Goal: Transaction & Acquisition: Purchase product/service

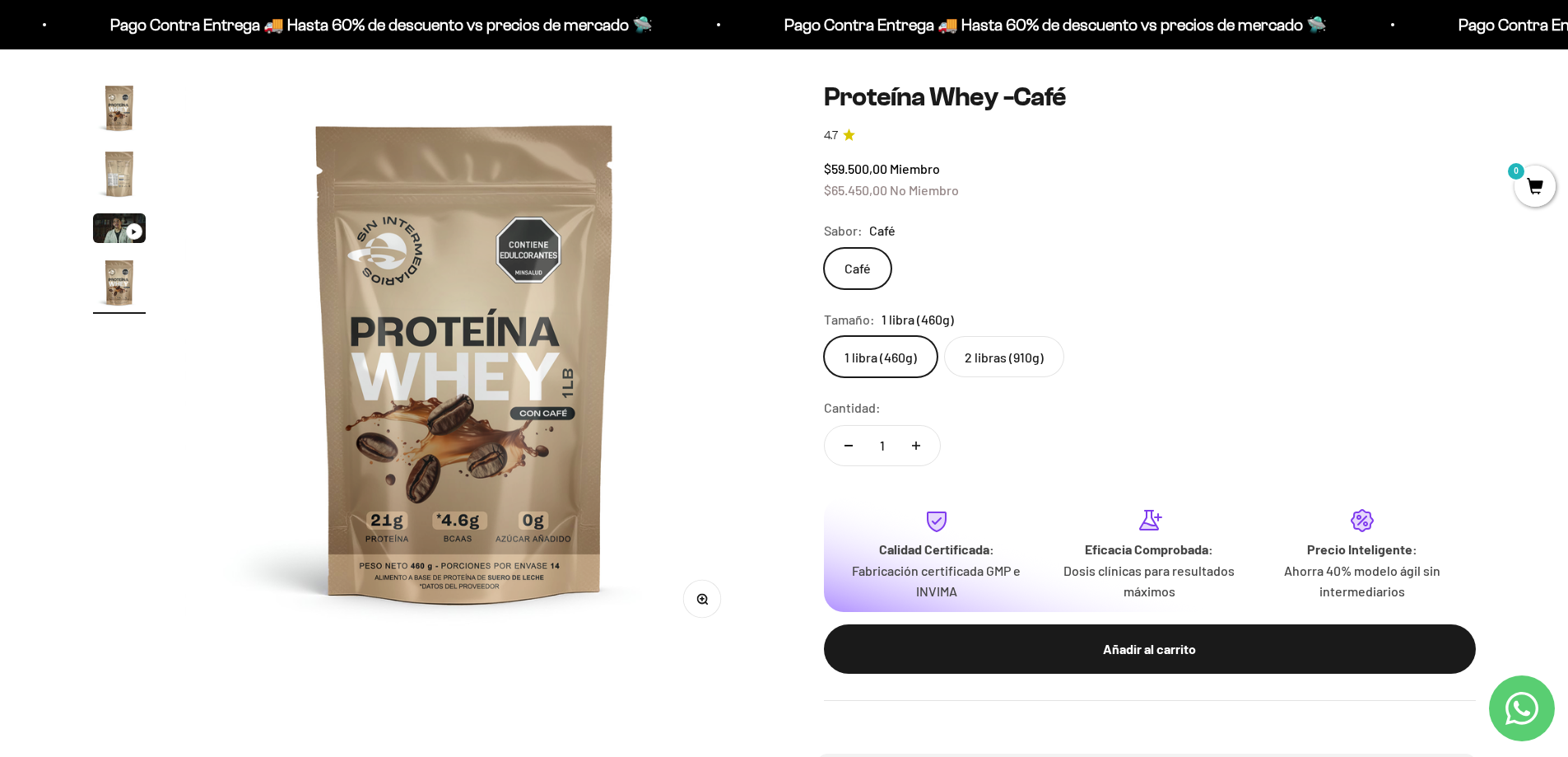
scroll to position [82, 0]
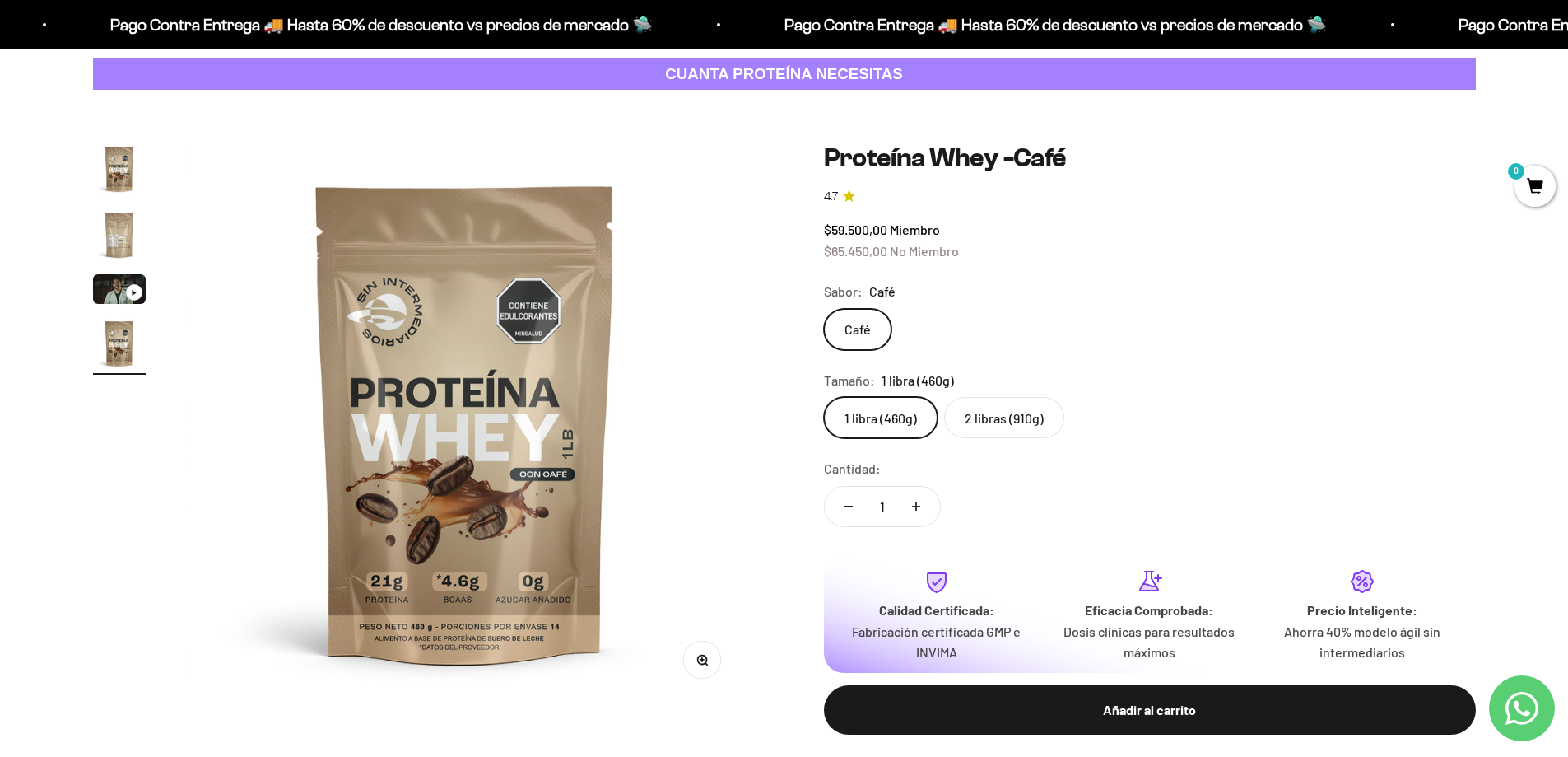
click at [129, 182] on img "Ir al artículo 1" at bounding box center [120, 169] width 53 height 53
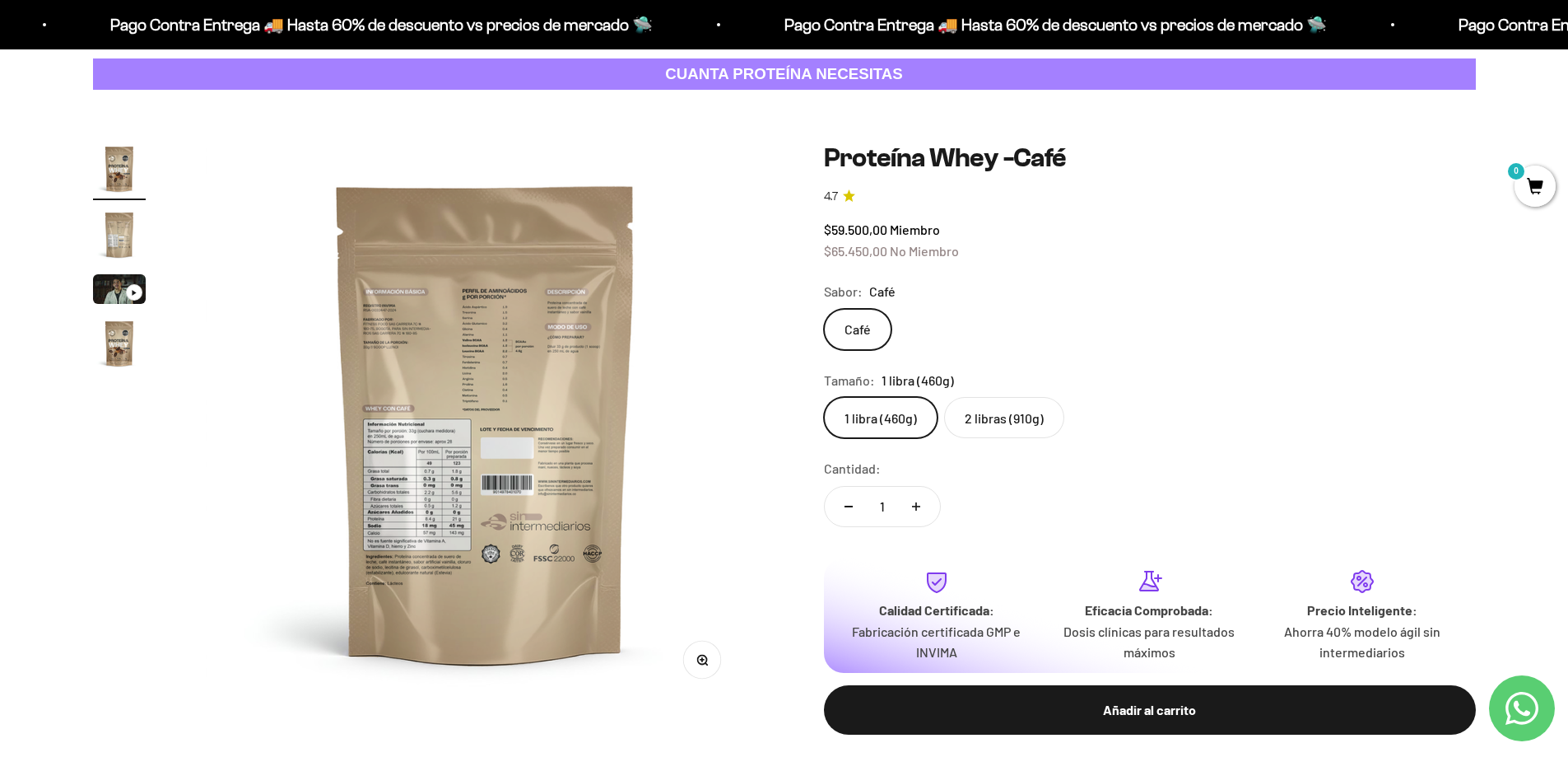
click at [123, 223] on img "Ir al artículo 2" at bounding box center [120, 235] width 53 height 53
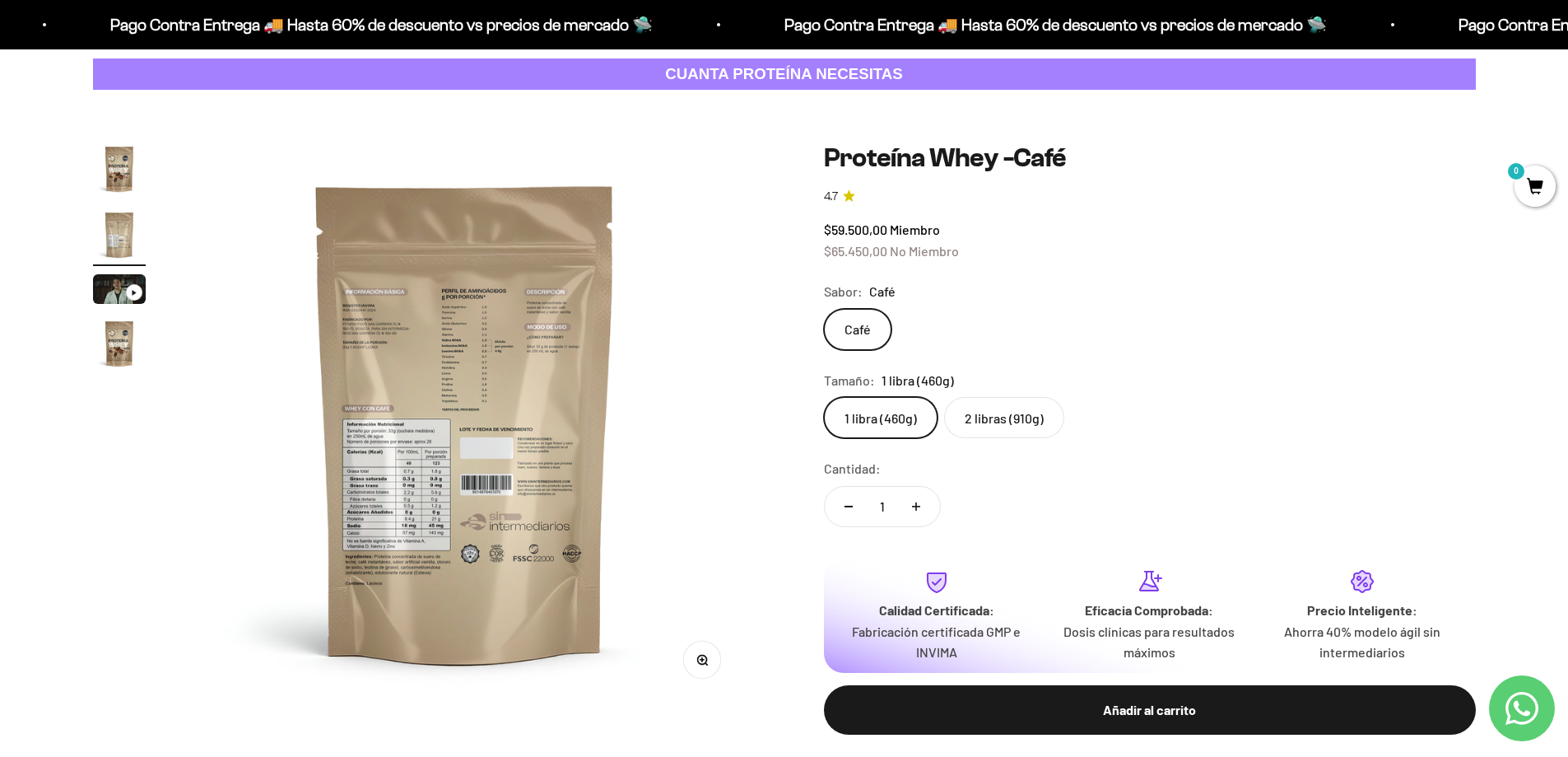
click at [432, 489] on img at bounding box center [464, 422] width 559 height 560
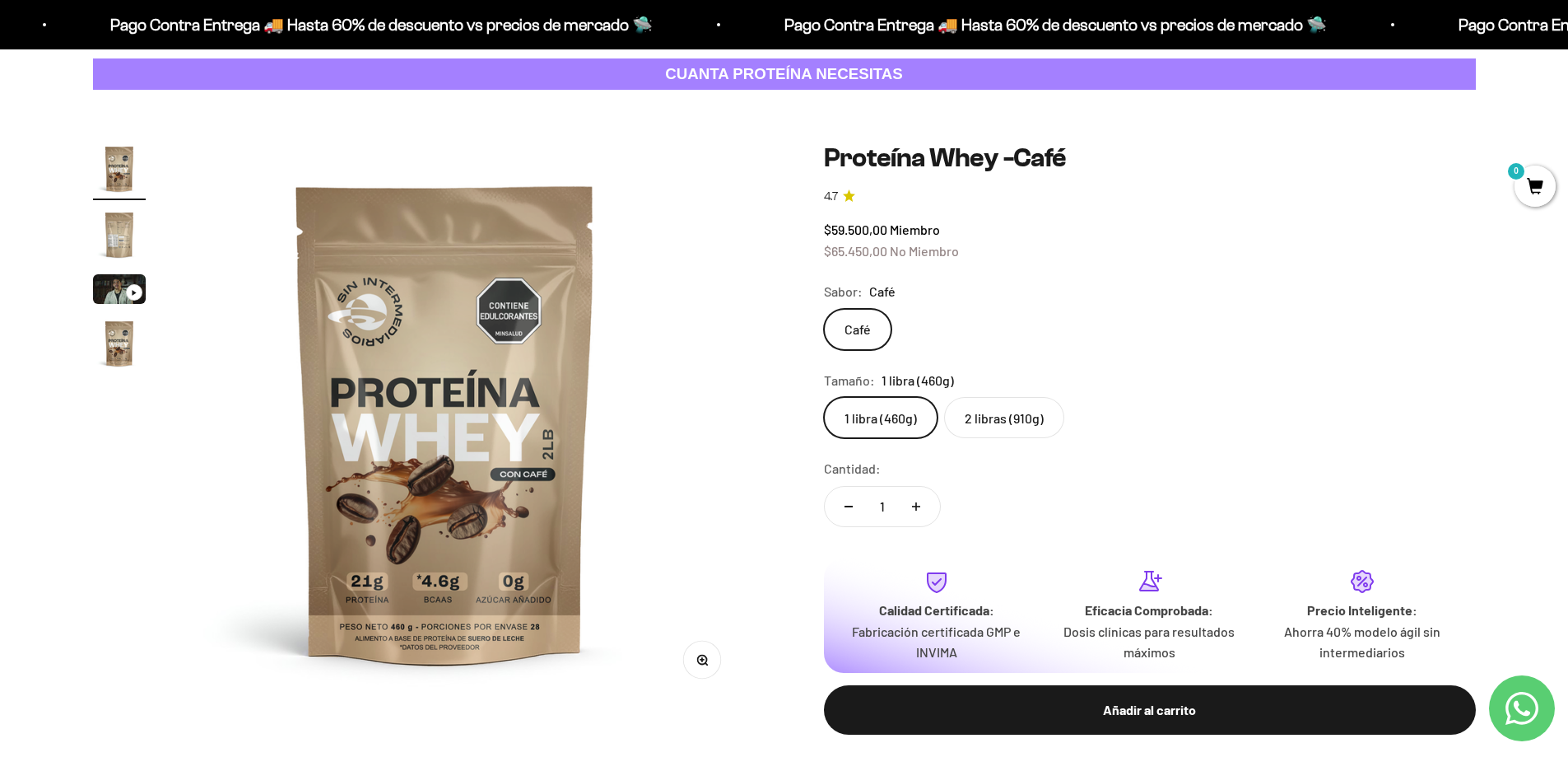
scroll to position [0, 0]
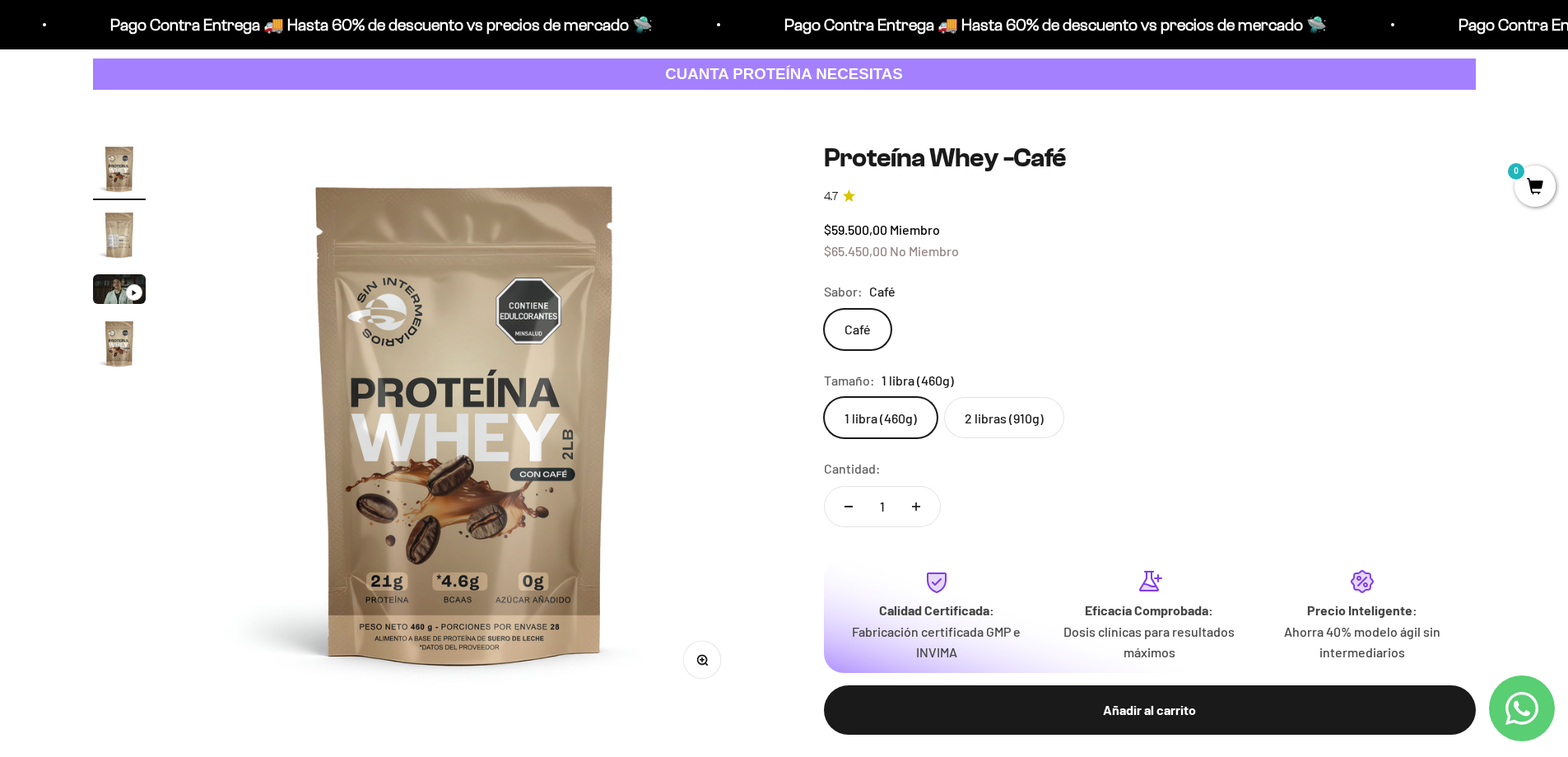
click at [661, 438] on img at bounding box center [464, 422] width 559 height 560
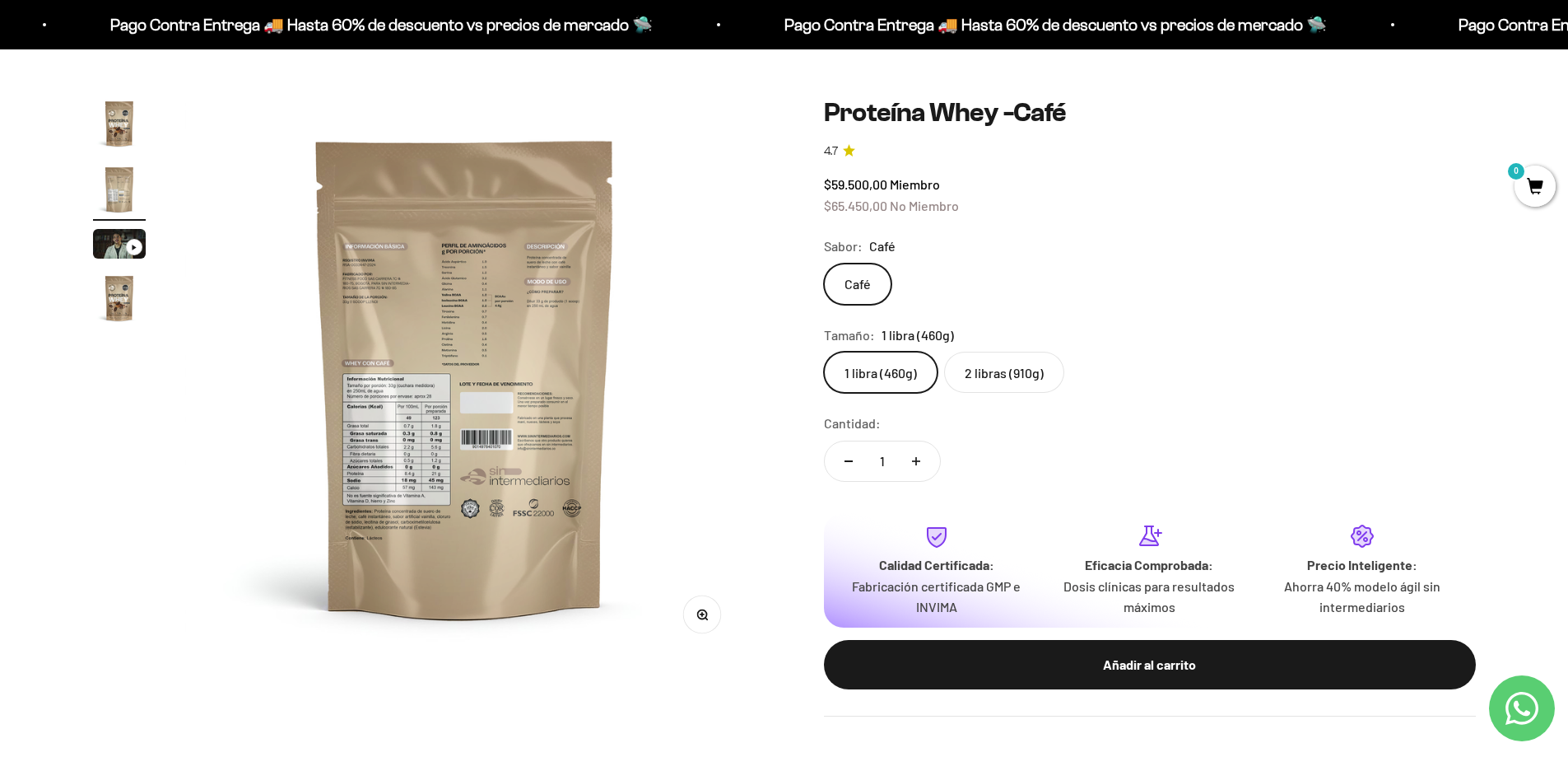
scroll to position [165, 0]
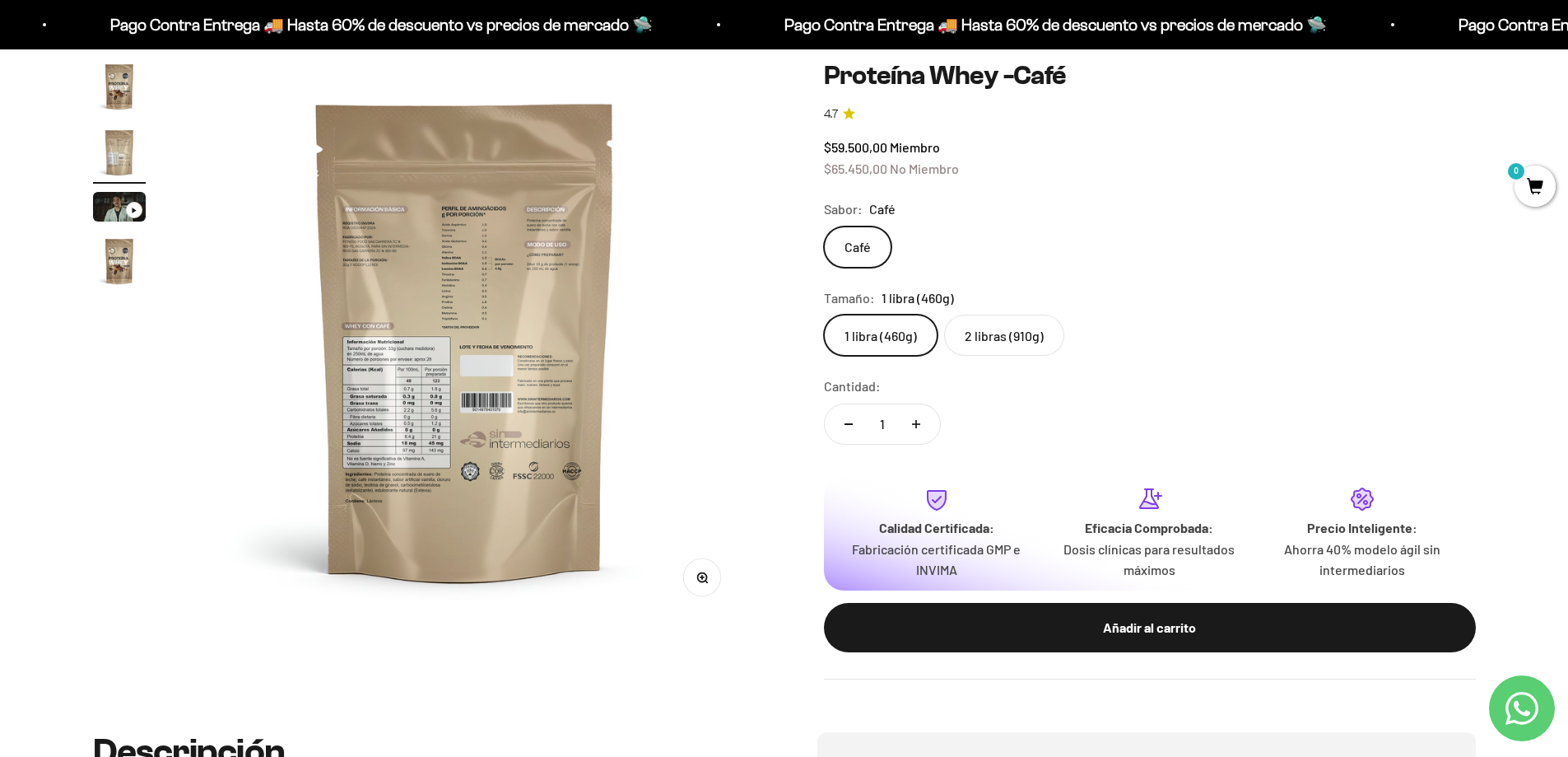
click at [706, 578] on icon "button" at bounding box center [702, 578] width 11 height 11
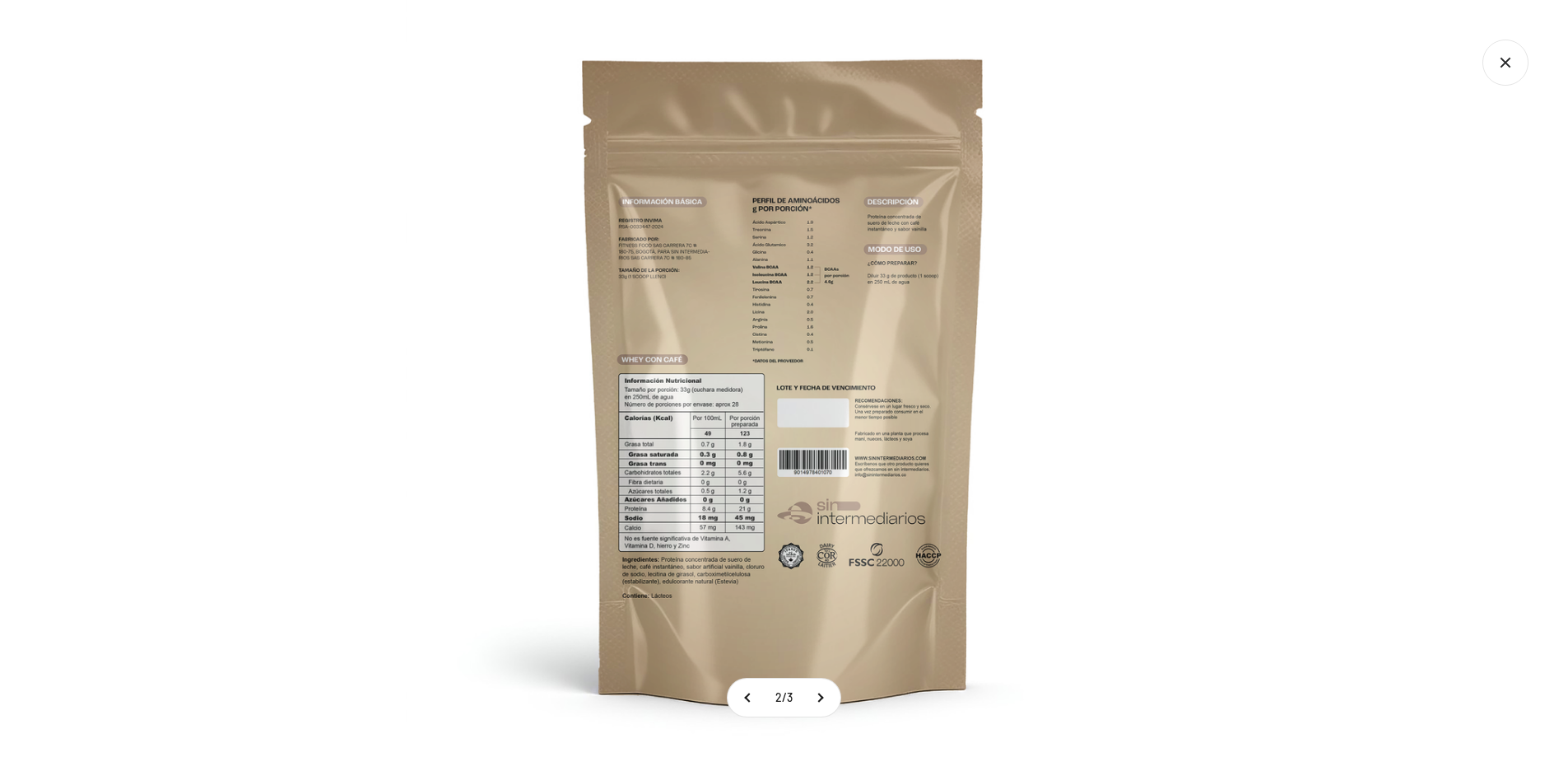
click at [661, 495] on img at bounding box center [784, 378] width 757 height 757
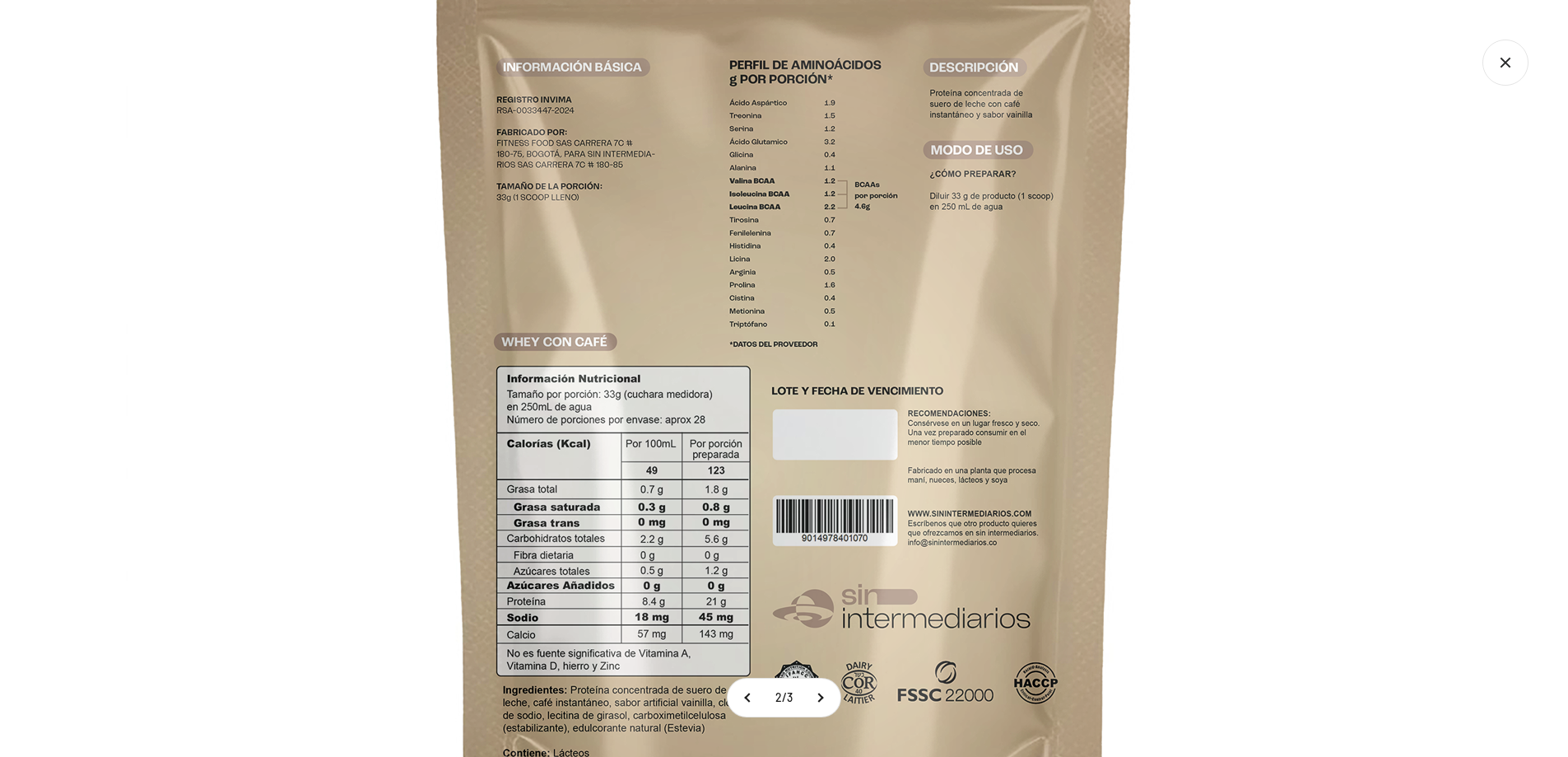
click at [1274, 360] on img at bounding box center [785, 375] width 1317 height 1318
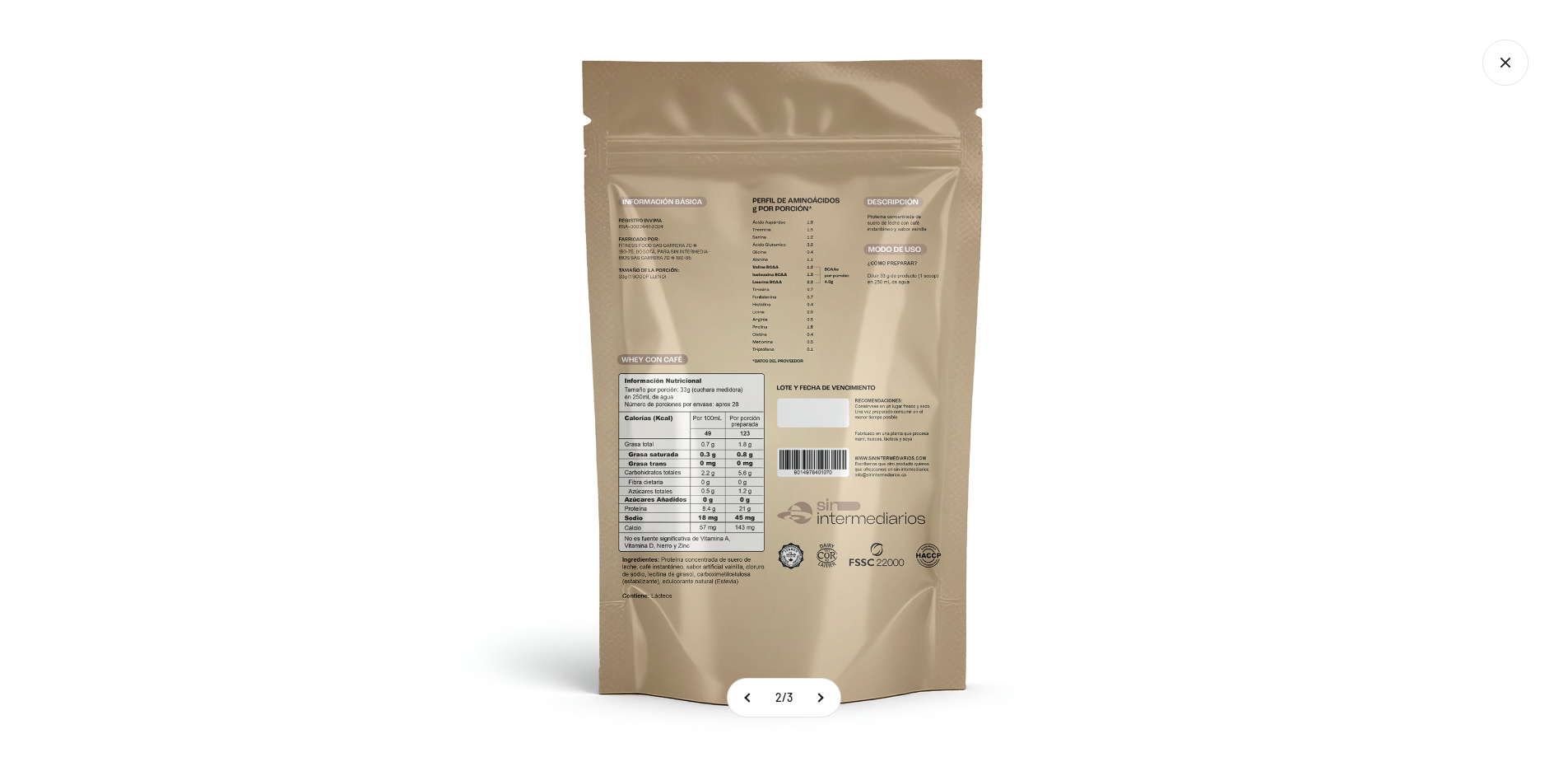
click at [1161, 364] on img at bounding box center [784, 378] width 757 height 757
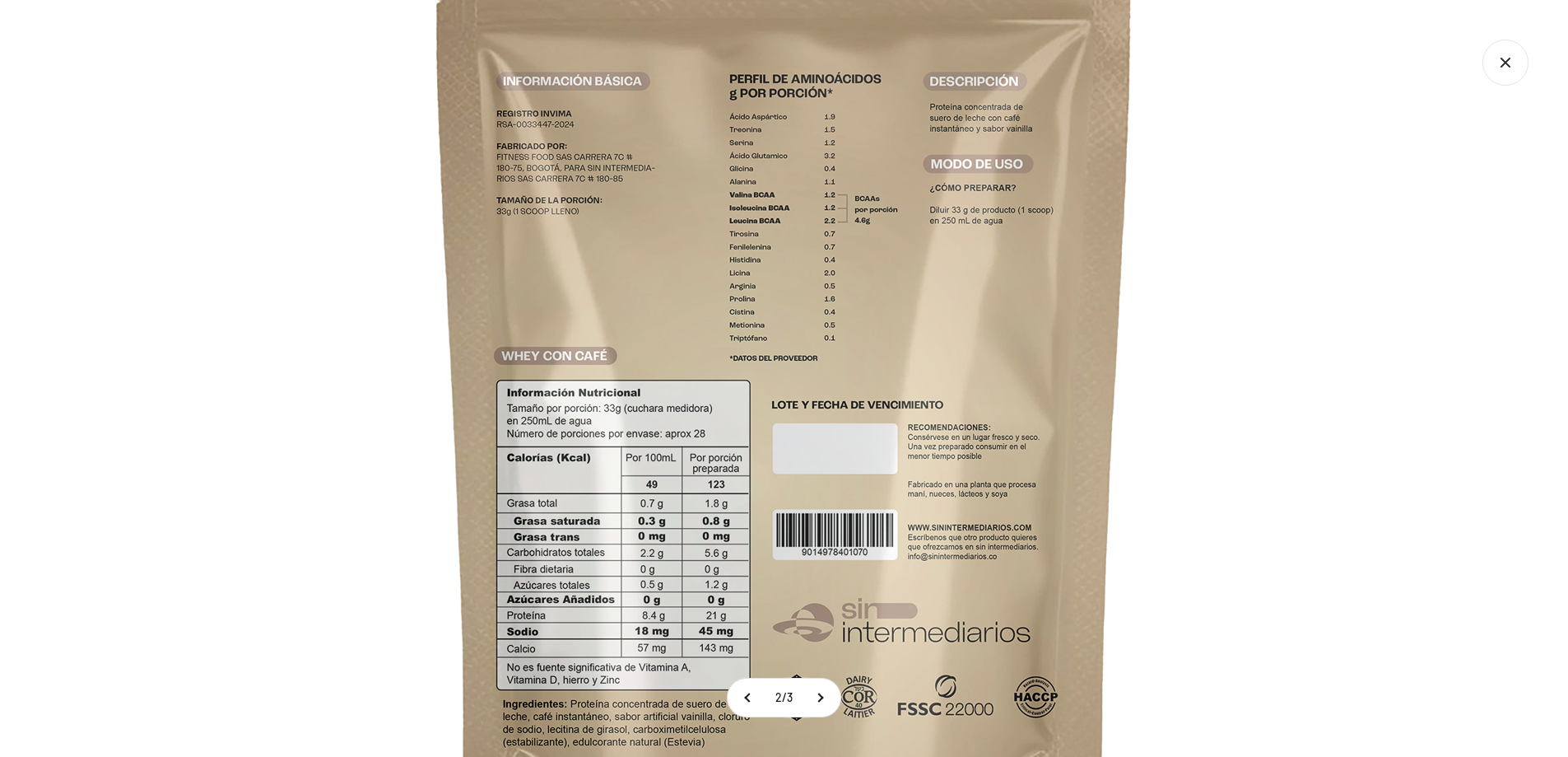
click at [1218, 385] on img at bounding box center [785, 389] width 1317 height 1318
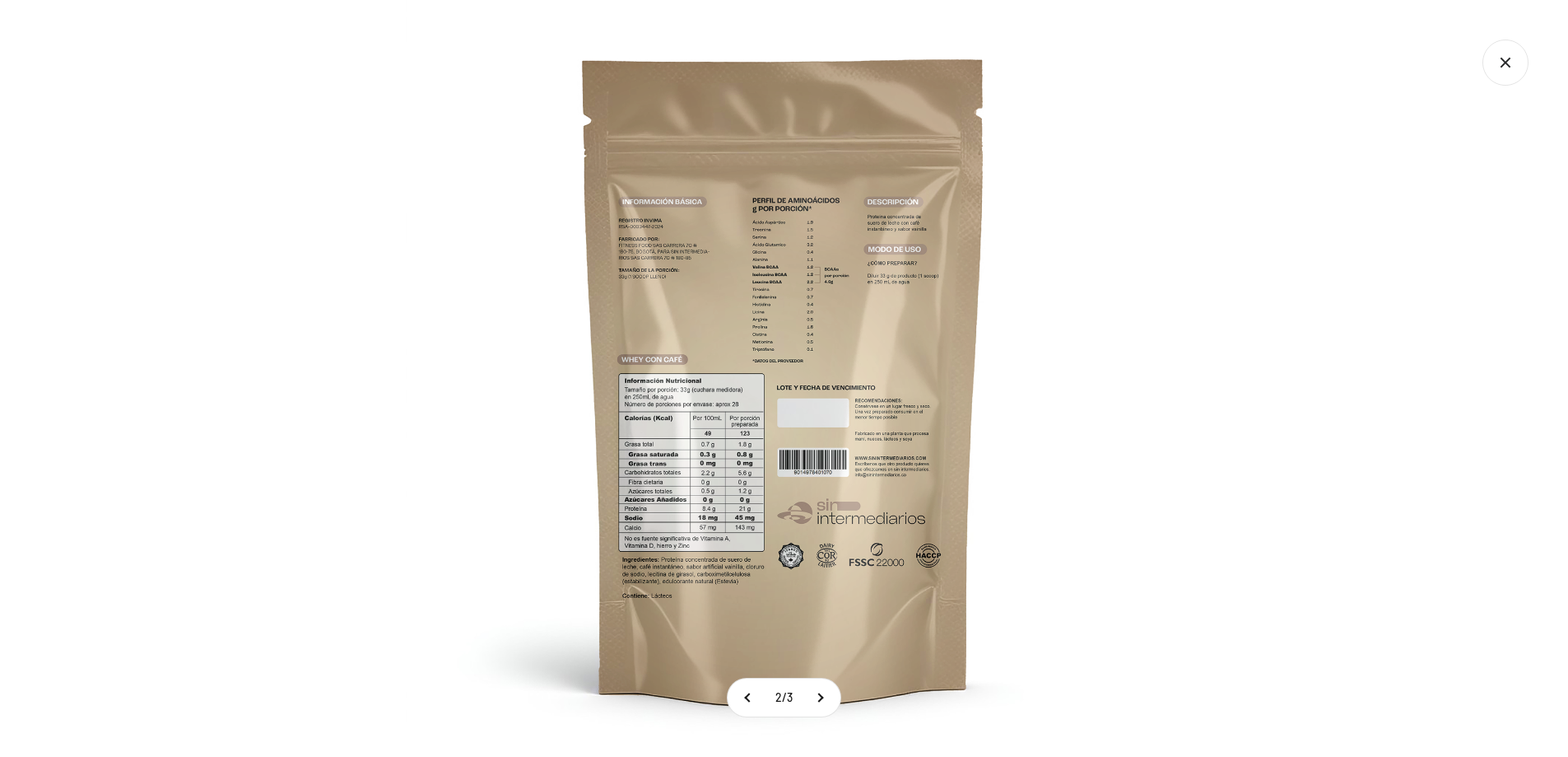
click at [1515, 65] on icon "Cerrar galería" at bounding box center [1506, 62] width 46 height 46
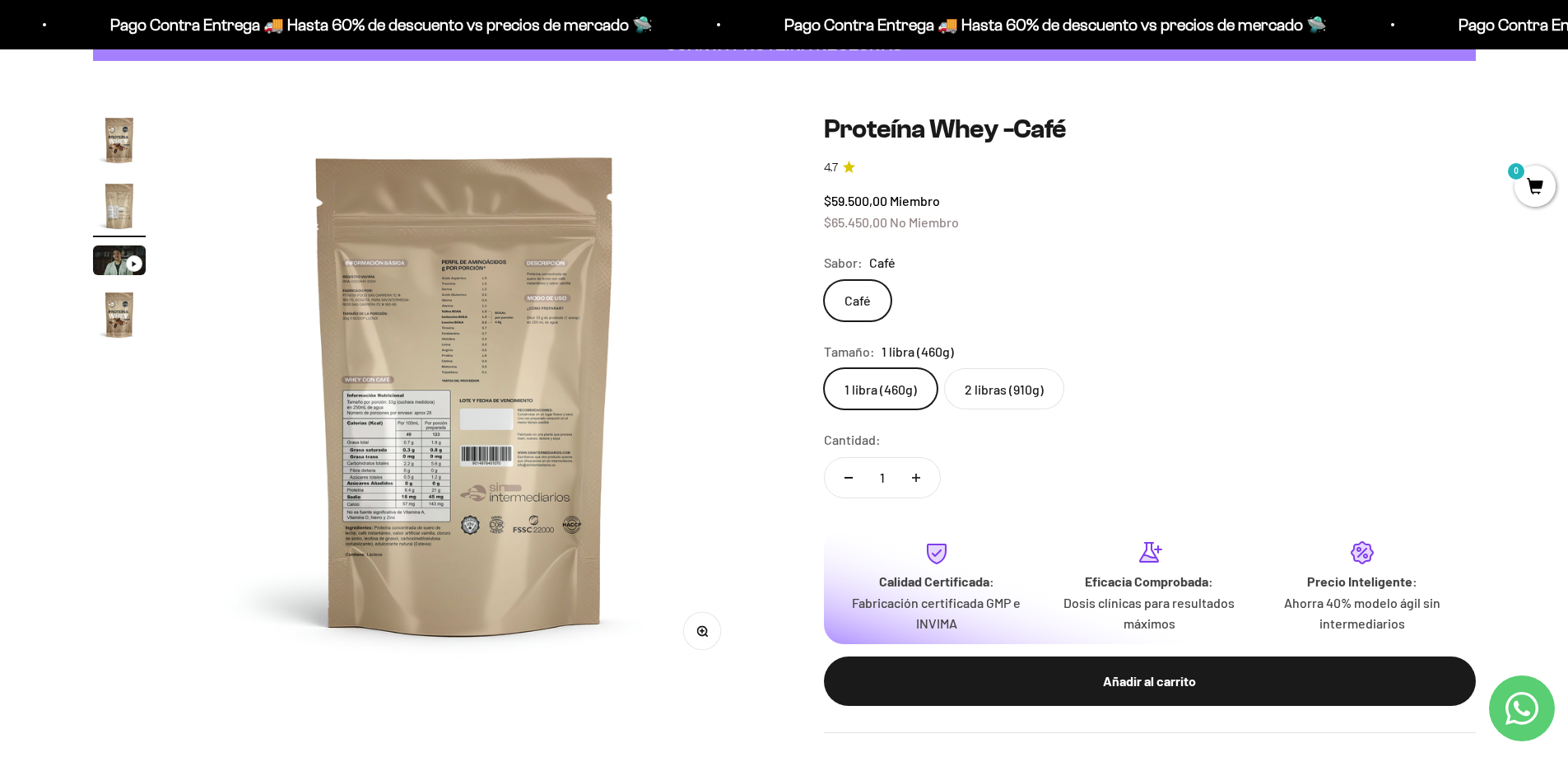
scroll to position [82, 0]
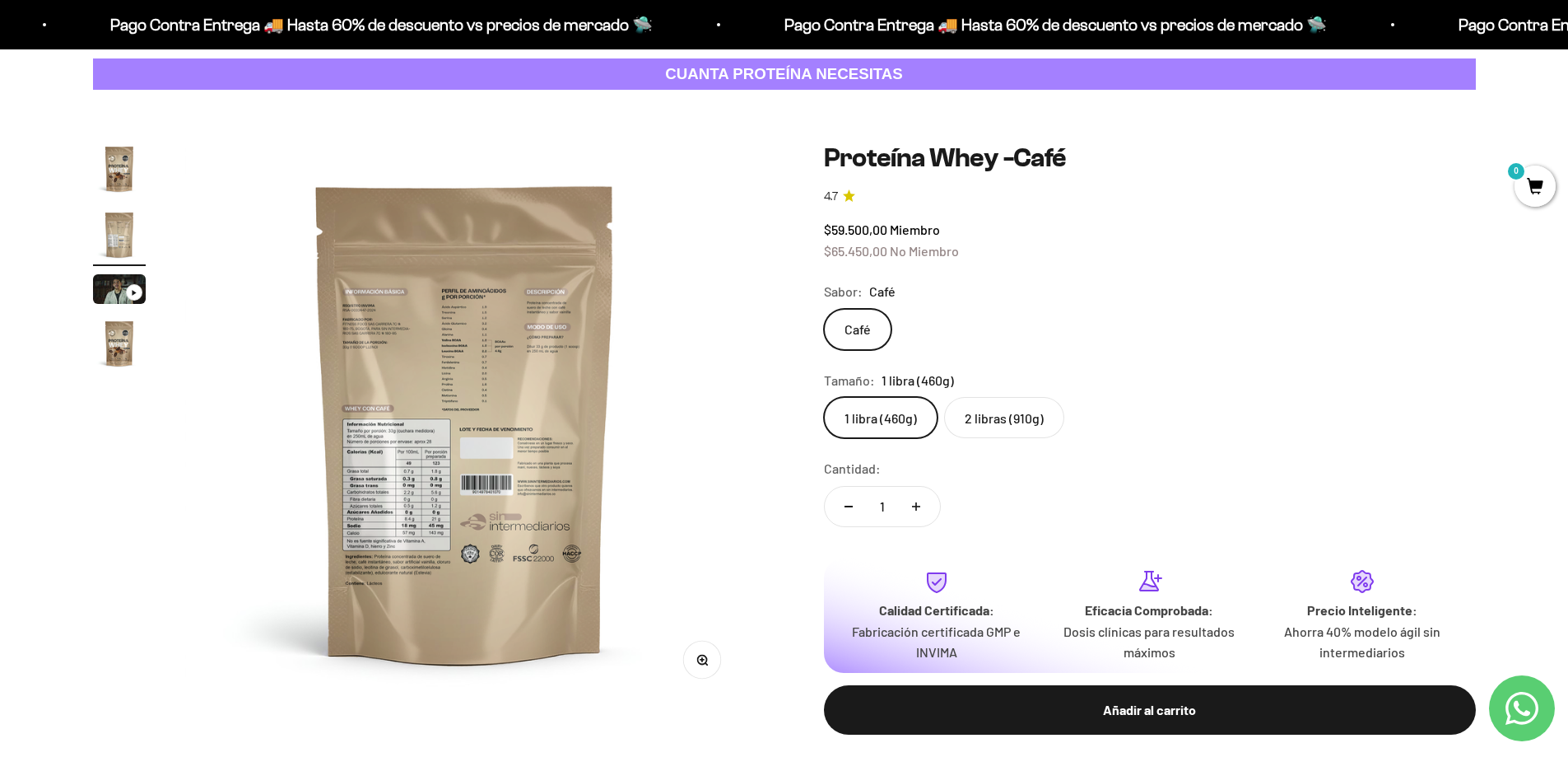
click at [365, 477] on img at bounding box center [464, 422] width 559 height 560
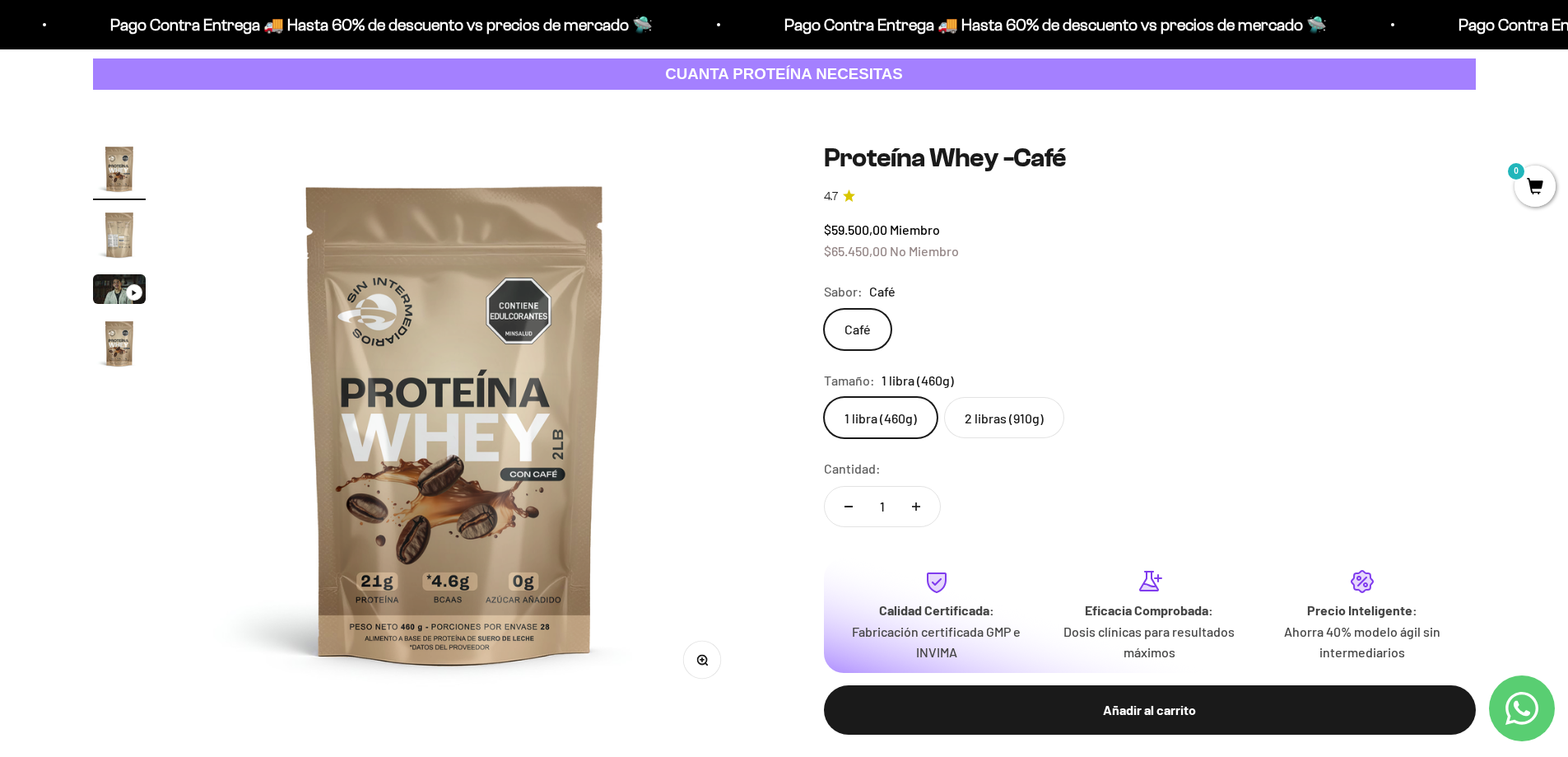
scroll to position [0, 0]
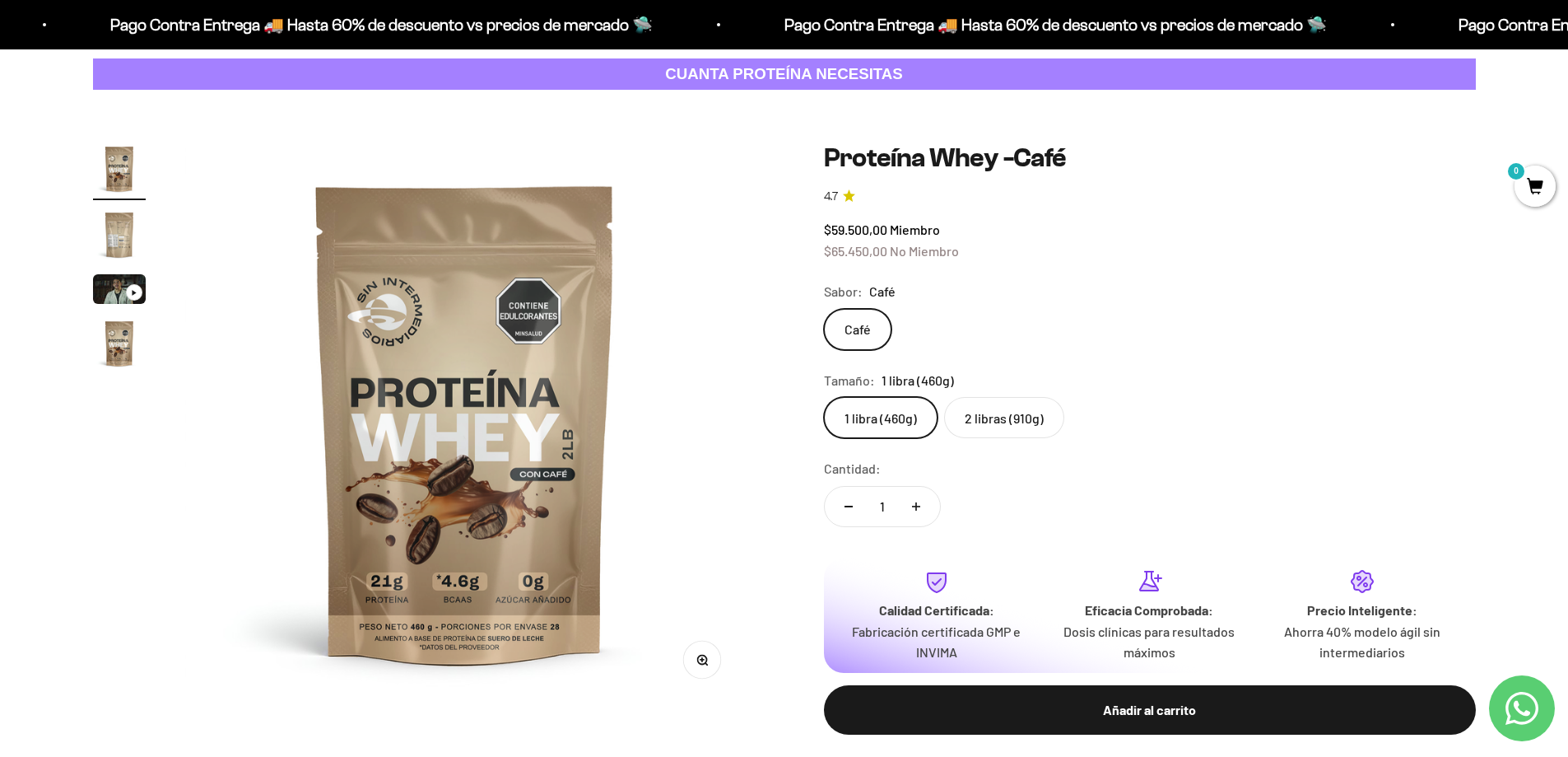
click at [126, 227] on img "Ir al artículo 2" at bounding box center [120, 235] width 53 height 53
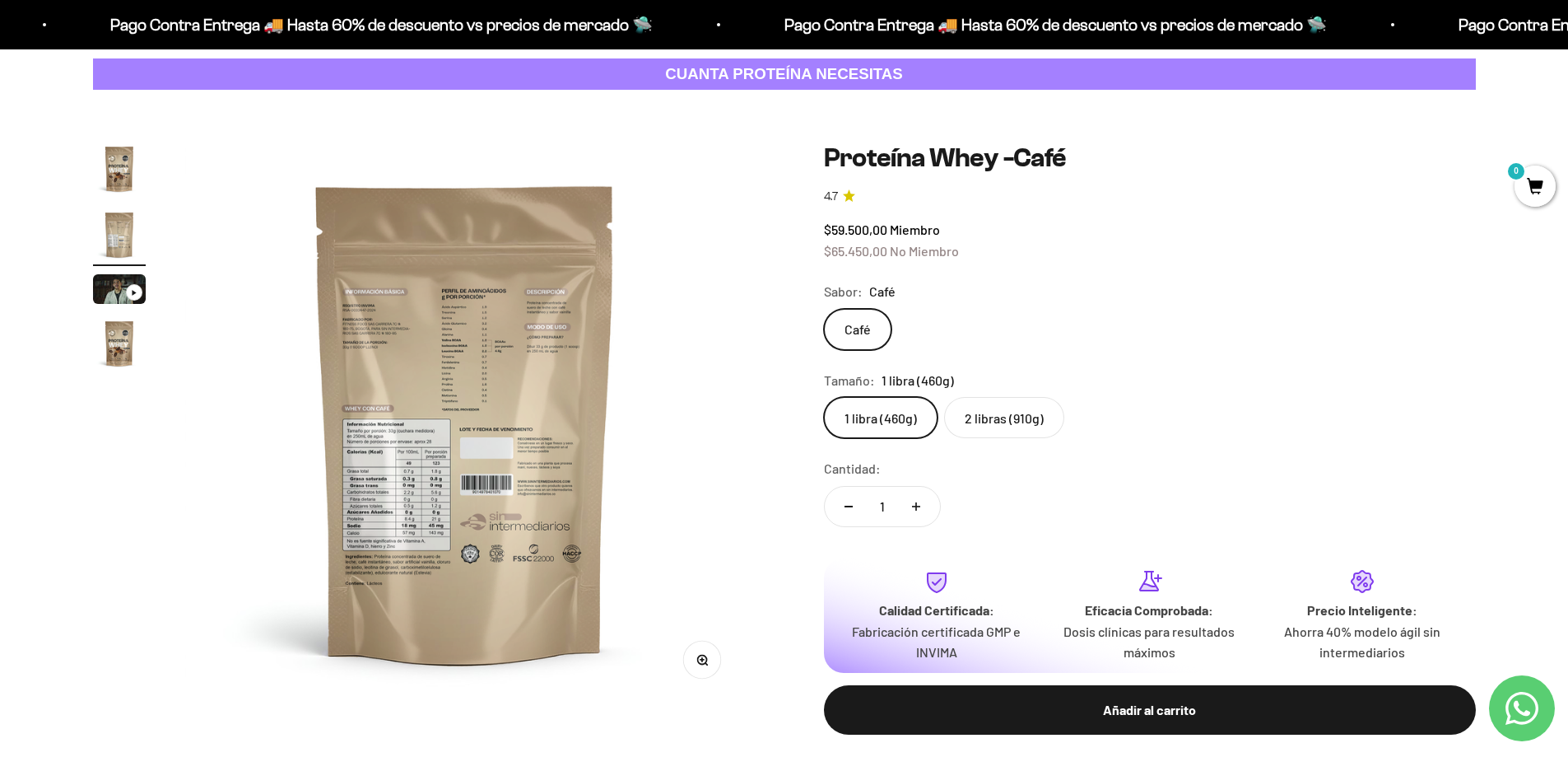
click at [418, 282] on img at bounding box center [464, 422] width 559 height 560
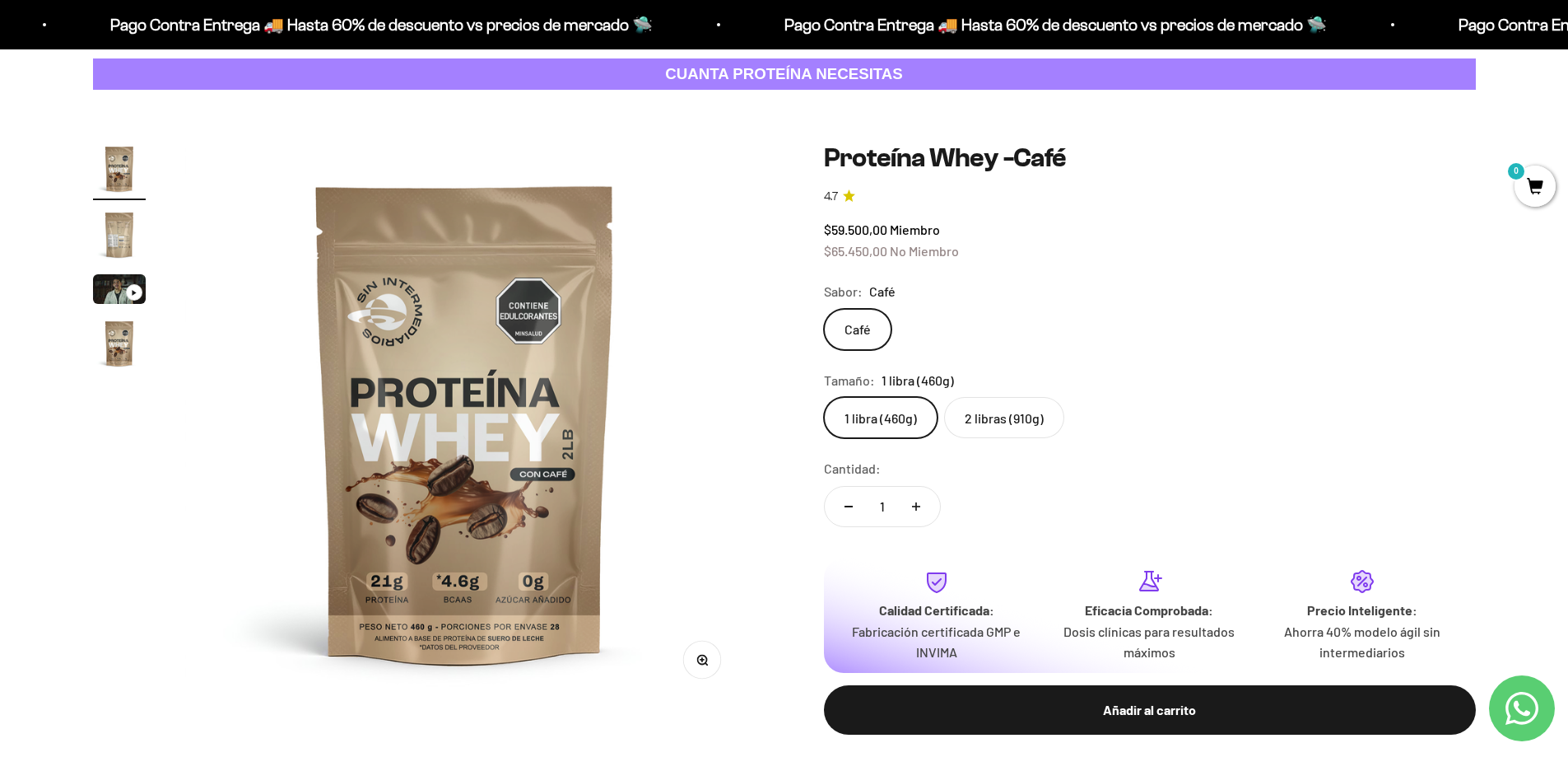
click at [111, 177] on img "Ir al artículo 1" at bounding box center [120, 169] width 53 height 53
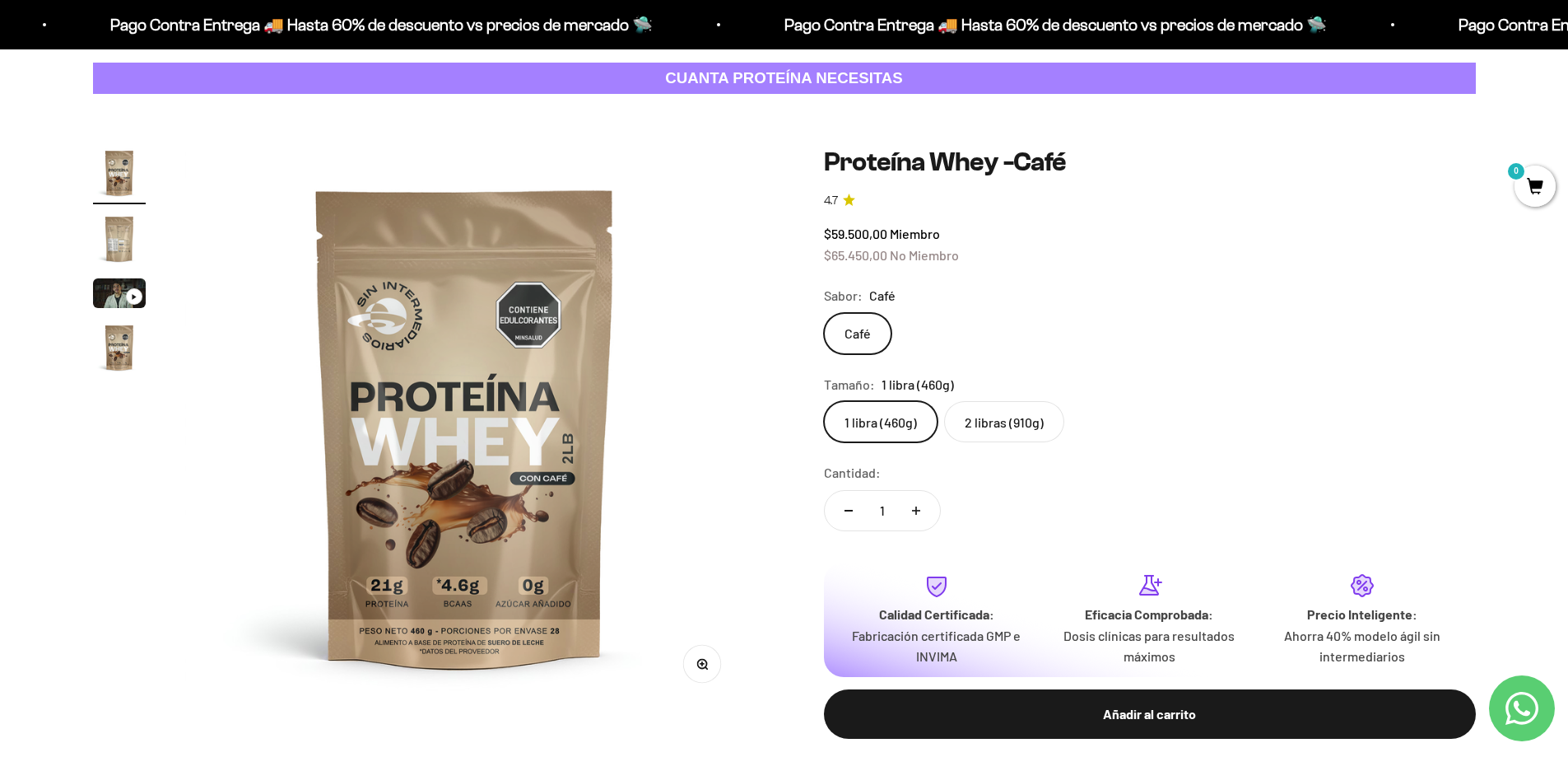
scroll to position [165, 0]
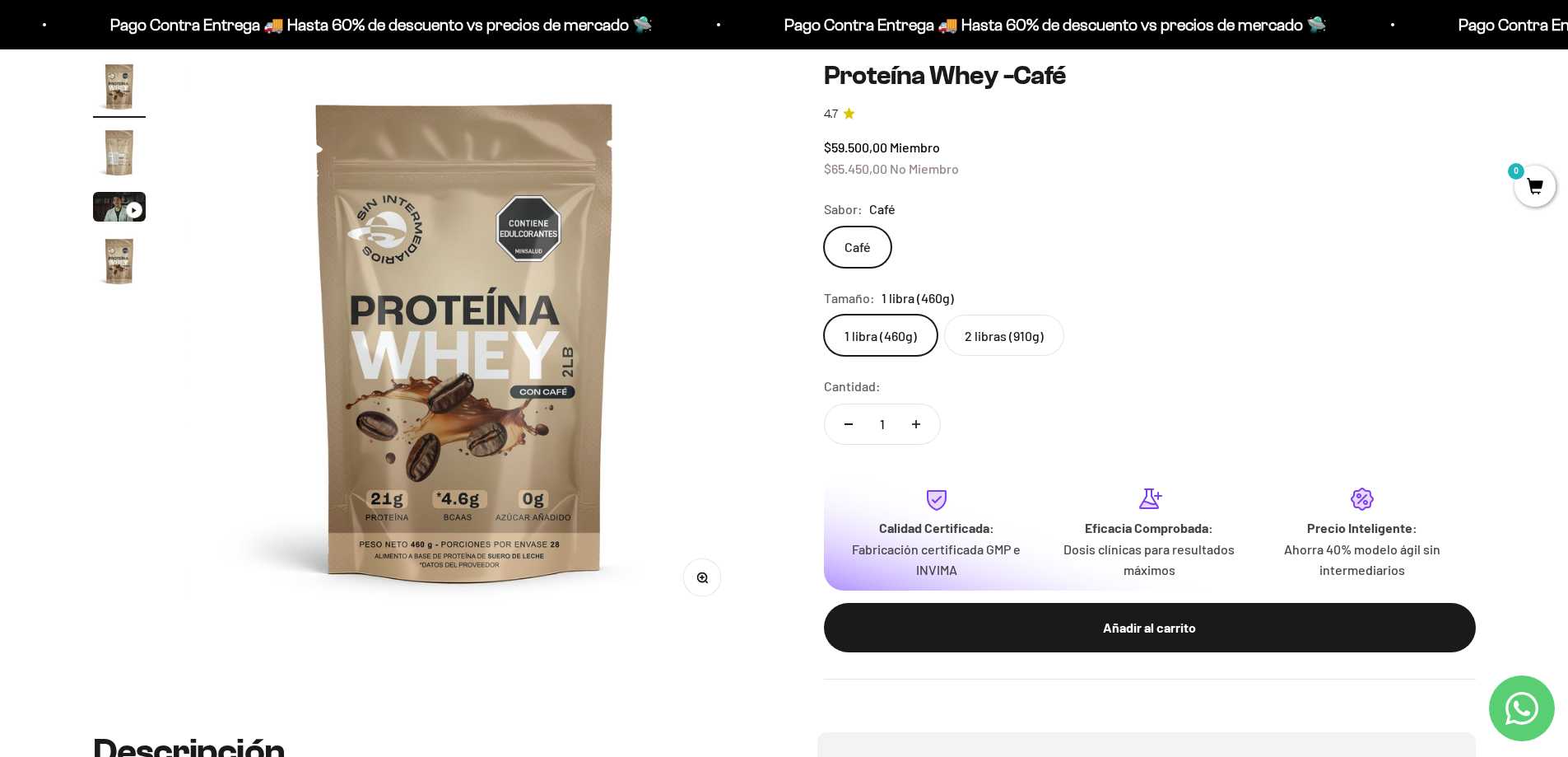
click at [701, 585] on button "Zoom" at bounding box center [701, 578] width 37 height 37
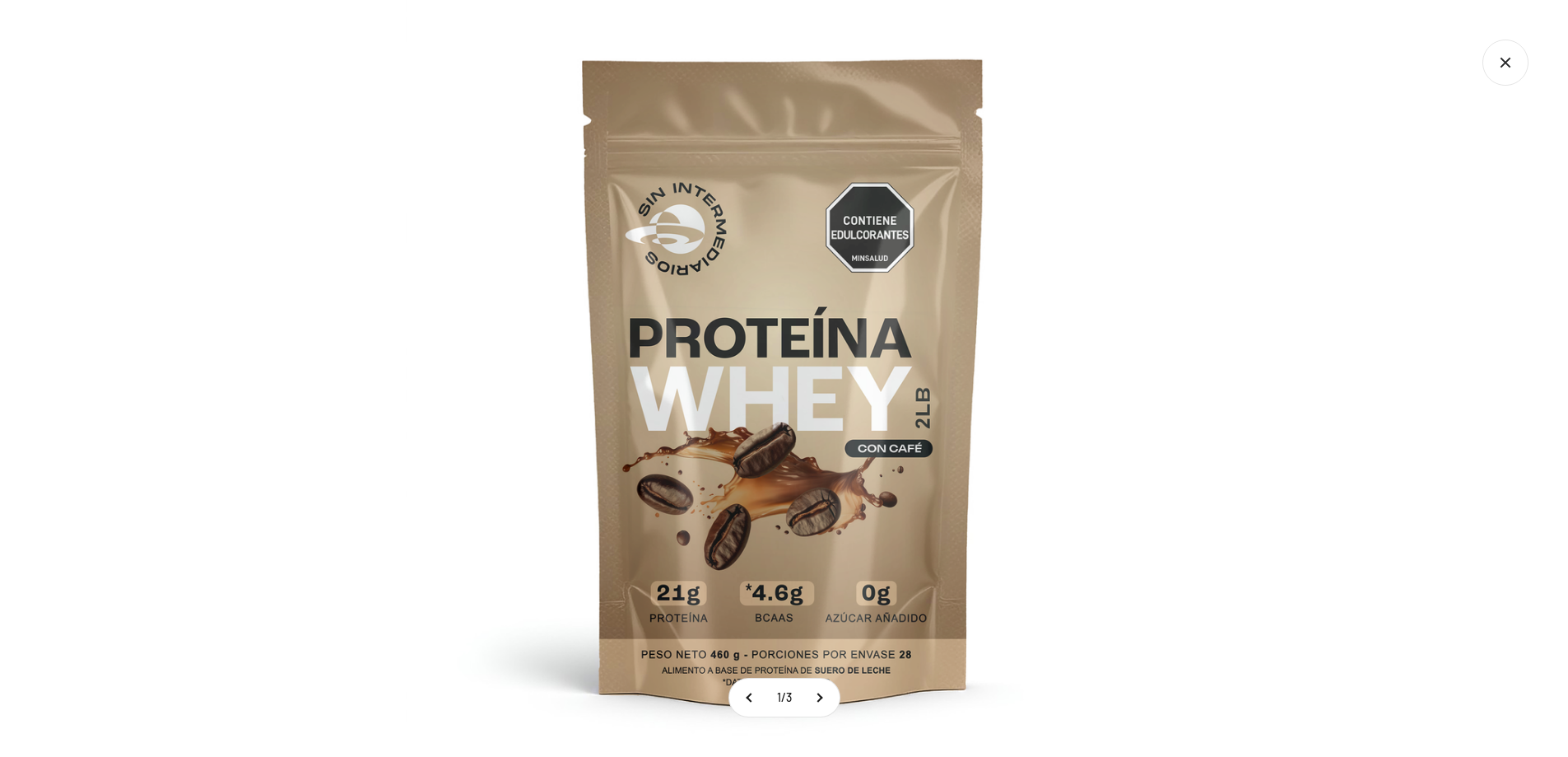
click at [927, 456] on img at bounding box center [784, 378] width 757 height 757
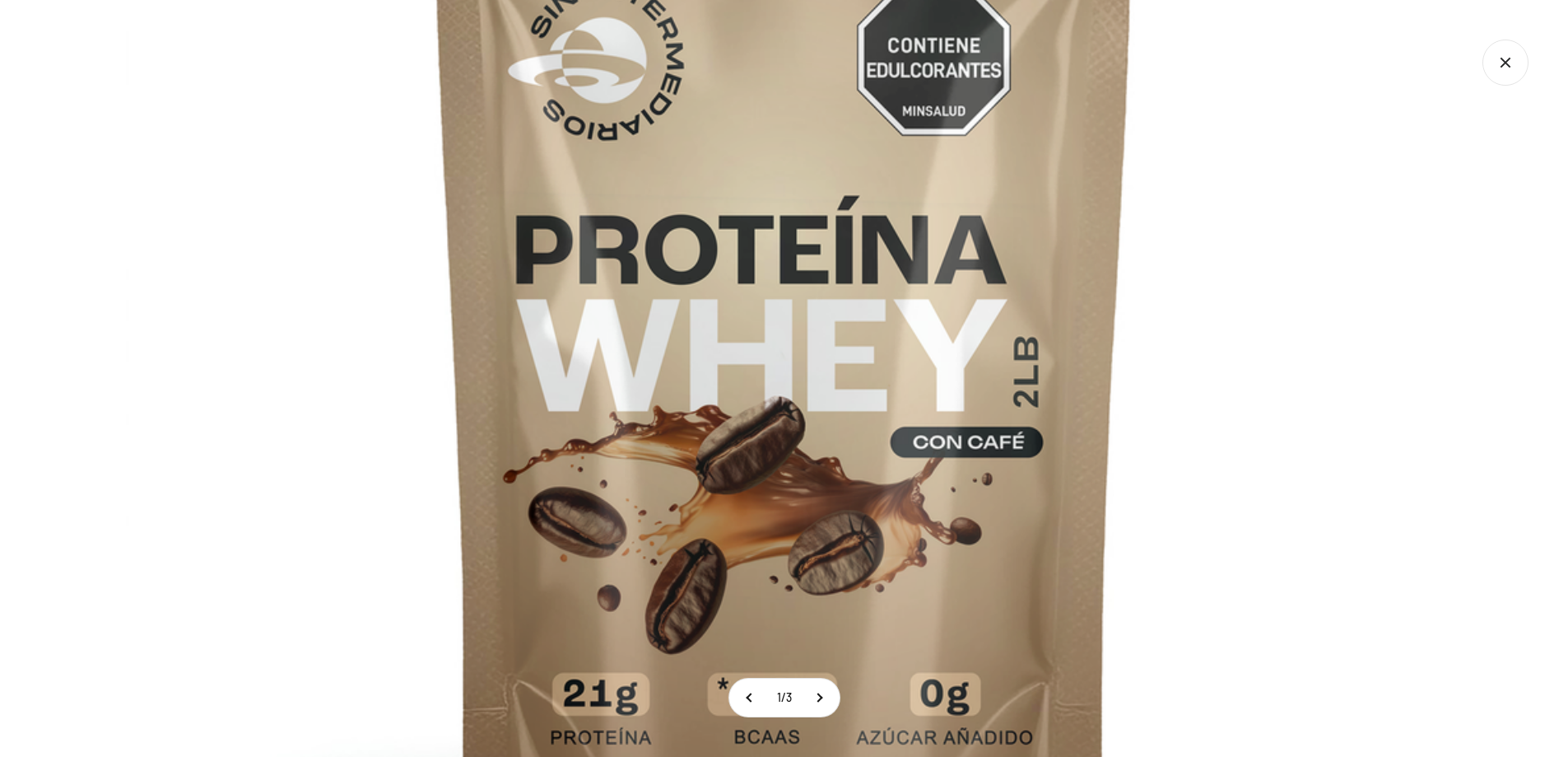
click at [991, 459] on img at bounding box center [785, 320] width 1317 height 1318
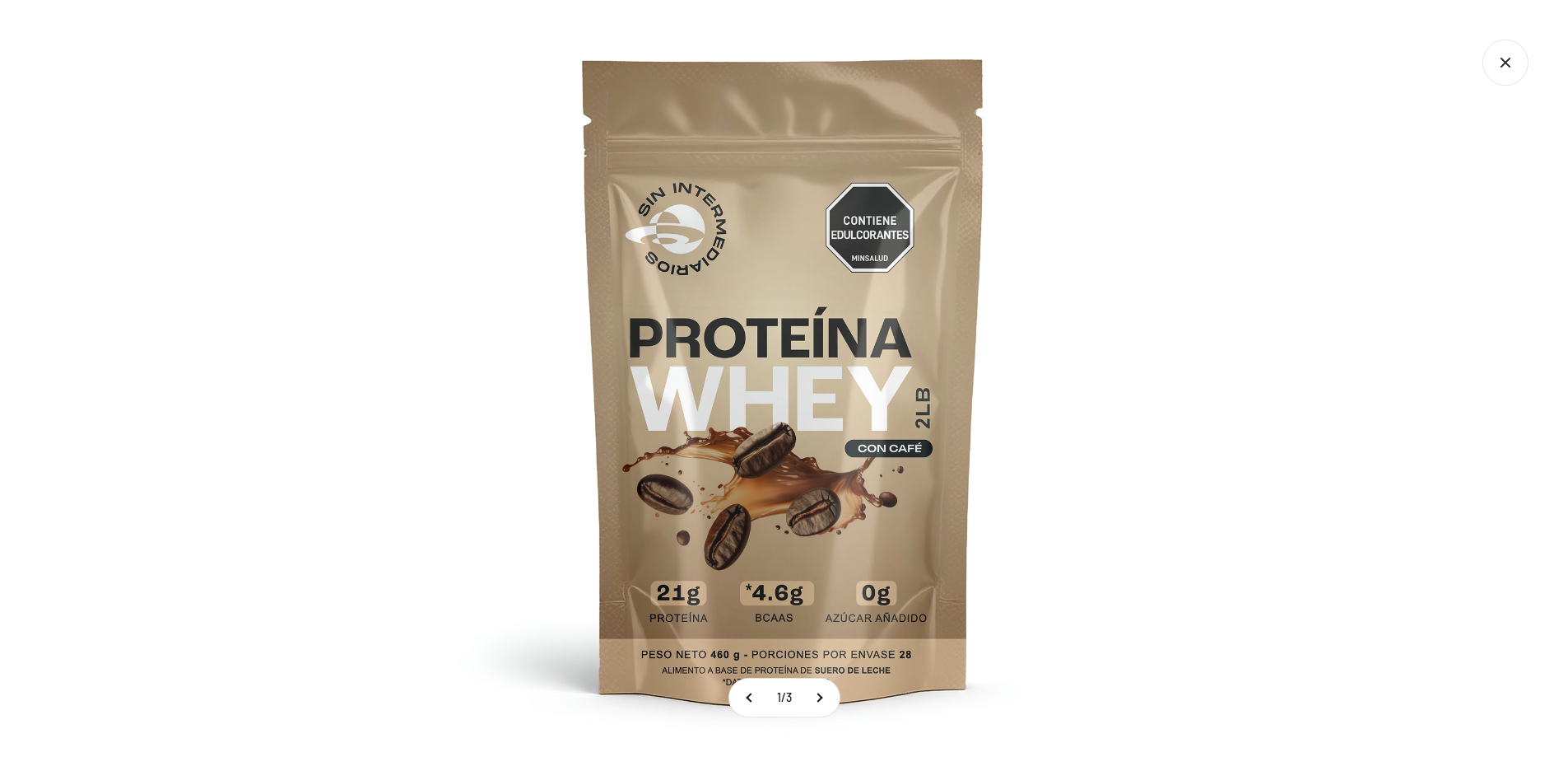
click at [1290, 397] on div at bounding box center [784, 378] width 1568 height 757
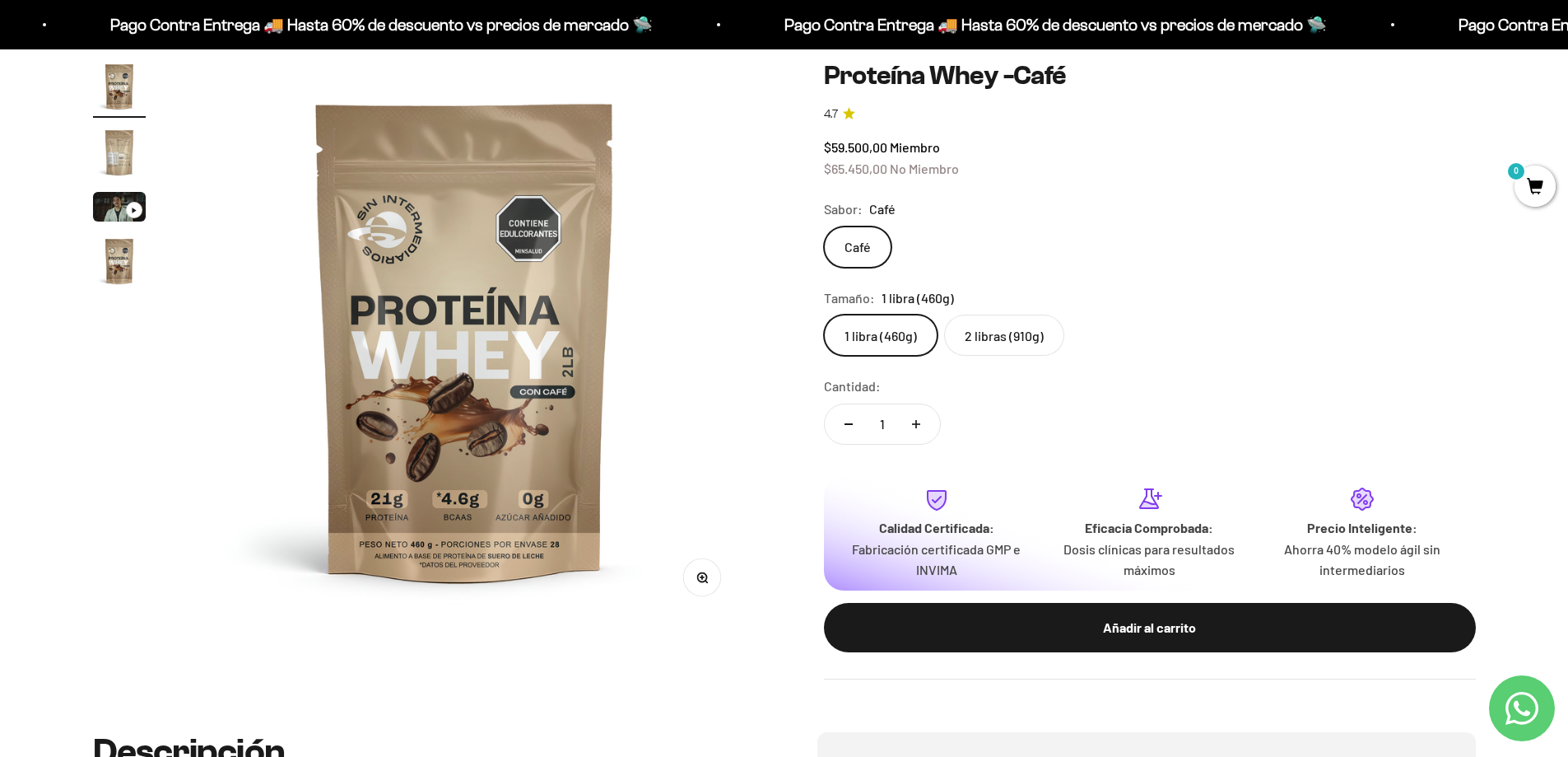
click at [122, 152] on img "Ir al artículo 2" at bounding box center [120, 153] width 53 height 53
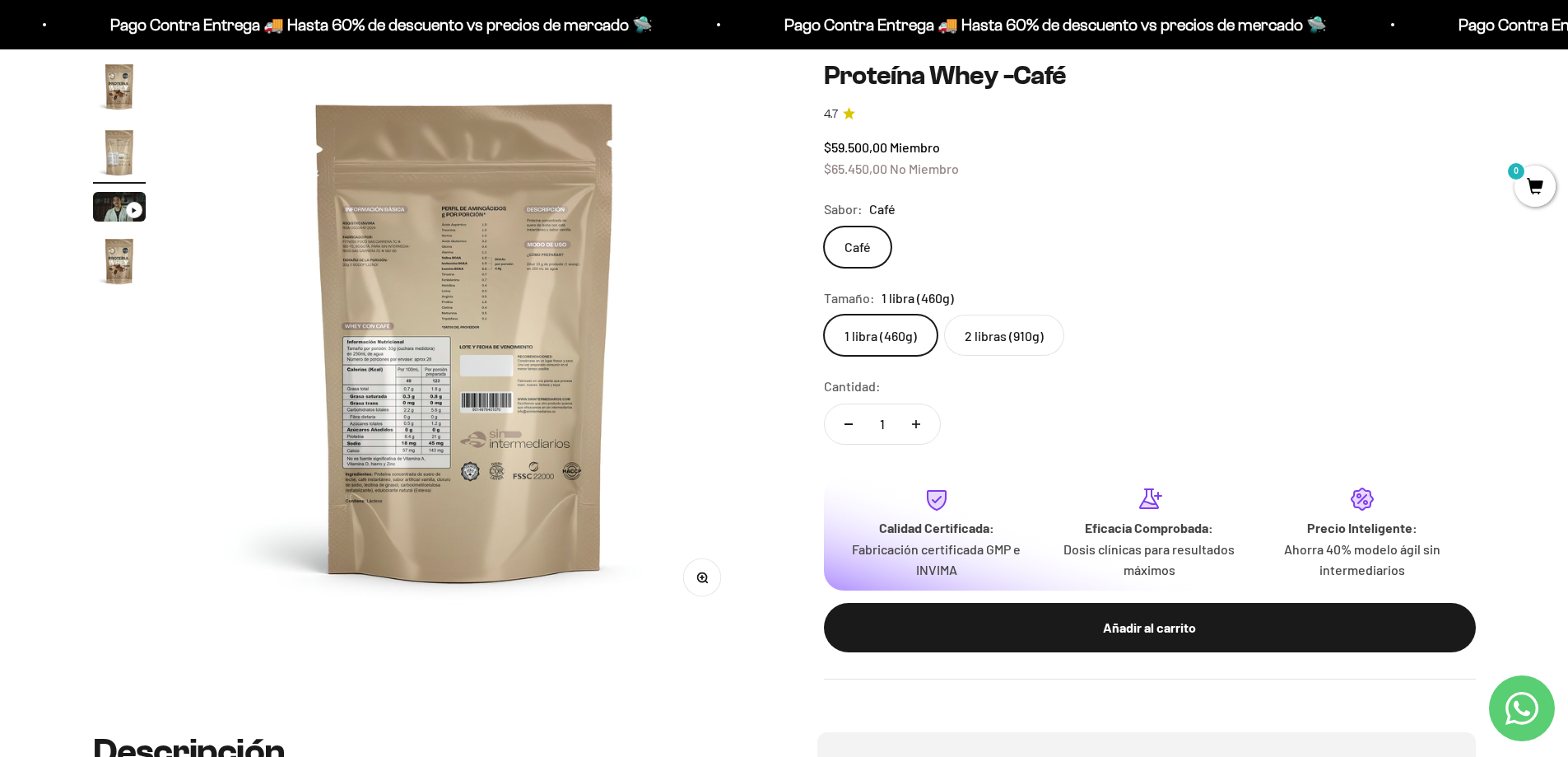
click at [407, 370] on img at bounding box center [464, 340] width 559 height 560
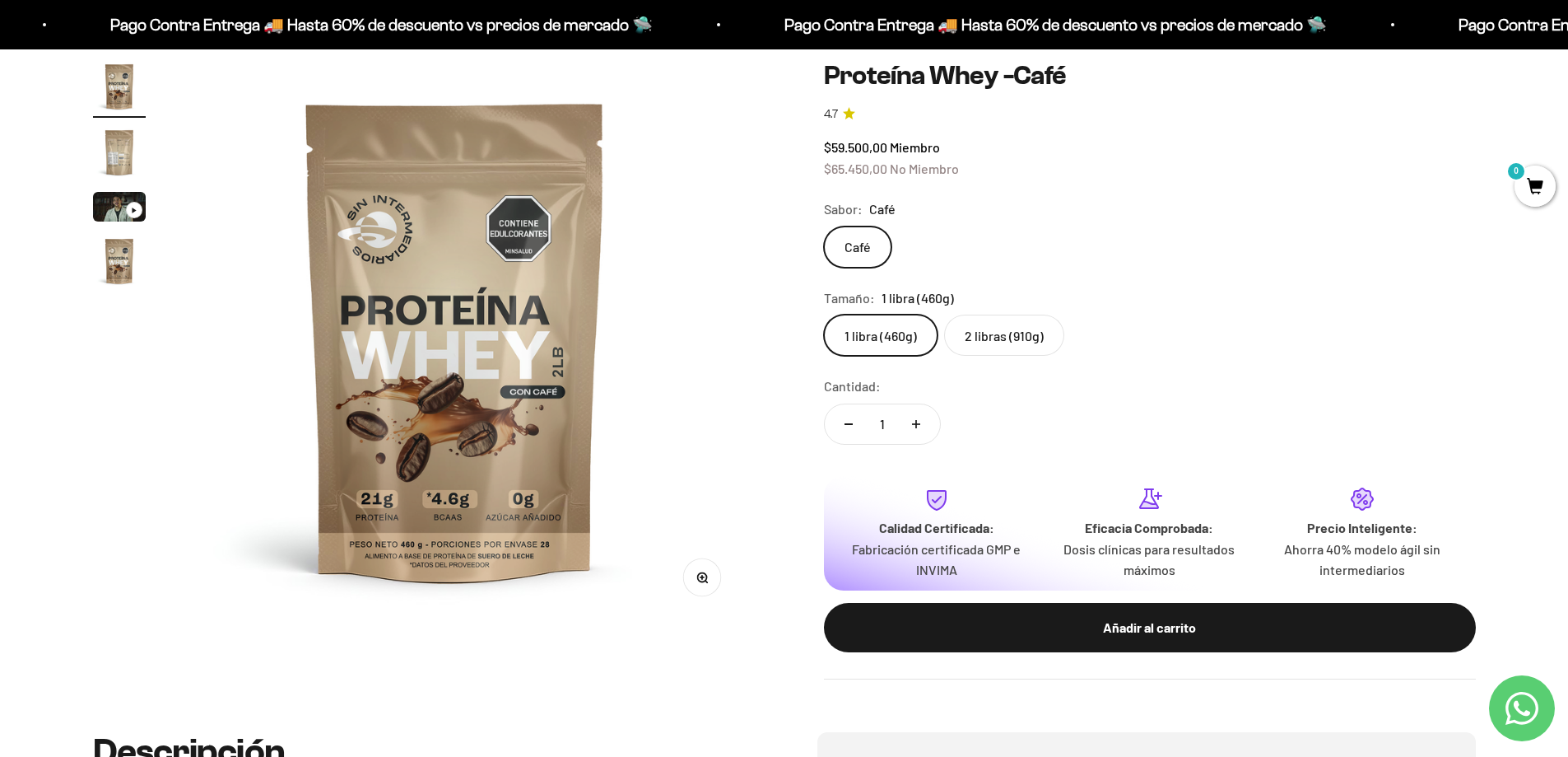
scroll to position [0, 0]
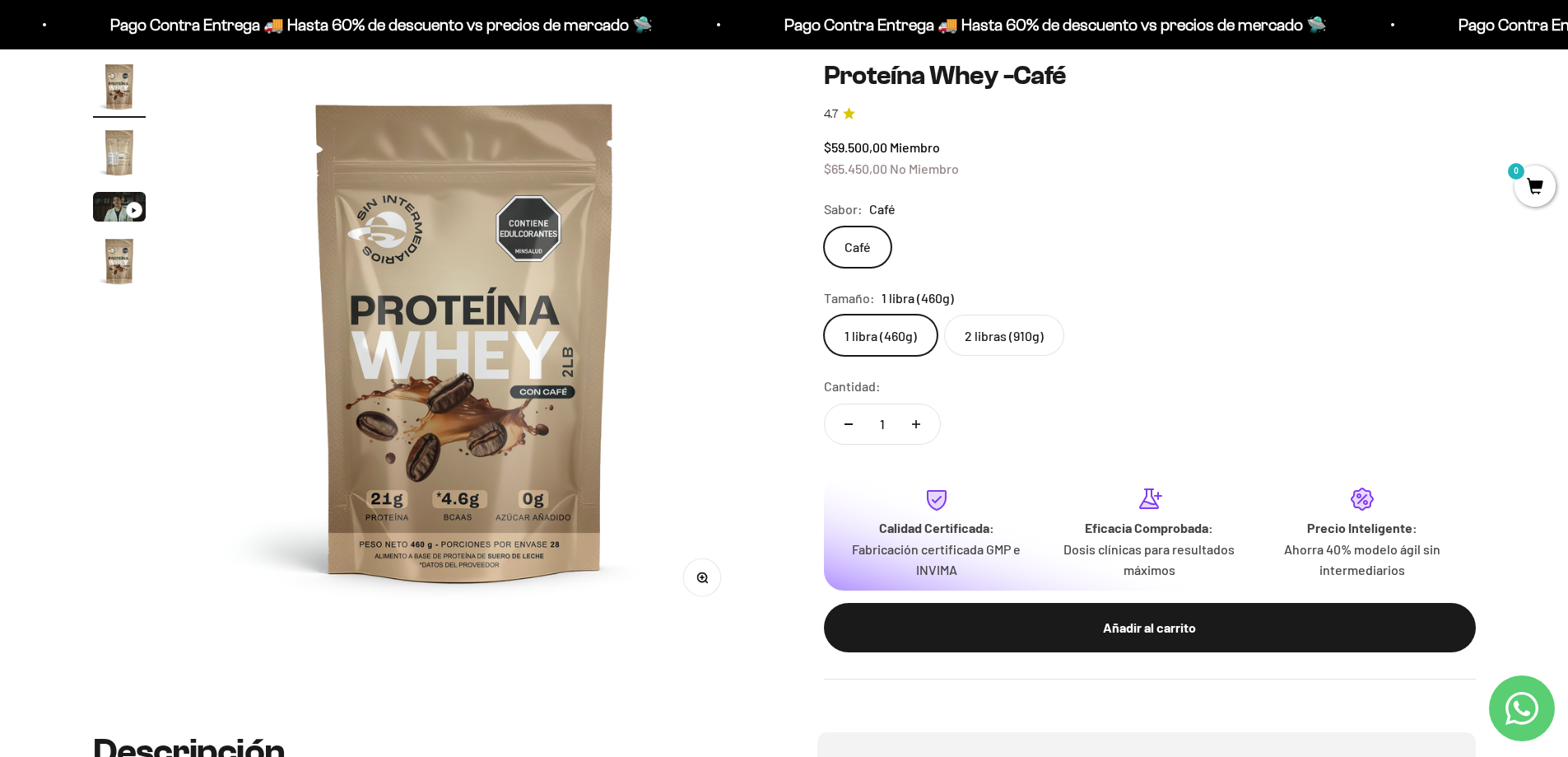
click at [86, 163] on div "Zoom Ir al artículo 1 Ir al artículo 2 Ir al artículo 3 Ir al artículo 4 Proteí…" at bounding box center [784, 370] width 1568 height 725
click at [107, 160] on img "Ir al artículo 2" at bounding box center [120, 153] width 53 height 53
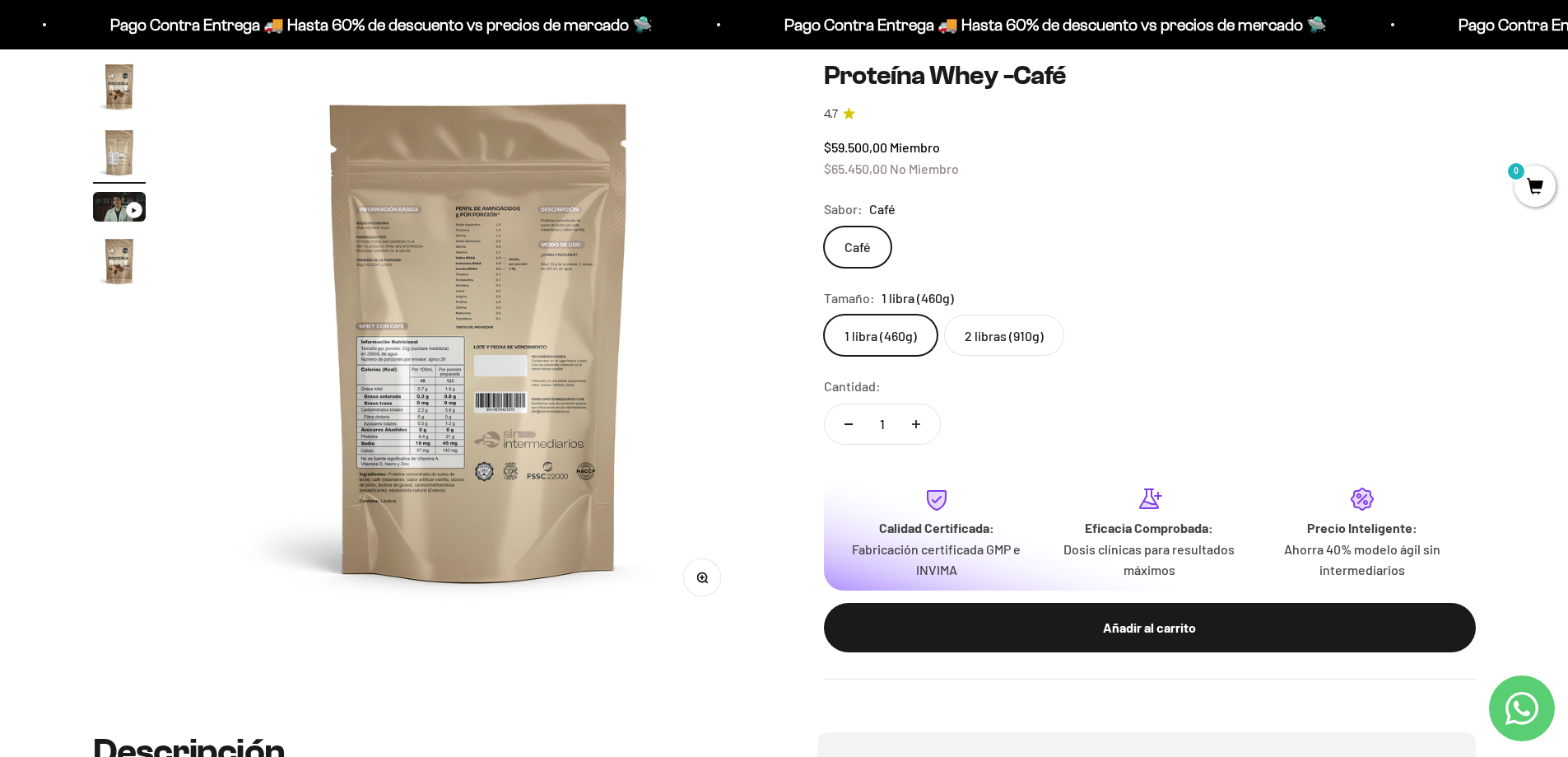
scroll to position [0, 579]
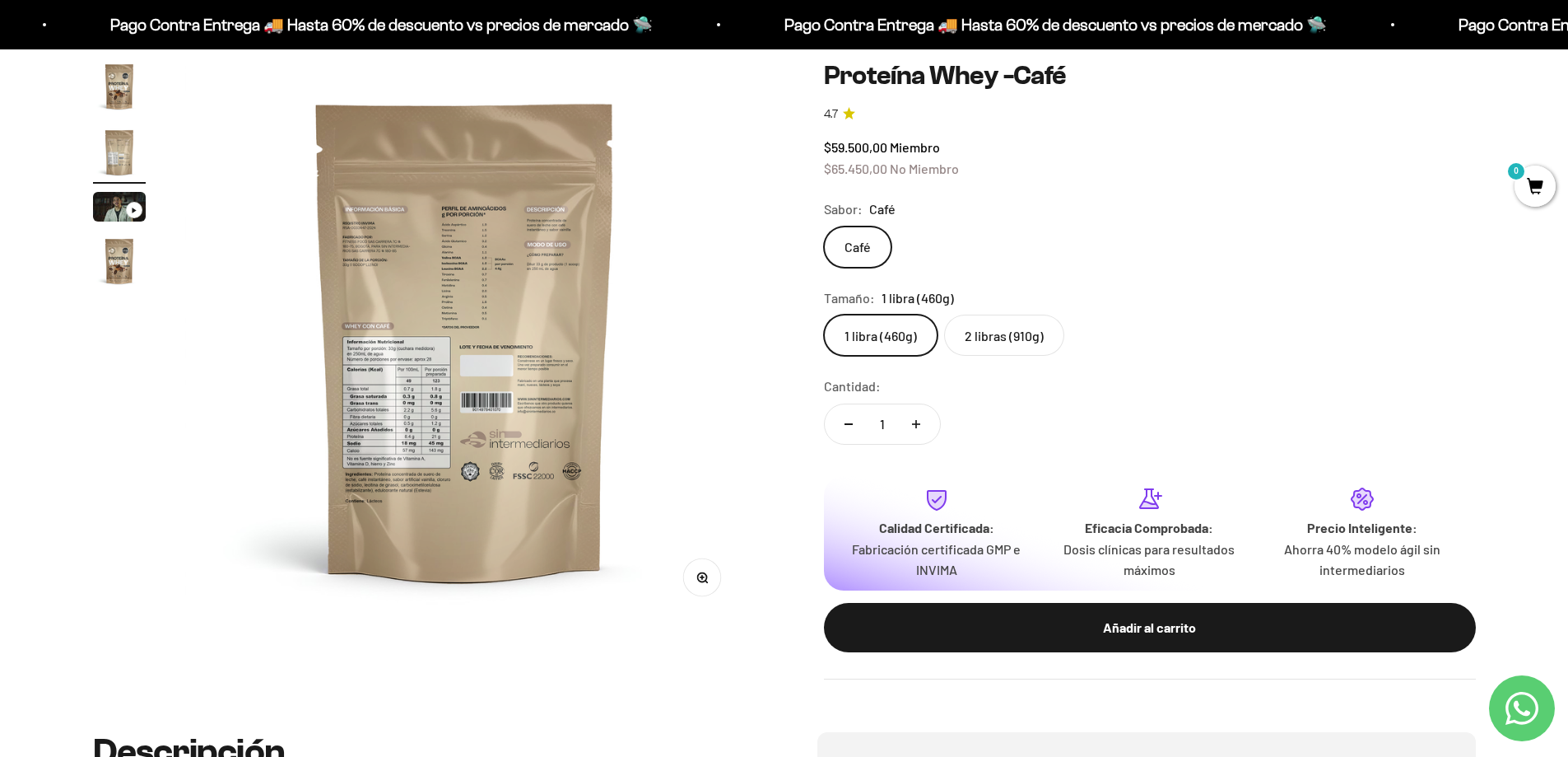
click at [700, 581] on circle "button" at bounding box center [702, 577] width 9 height 9
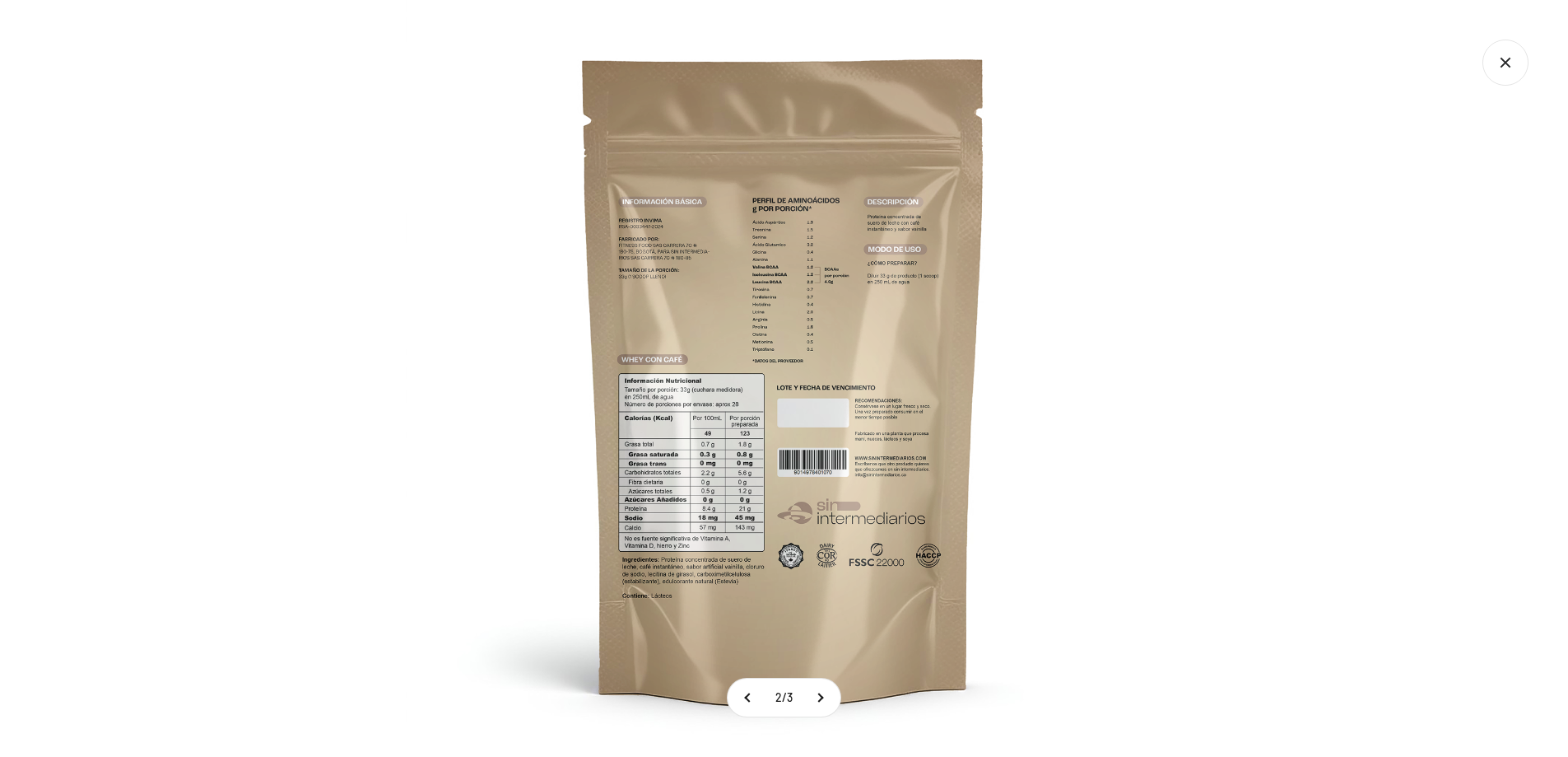
click at [1076, 442] on img at bounding box center [784, 378] width 757 height 757
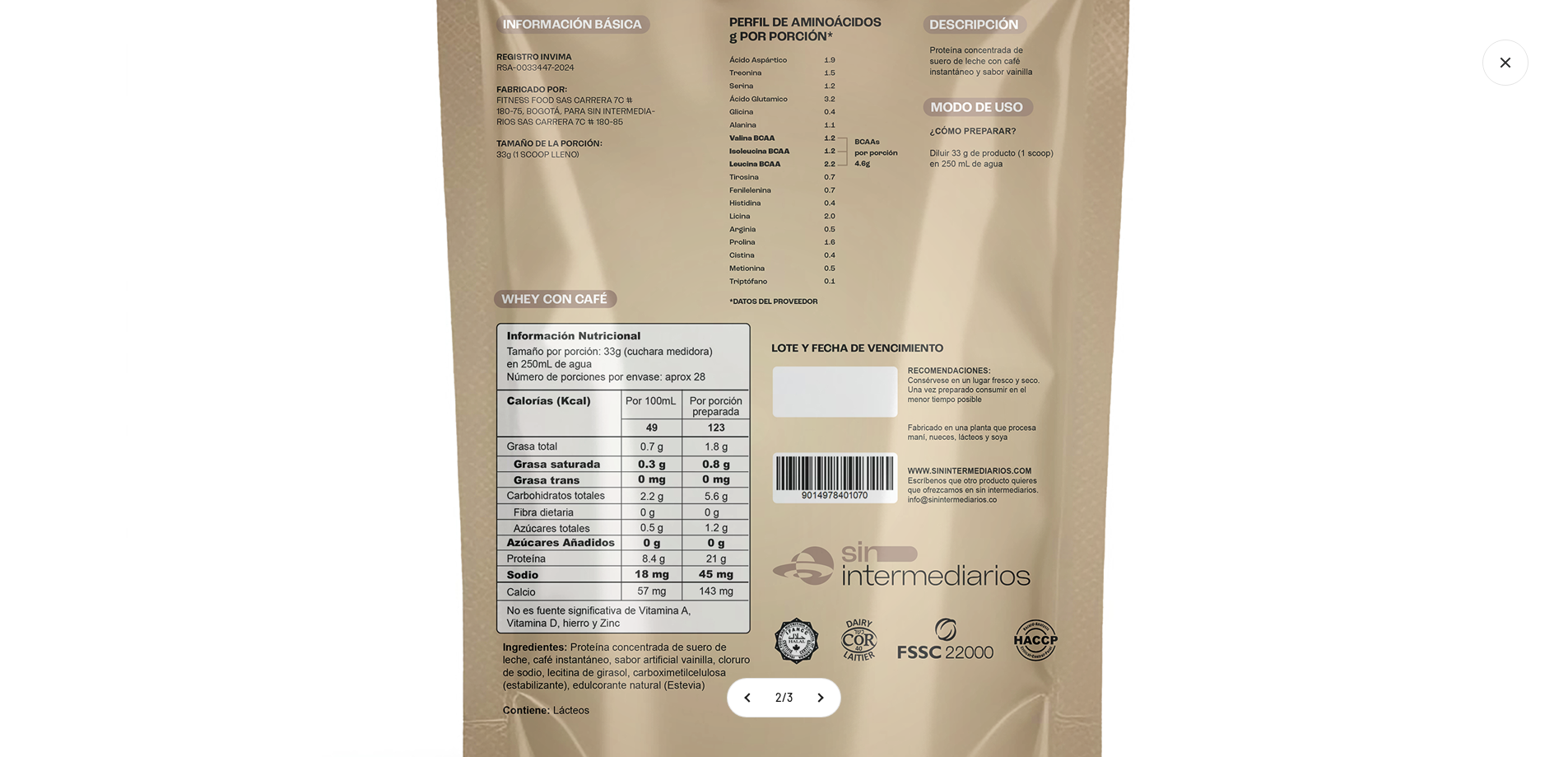
click at [1067, 417] on img at bounding box center [785, 332] width 1317 height 1318
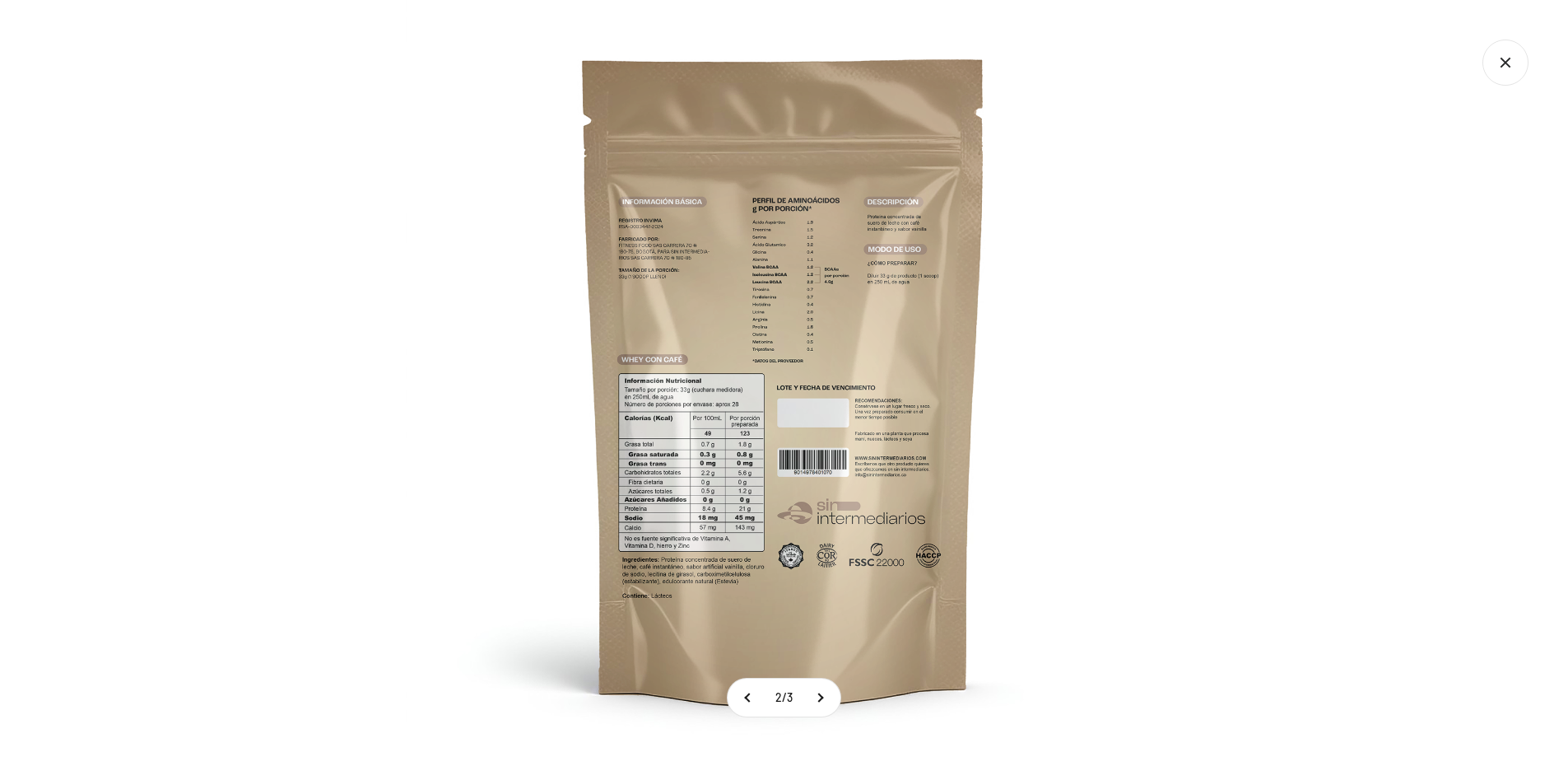
click at [365, 155] on div at bounding box center [784, 378] width 1568 height 757
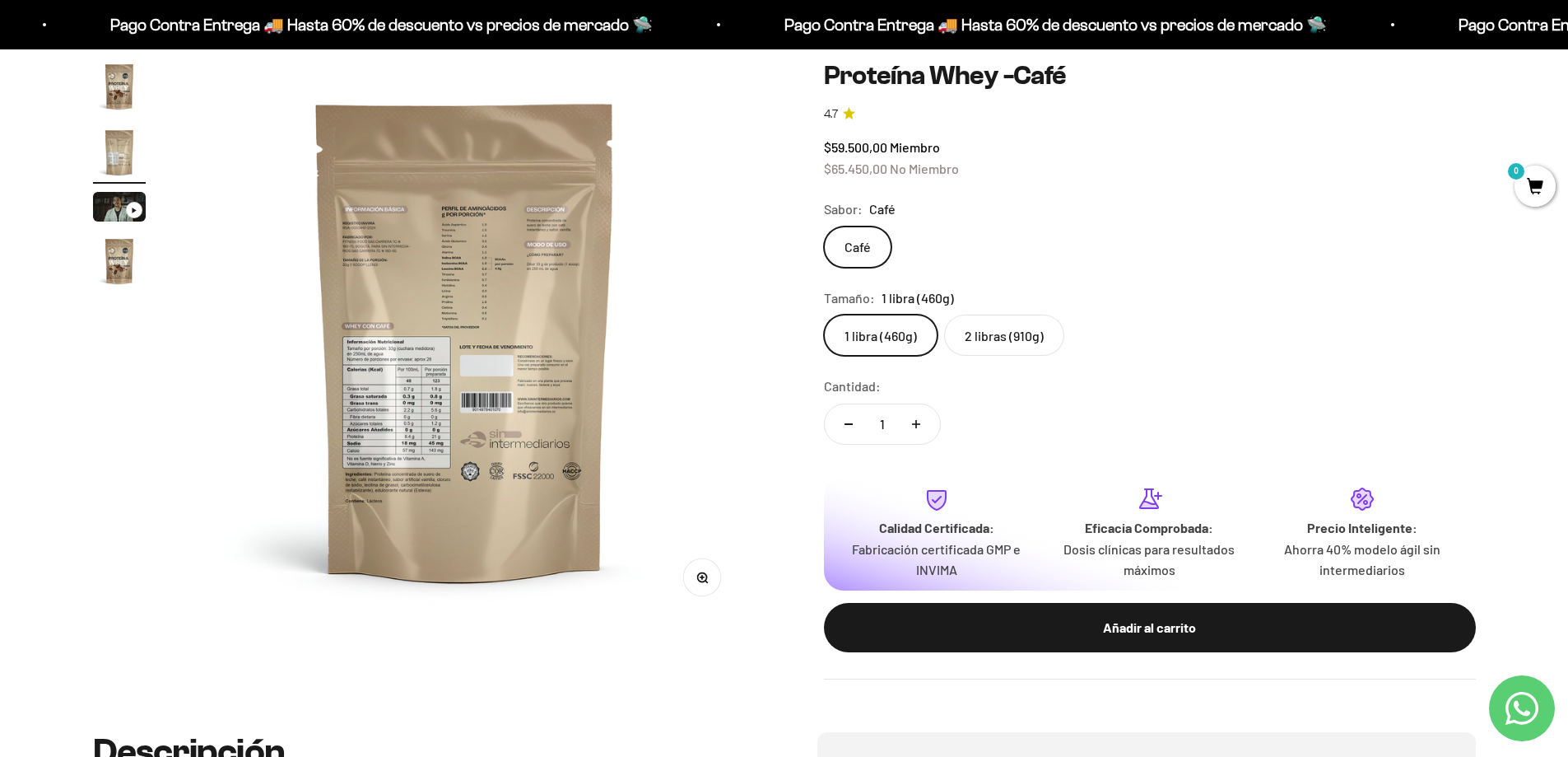
click at [983, 328] on label "2 libras (910g)" at bounding box center [1004, 335] width 120 height 42
click at [824, 314] on input "2 libras (910g)" at bounding box center [824, 313] width 1 height 1
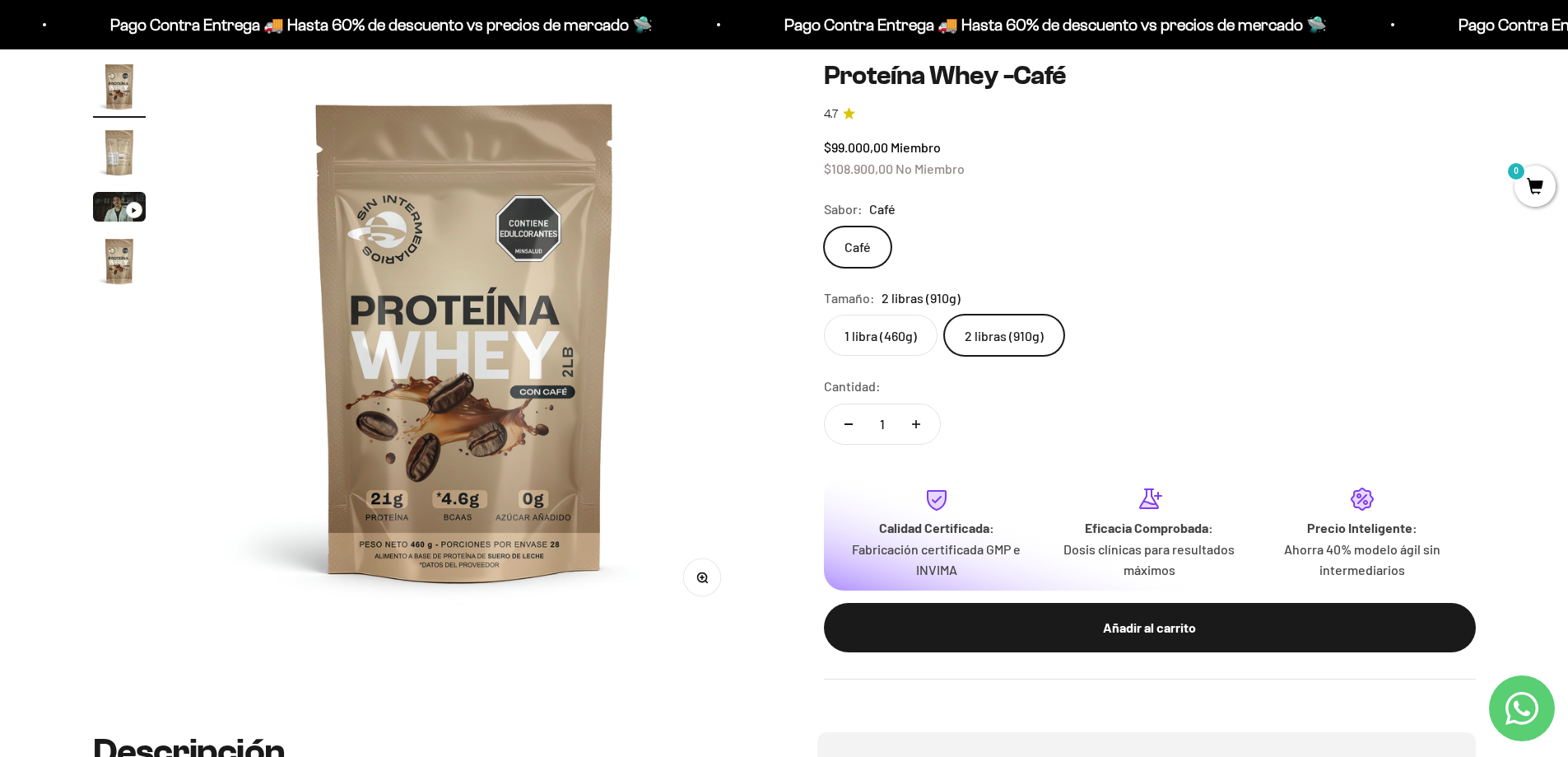
click at [111, 145] on img "Ir al artículo 2" at bounding box center [120, 153] width 53 height 53
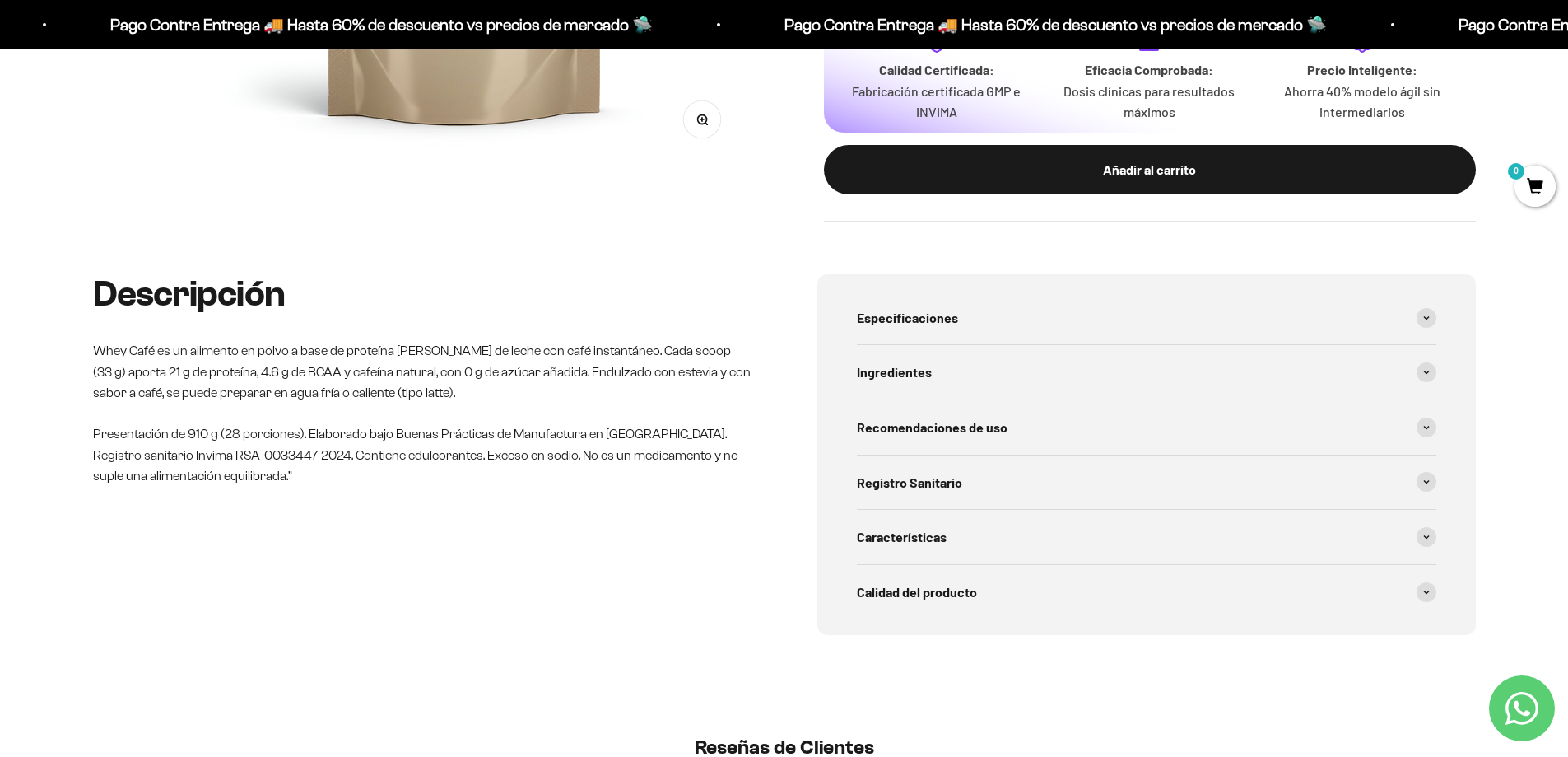
scroll to position [824, 0]
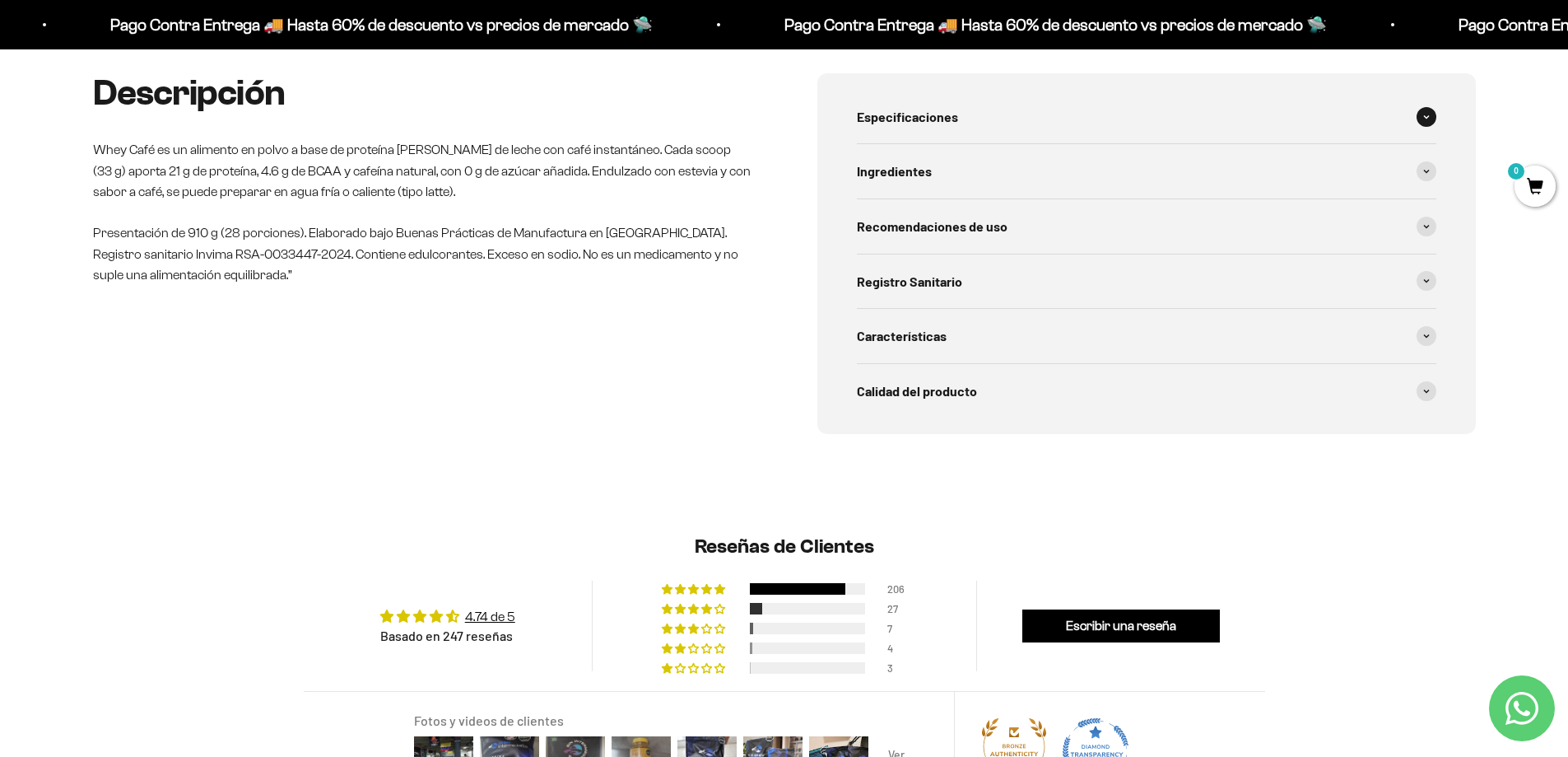
click at [1139, 121] on div "Especificaciones" at bounding box center [1146, 117] width 579 height 55
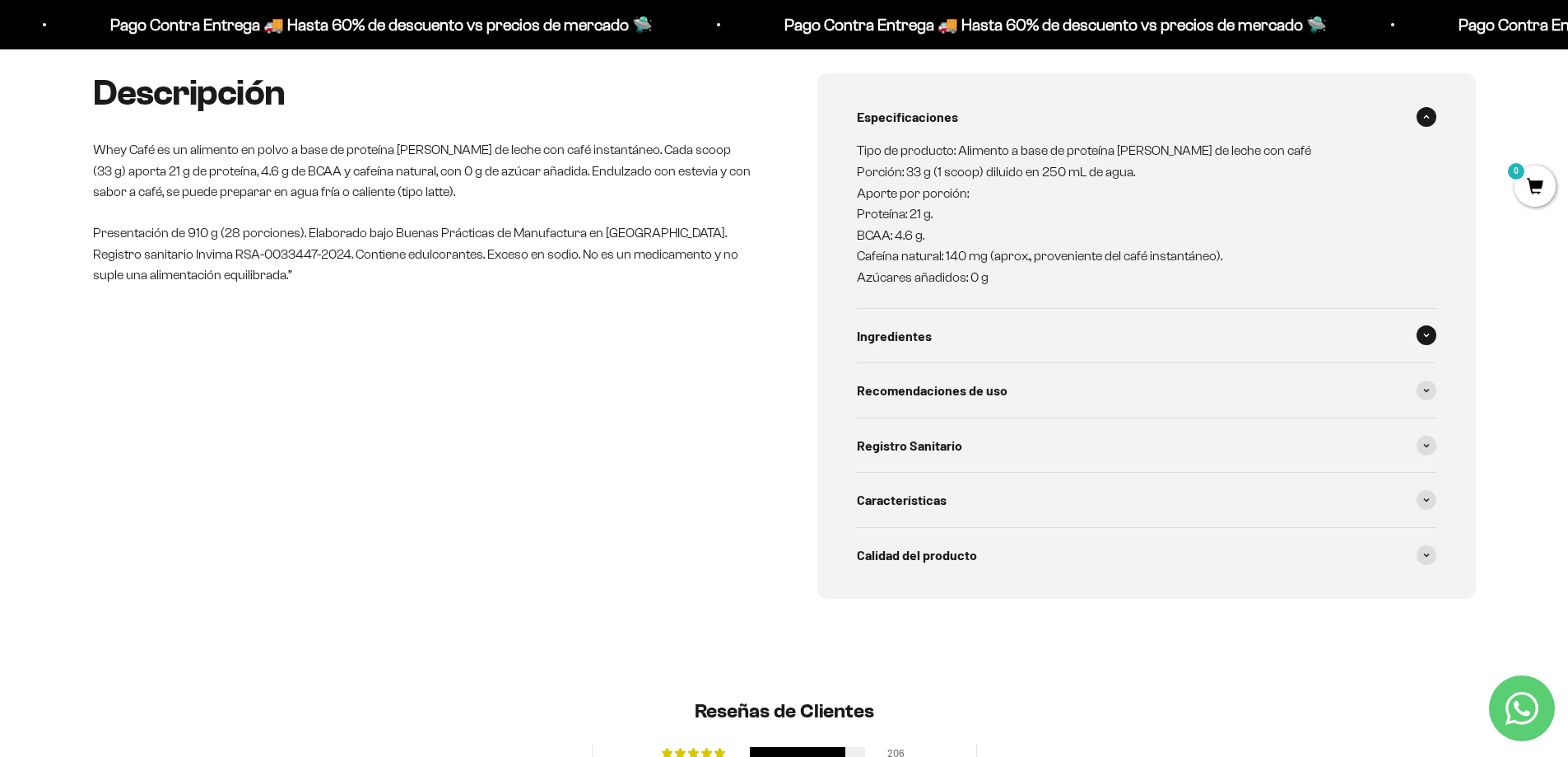
click at [995, 345] on div "Ingredientes" at bounding box center [1146, 336] width 579 height 55
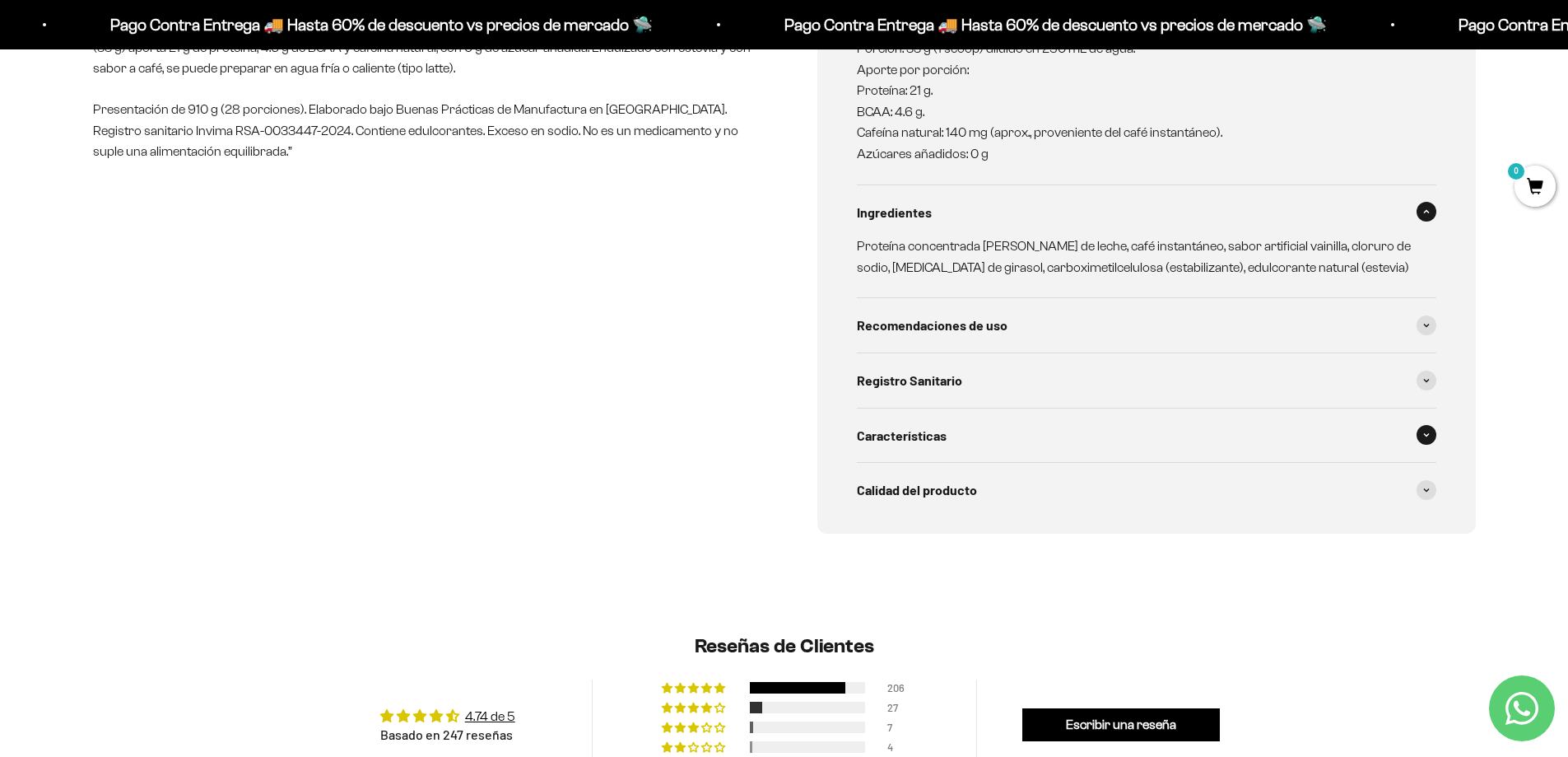
scroll to position [988, 0]
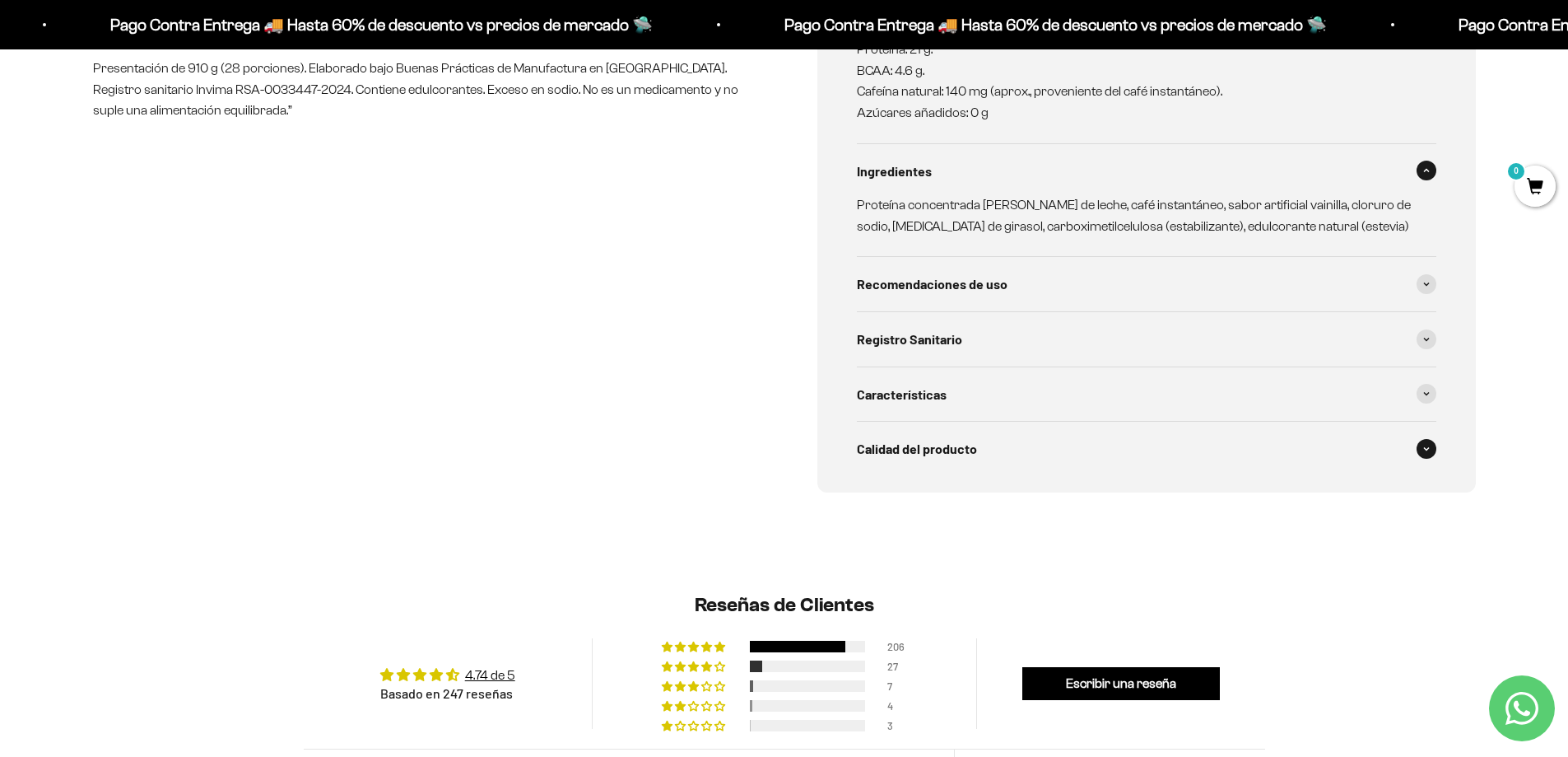
click at [958, 452] on span "Calidad del producto" at bounding box center [916, 448] width 120 height 22
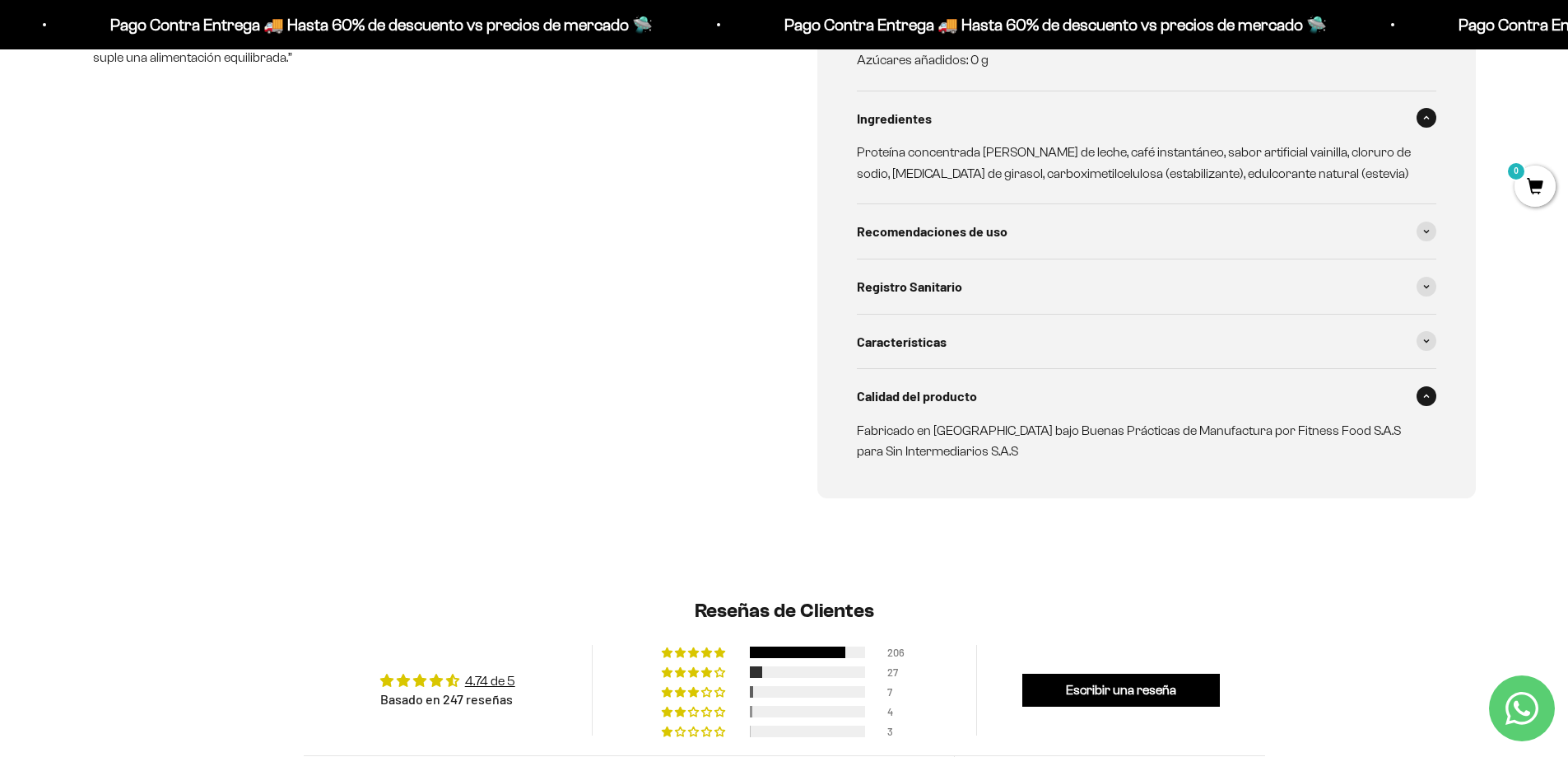
scroll to position [1070, 0]
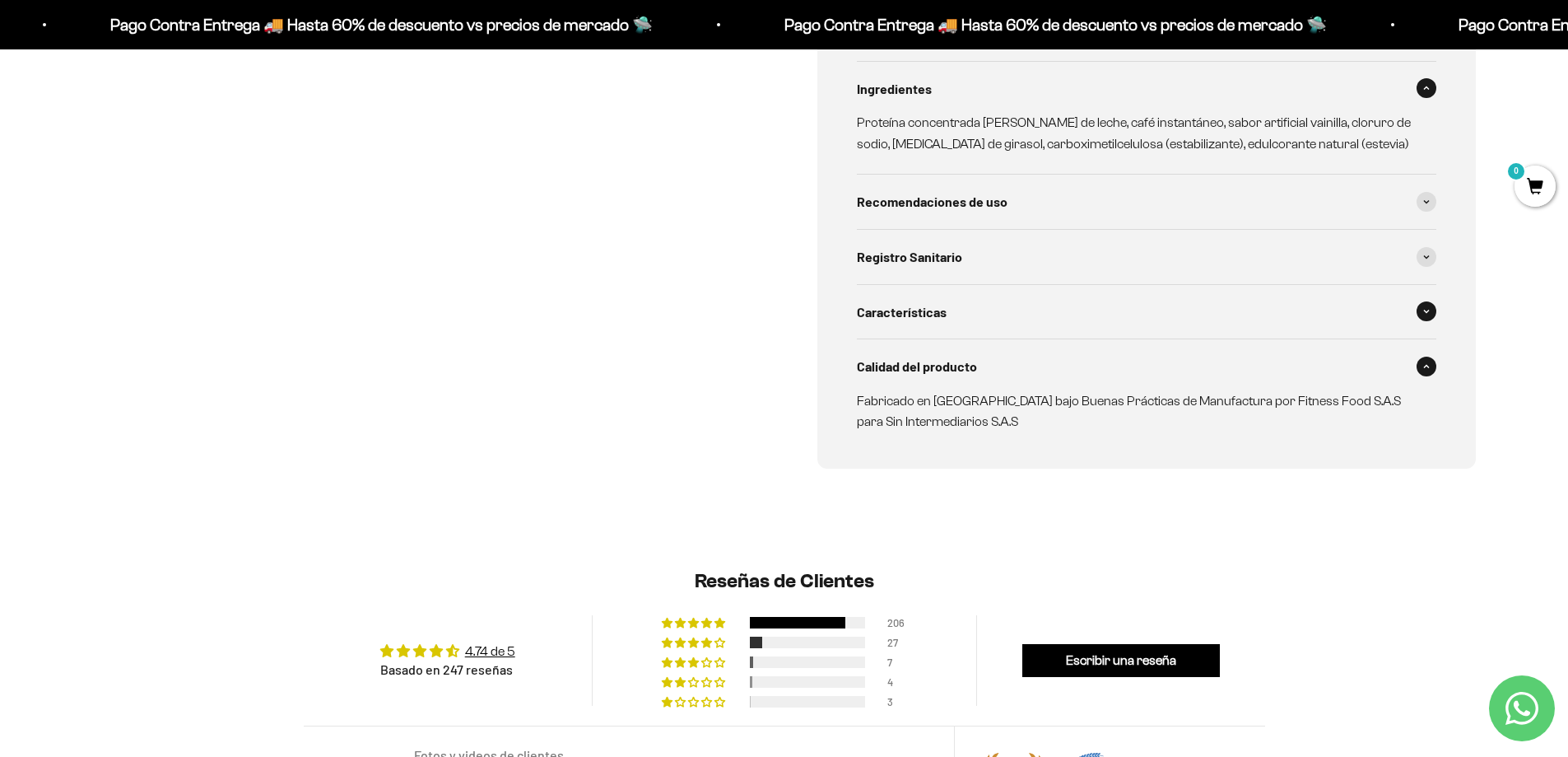
click at [948, 287] on div "Características" at bounding box center [1146, 312] width 579 height 55
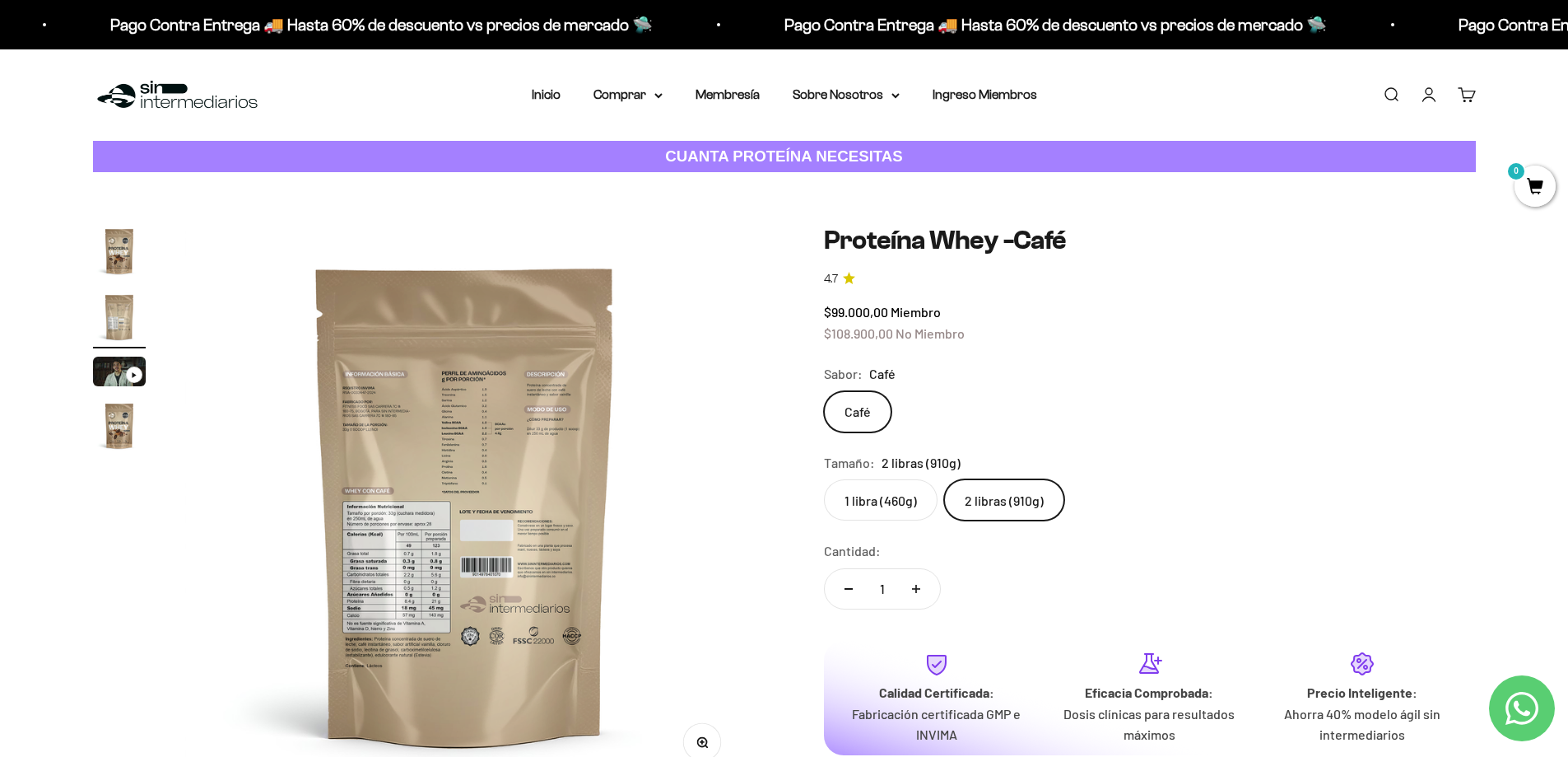
scroll to position [82, 0]
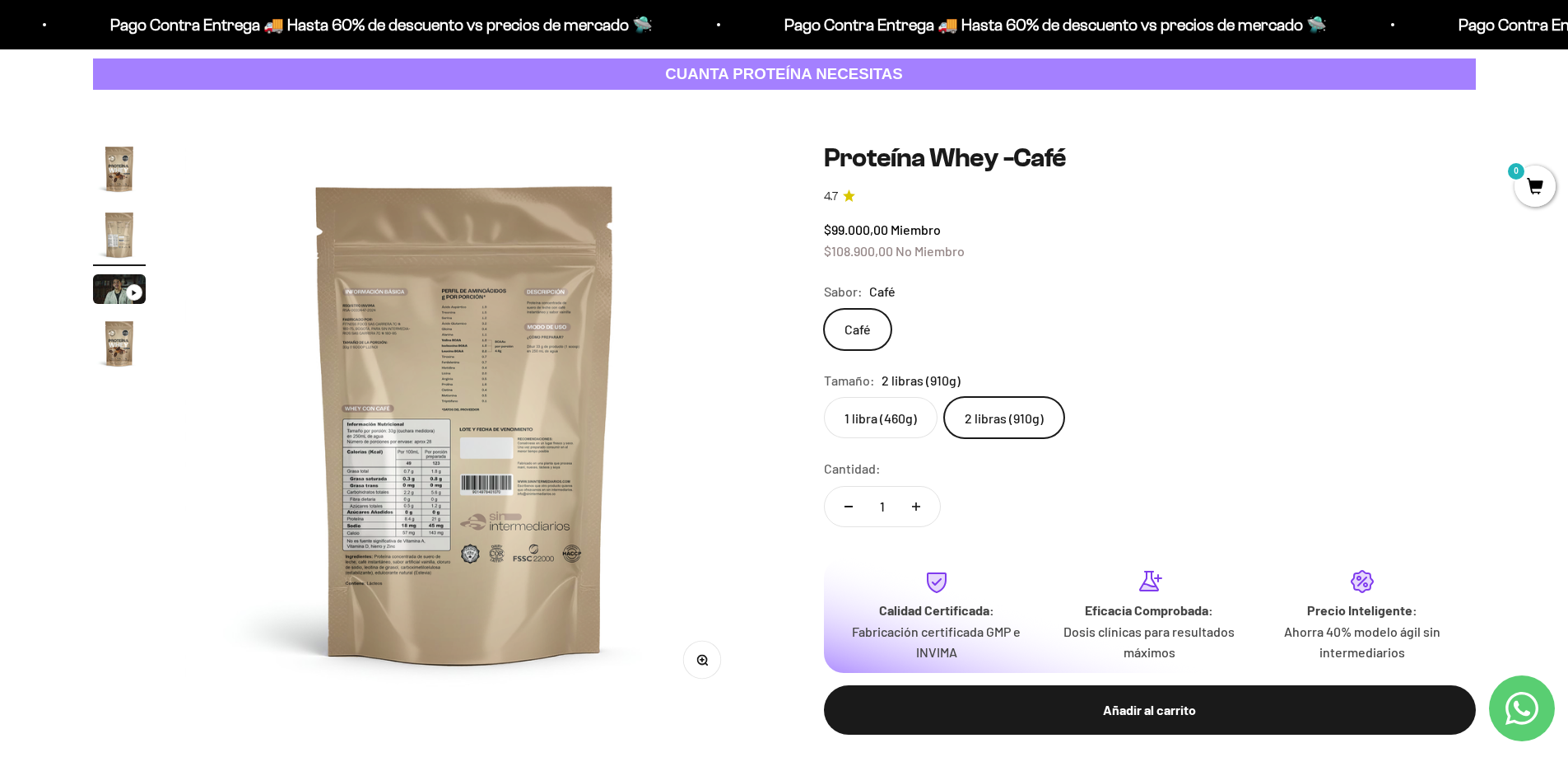
click at [840, 252] on span "$108.900,00" at bounding box center [858, 250] width 69 height 16
click at [848, 256] on span "$108.900,00" at bounding box center [858, 250] width 69 height 16
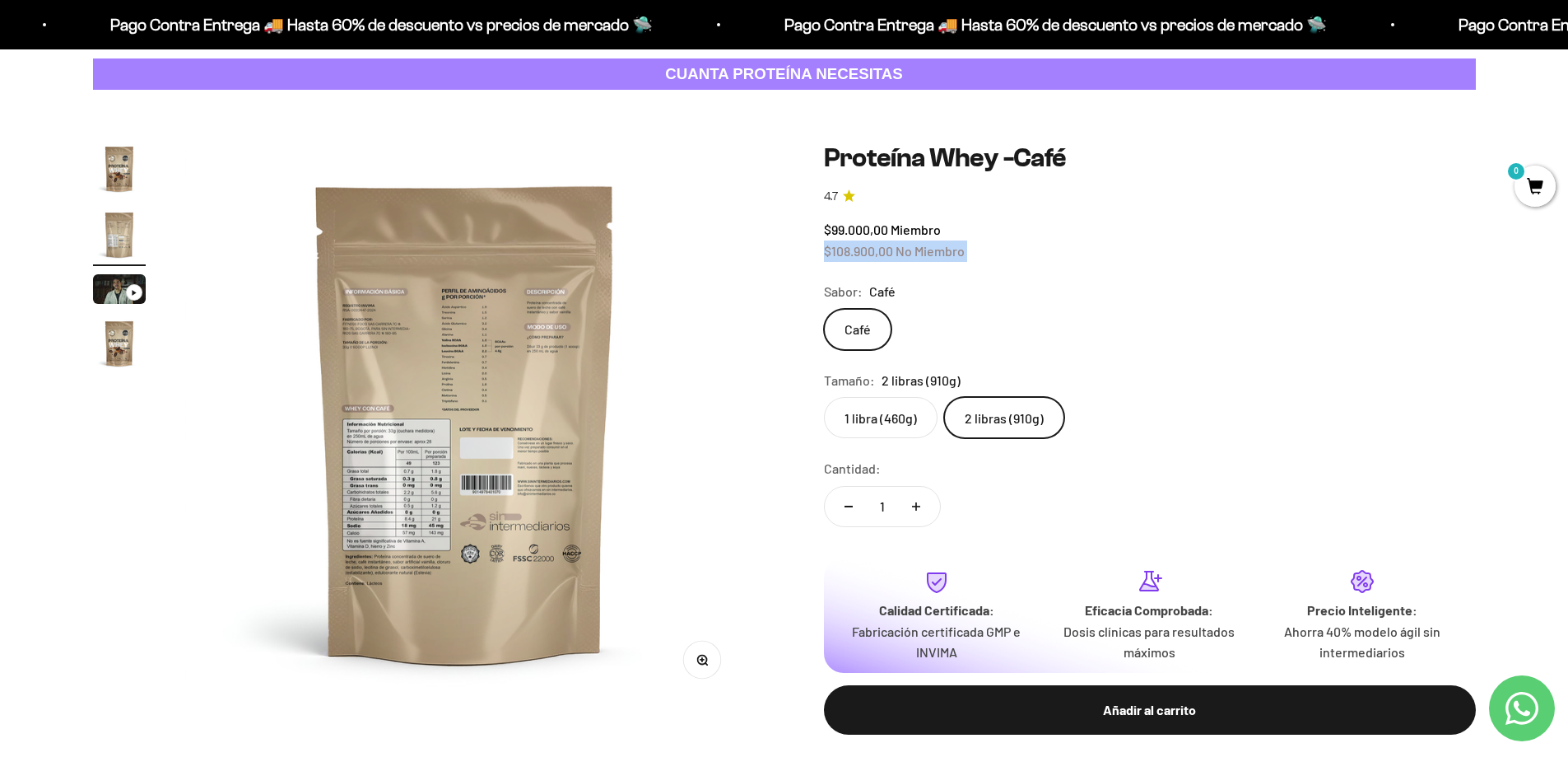
click at [848, 256] on span "$108.900,00" at bounding box center [858, 250] width 69 height 16
click at [855, 256] on span "$108.900,00" at bounding box center [858, 250] width 69 height 16
click at [856, 253] on span "$108.900,00" at bounding box center [858, 250] width 69 height 16
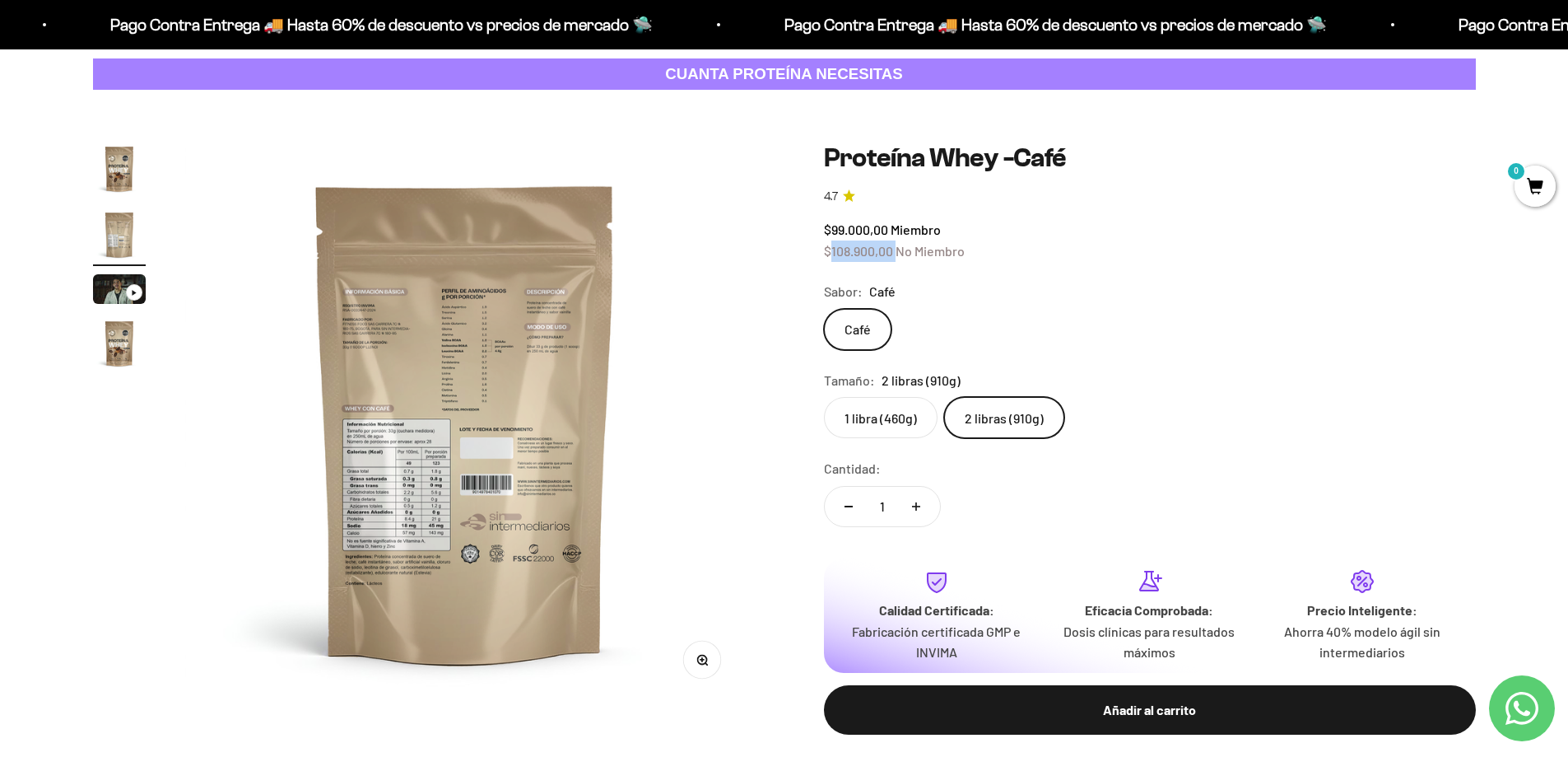
click at [856, 253] on span "$108.900,00" at bounding box center [858, 250] width 69 height 16
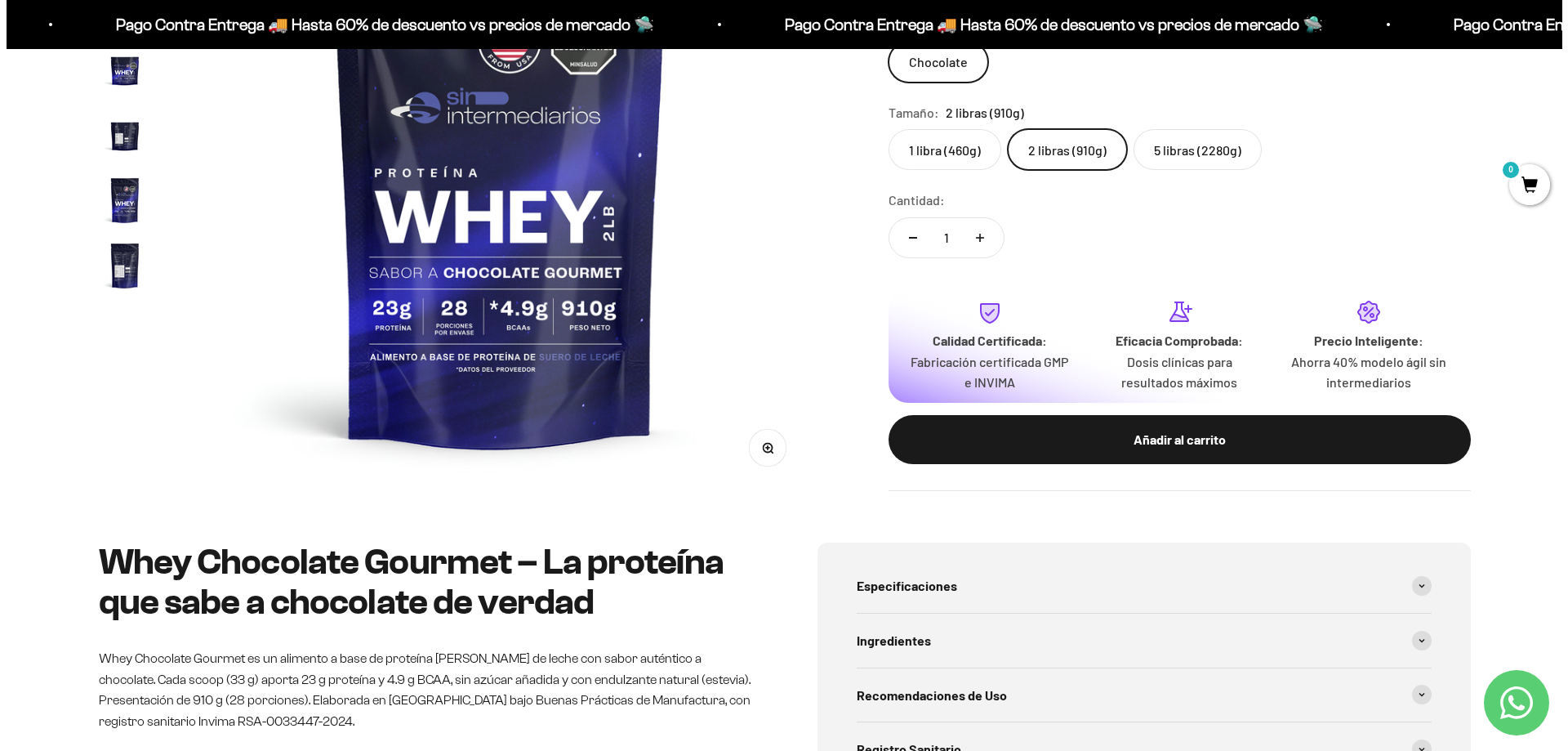
scroll to position [327, 0]
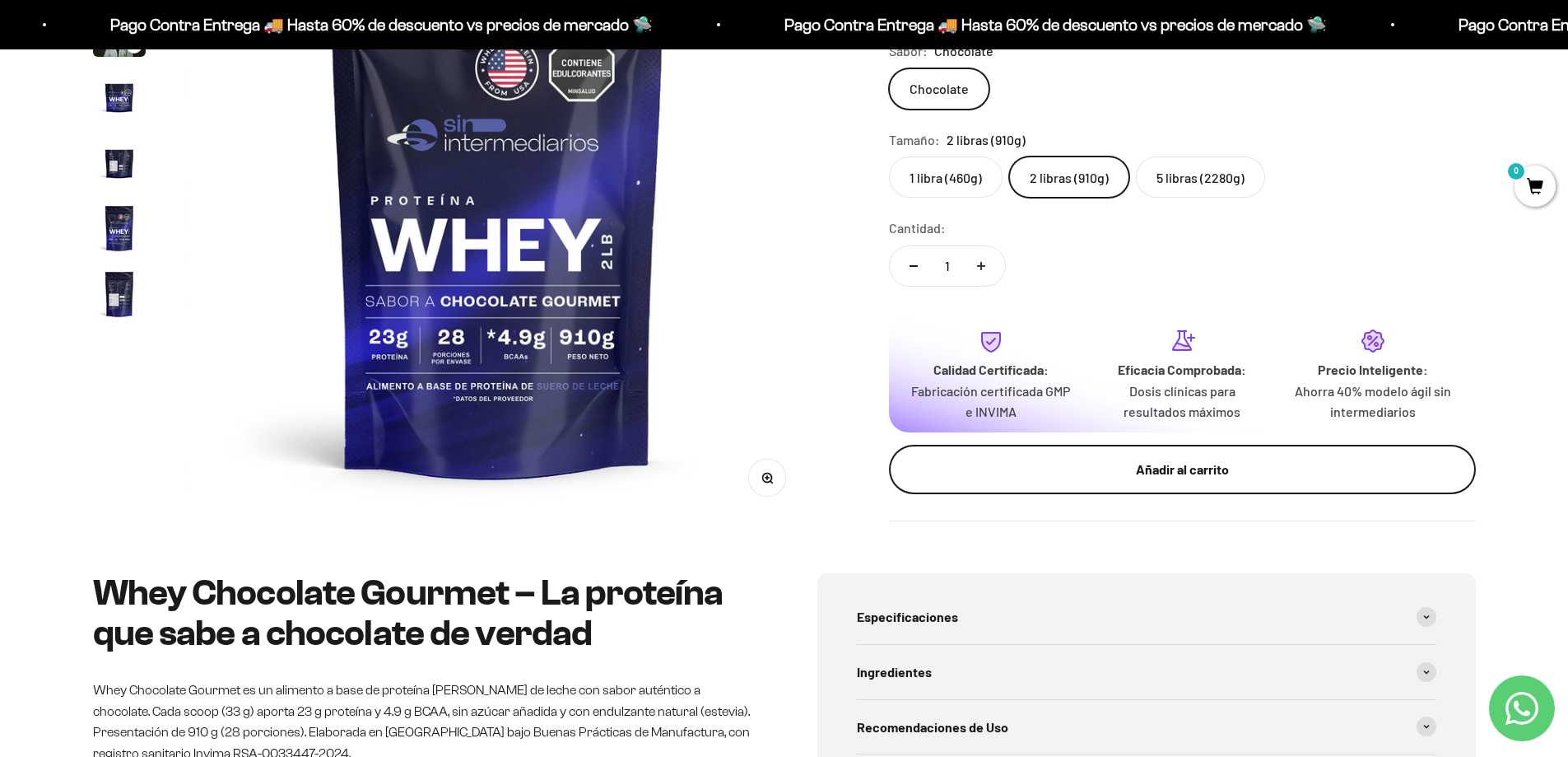
click at [1102, 469] on div "Añadir al carrito" at bounding box center [1182, 469] width 521 height 22
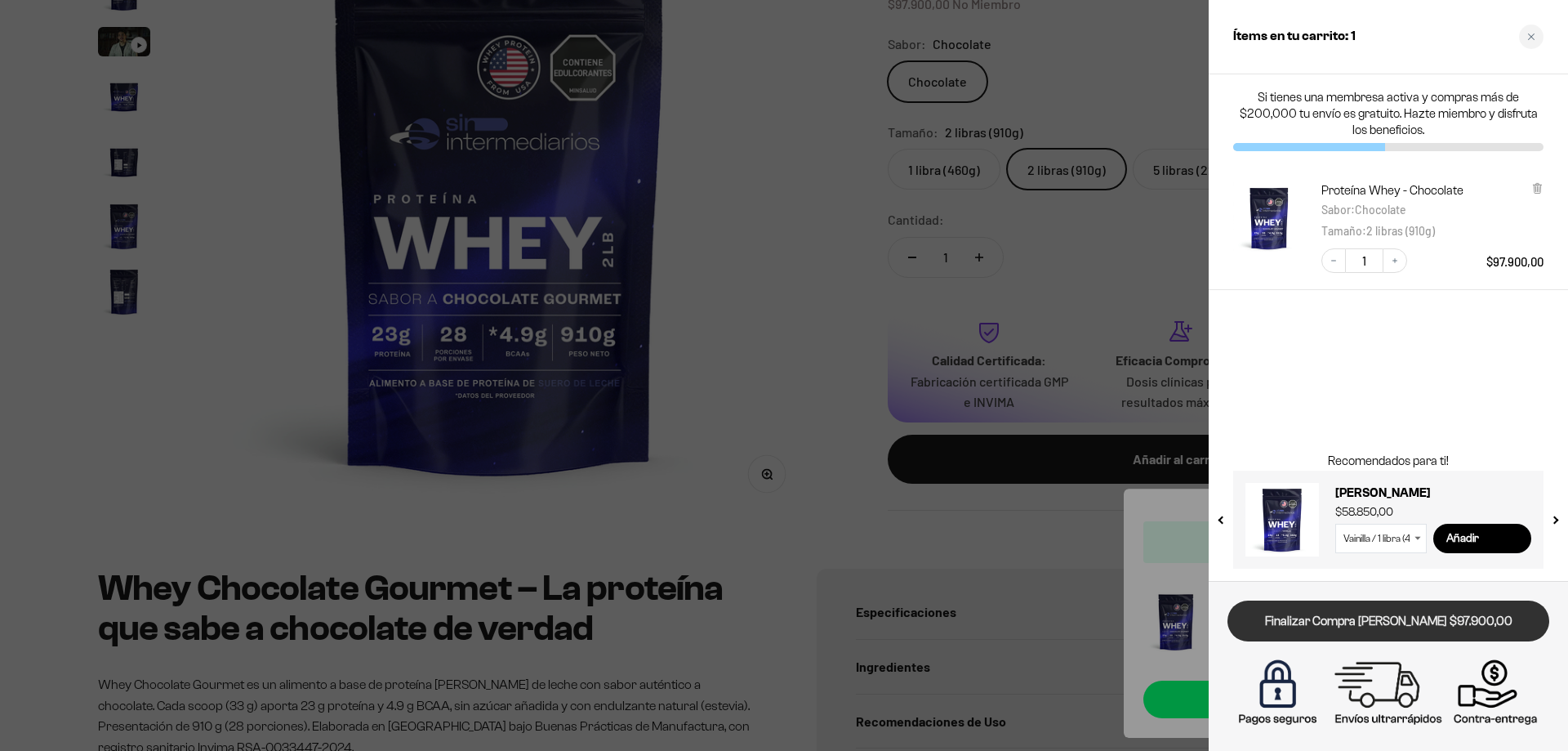
click at [1458, 626] on link "Finalizar Compra [PERSON_NAME] $97.900,00" at bounding box center [1389, 621] width 322 height 42
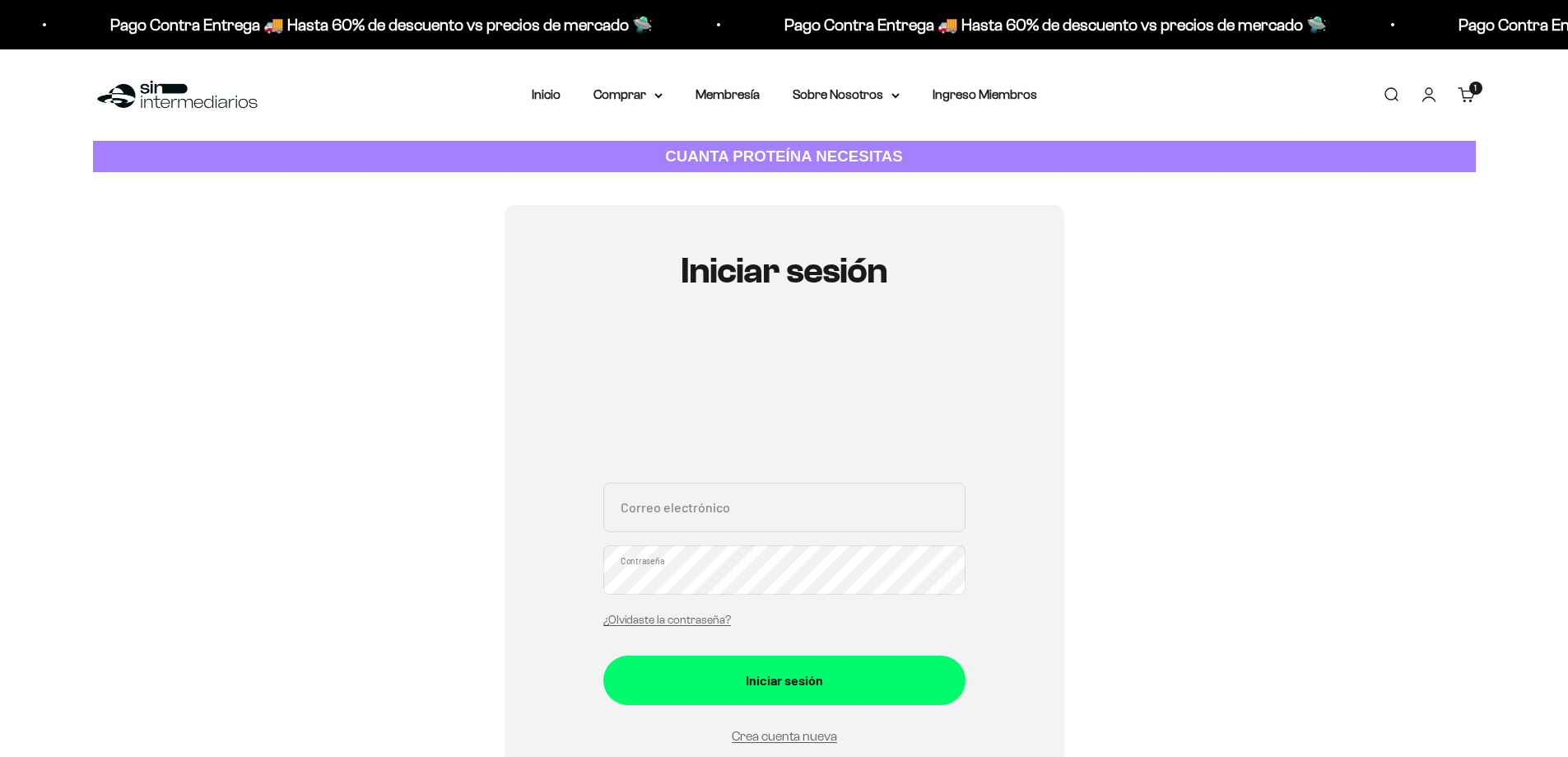
click at [704, 511] on input "Correo electrónico" at bounding box center [785, 507] width 362 height 49
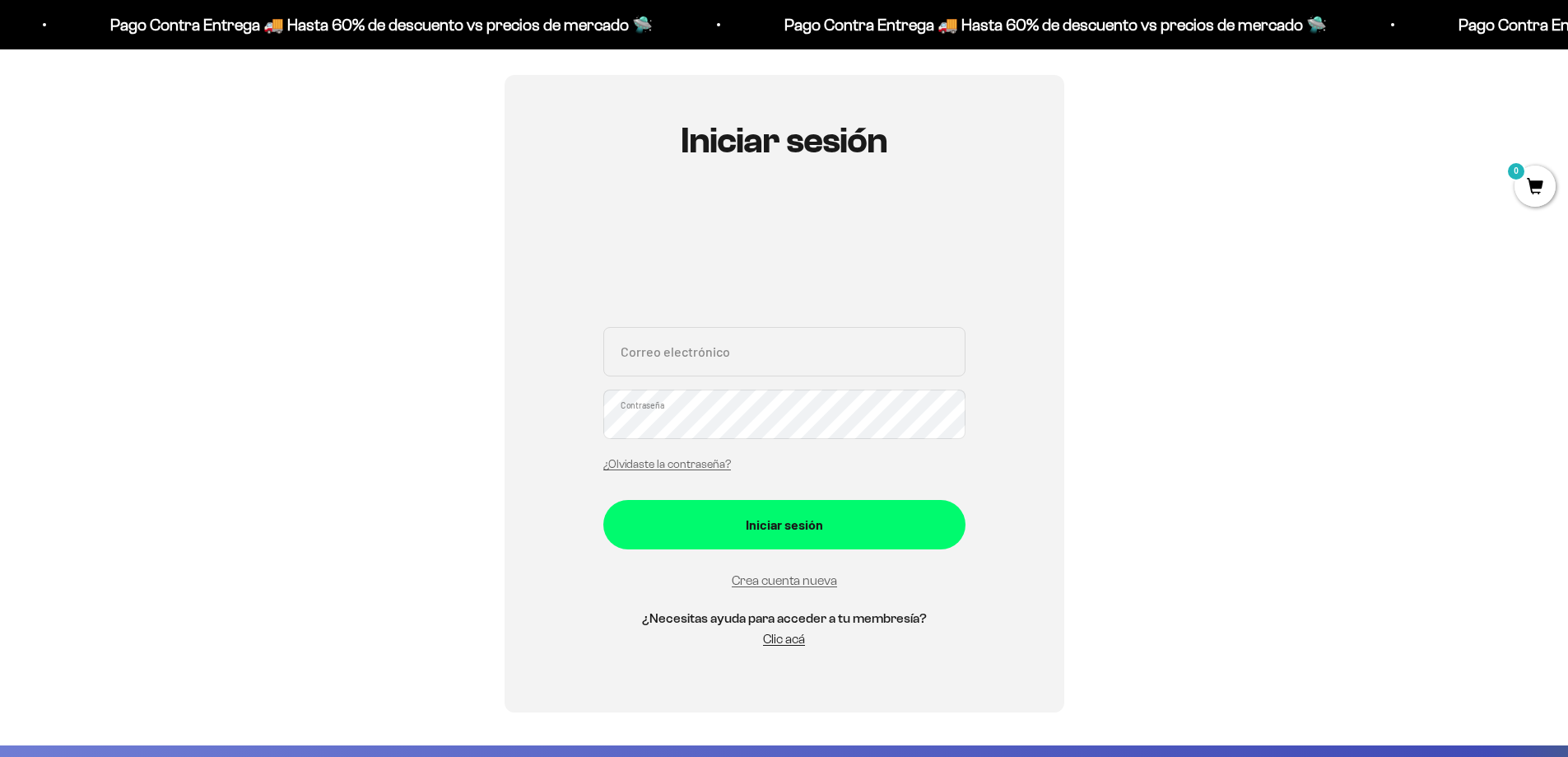
scroll to position [165, 0]
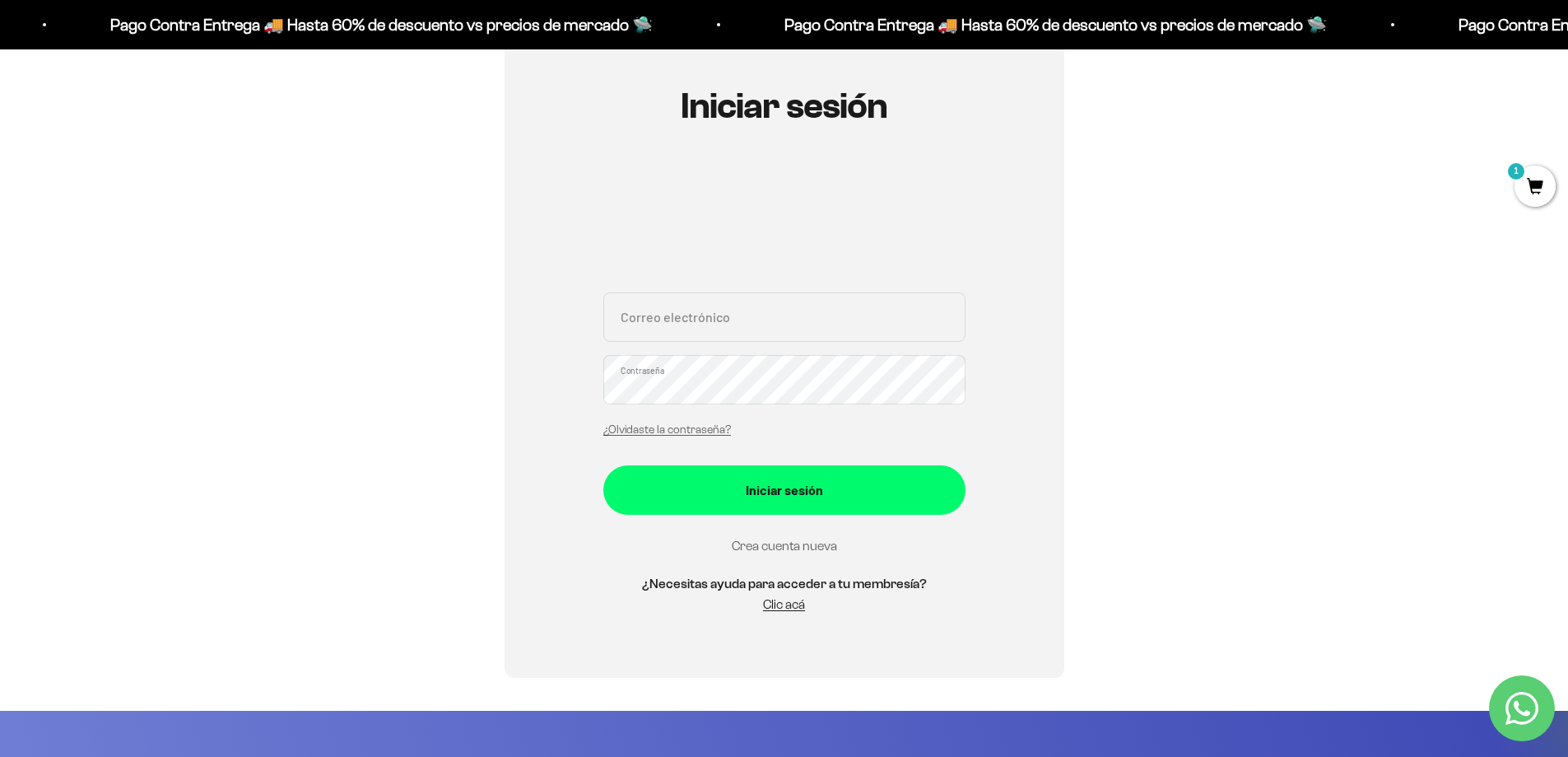
click at [803, 548] on link "Crea cuenta nueva" at bounding box center [785, 546] width 106 height 14
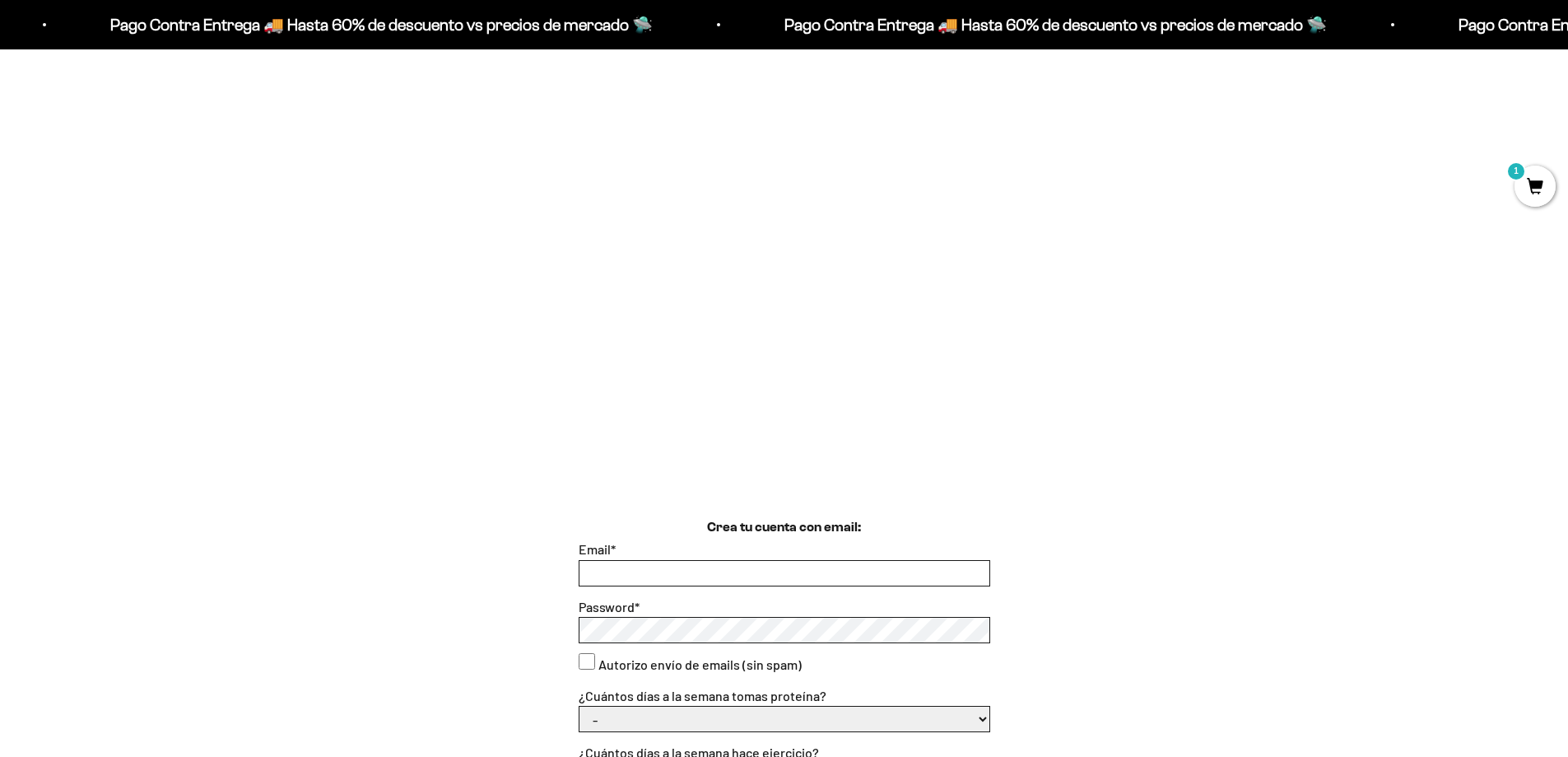
scroll to position [329, 0]
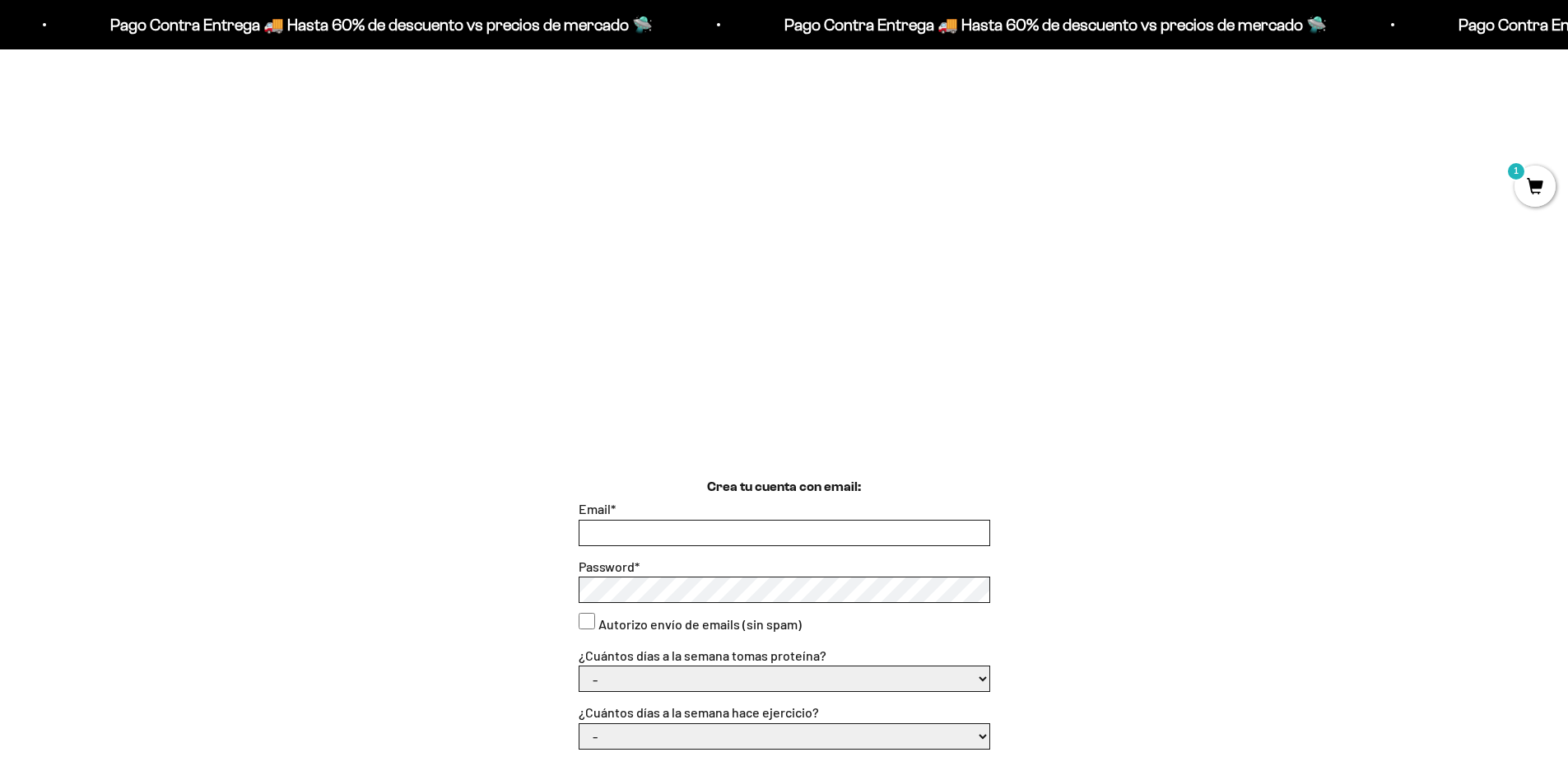
click at [627, 533] on input "Email *" at bounding box center [784, 532] width 410 height 25
type input "sebitasplazasb@gmail.com"
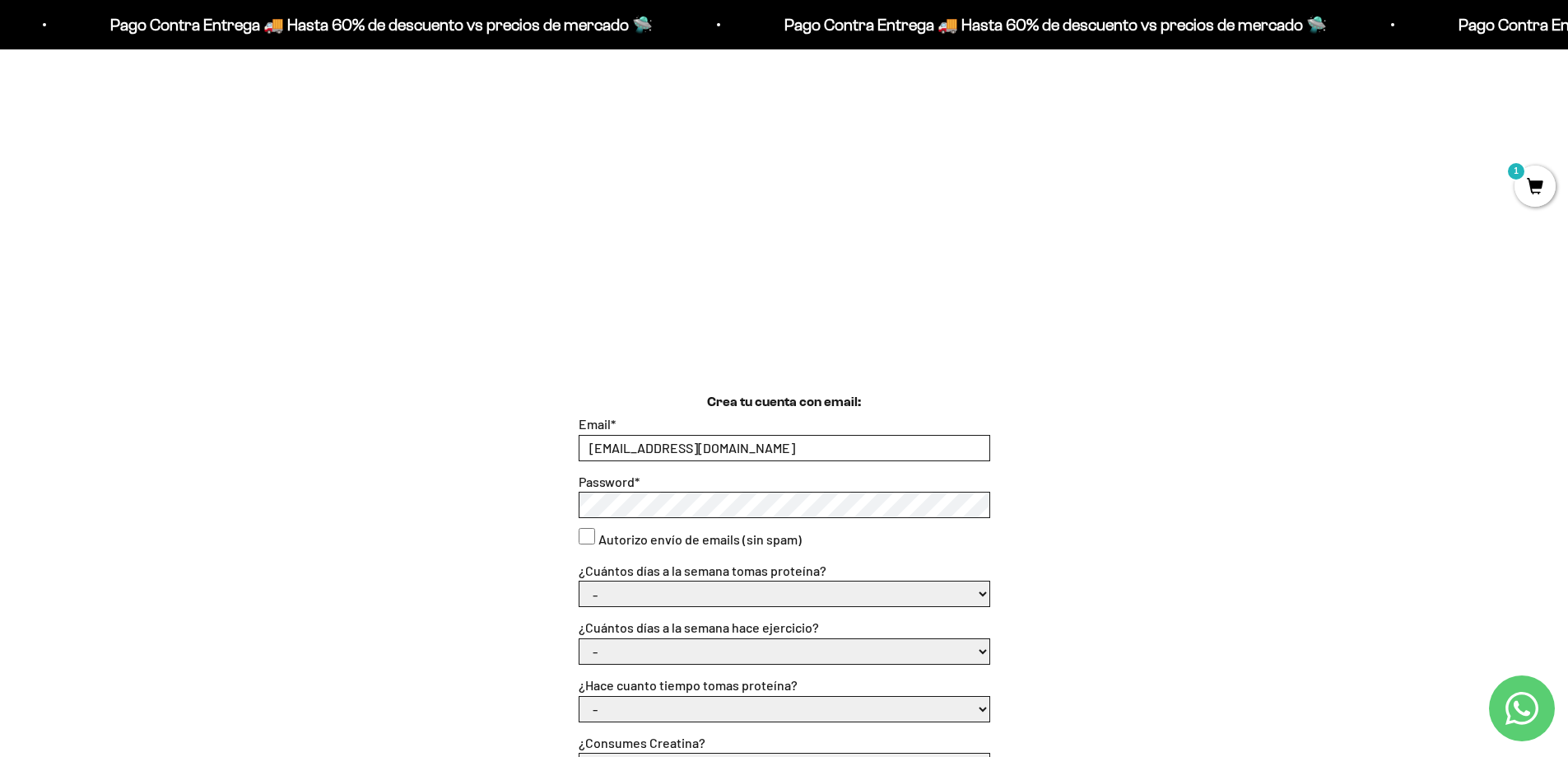
scroll to position [495, 0]
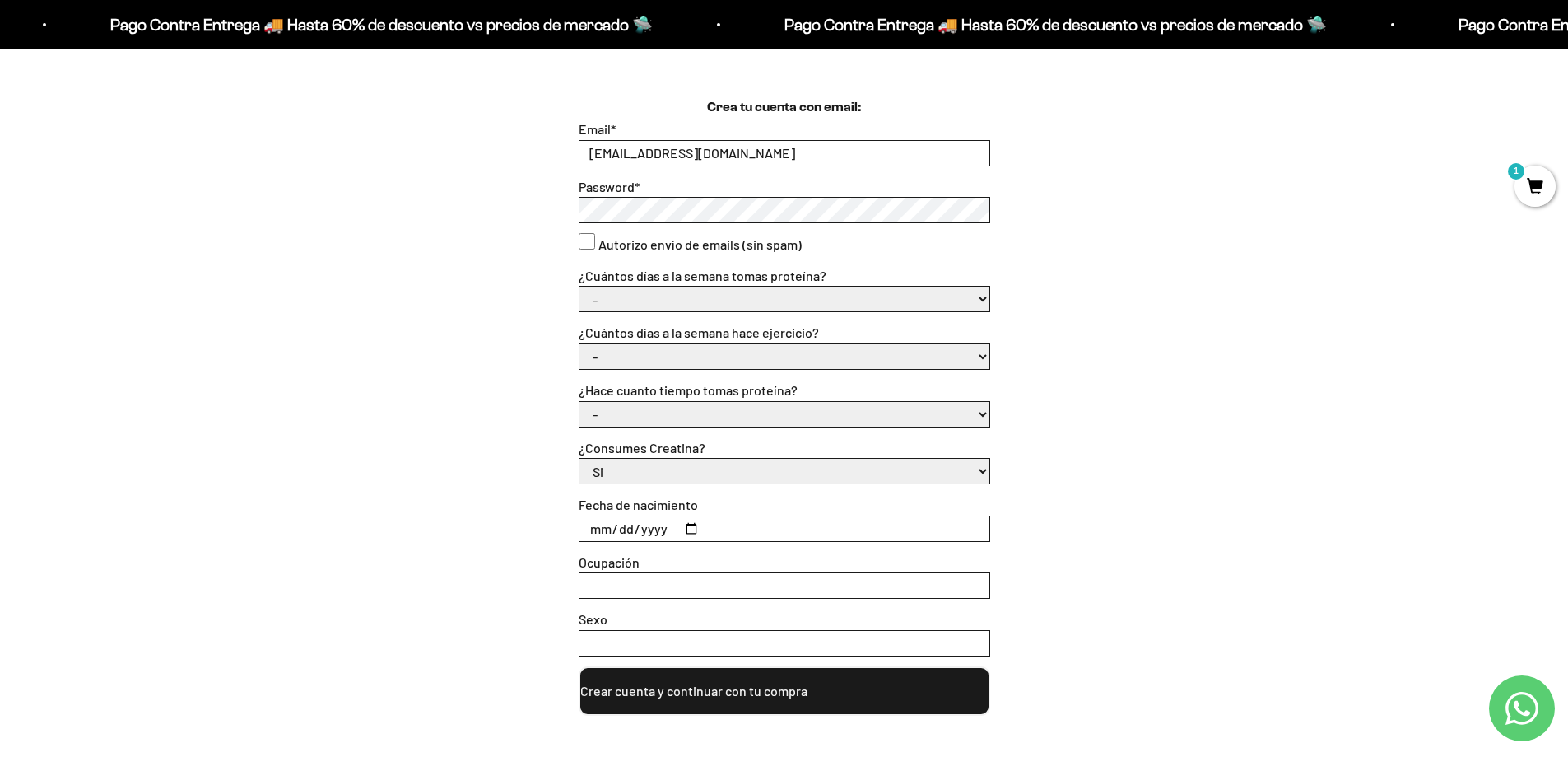
scroll to position [708, 0]
click at [761, 290] on select "- 1 o 2 3 a 5 6 o 7" at bounding box center [784, 300] width 410 height 25
select select "6 o 7"
click at [579, 288] on select "- 1 o 2 3 a 5 6 o 7" at bounding box center [784, 300] width 410 height 25
click at [709, 366] on select "- No hago 1 a 2 días 3 a 5 días 6 o 7 días" at bounding box center [784, 358] width 410 height 25
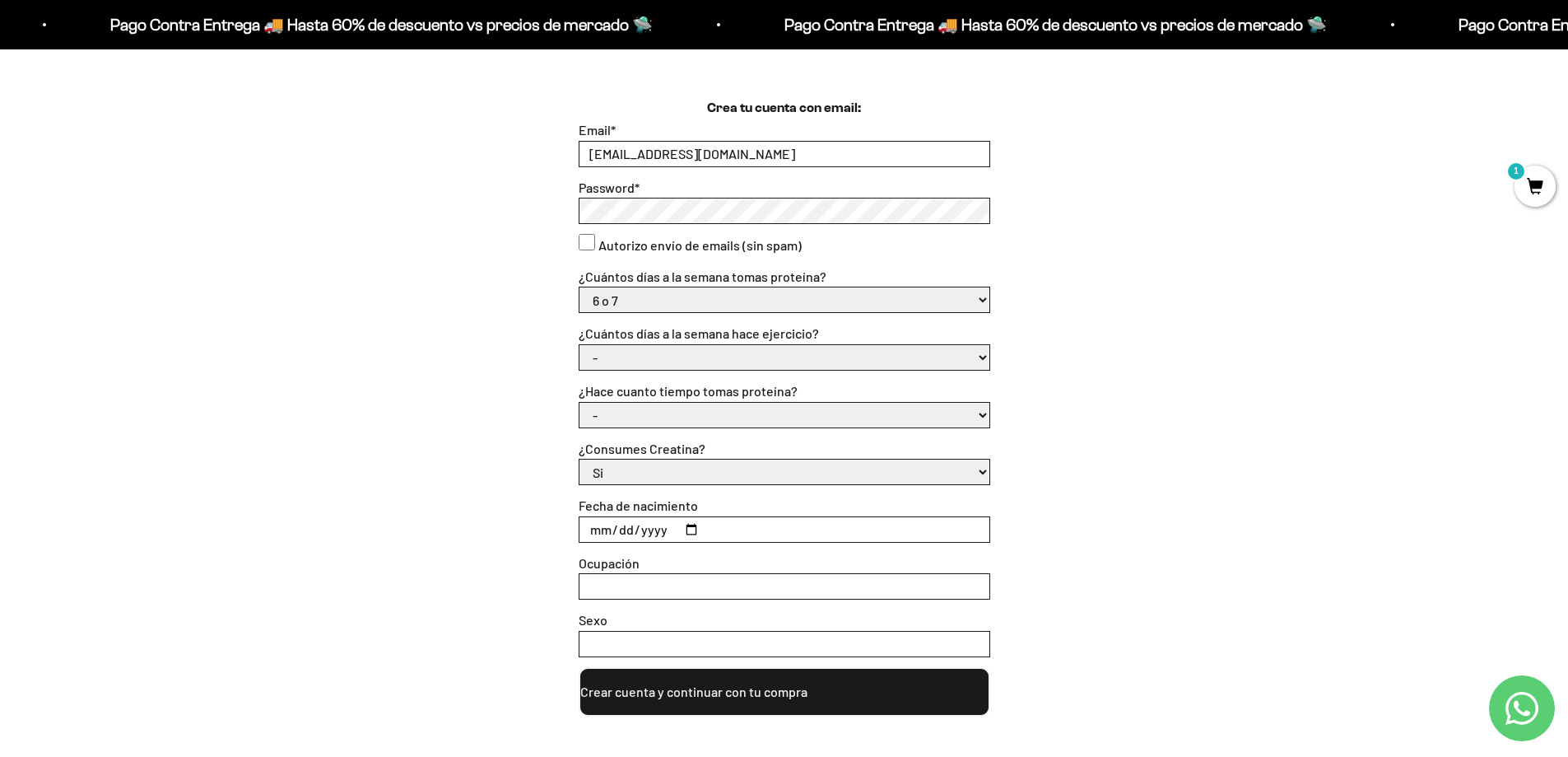
select select "6 o 7 días"
click at [579, 345] on select "- No hago 1 a 2 días 3 a 5 días 6 o 7 días" at bounding box center [784, 358] width 410 height 25
click at [654, 421] on select "- Apenas estoy empezando Menos de 6 meses Más de 6 meses Hace más de un año" at bounding box center [784, 415] width 410 height 25
select select "Hace más de un año"
click at [579, 403] on select "- Apenas estoy empezando Menos de 6 meses Más de 6 meses Hace más de un año" at bounding box center [784, 415] width 410 height 25
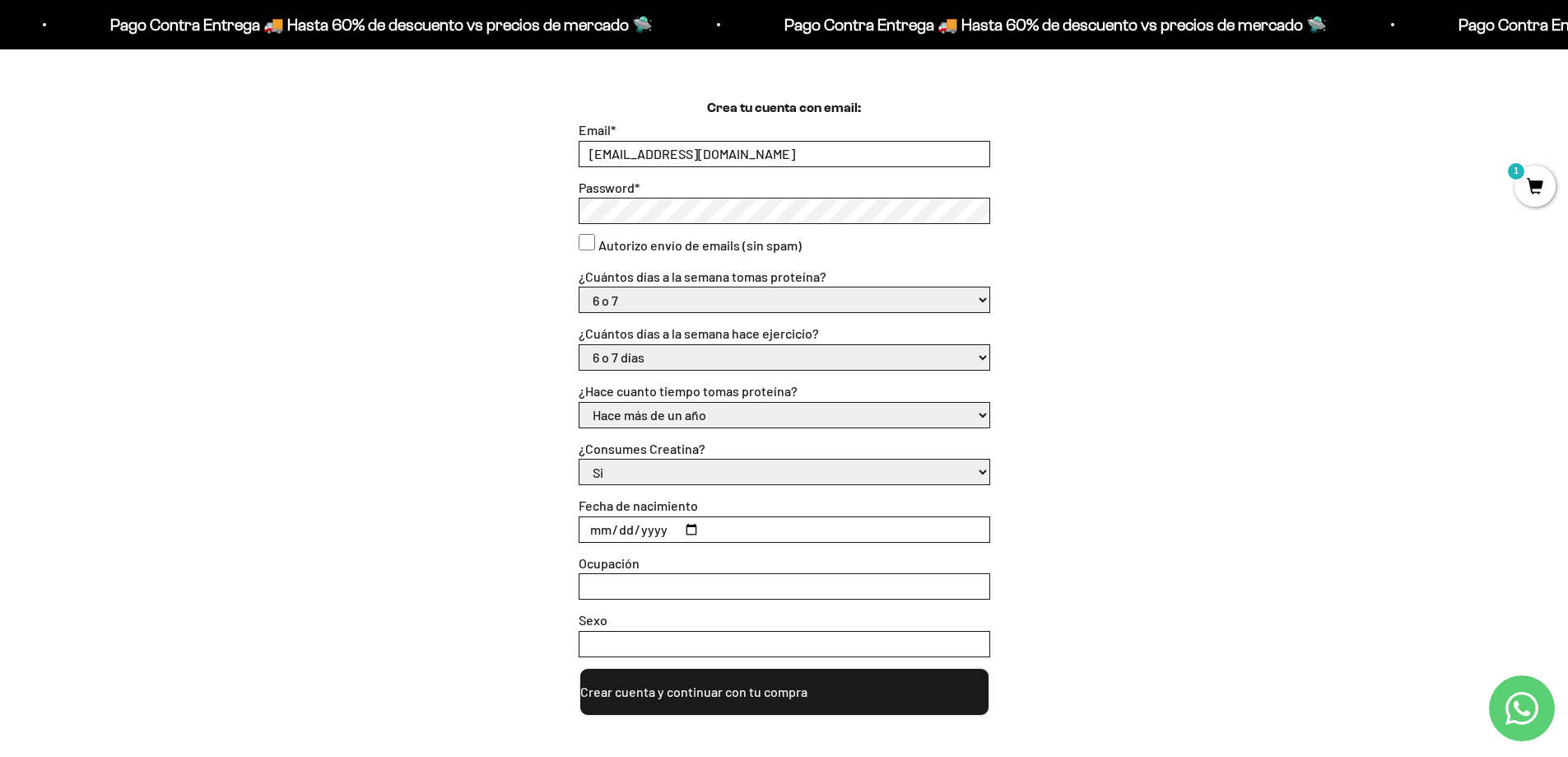
click at [661, 470] on select "Si No" at bounding box center [784, 472] width 410 height 25
click at [579, 460] on select "Si No" at bounding box center [784, 472] width 410 height 25
click at [656, 468] on select "Si No" at bounding box center [784, 472] width 410 height 25
select select "Si"
click at [579, 460] on select "Si No" at bounding box center [784, 472] width 410 height 25
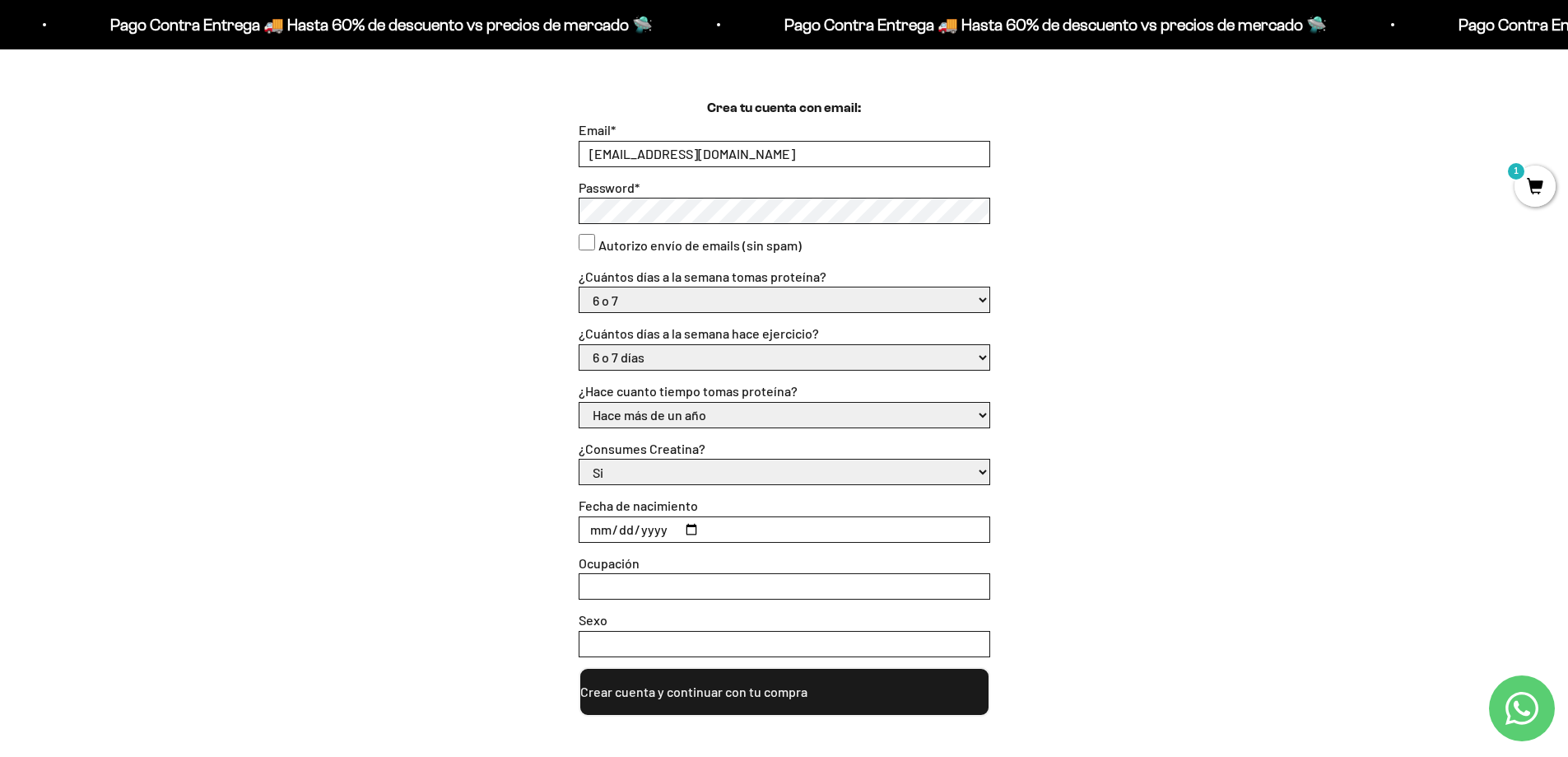
click at [612, 530] on input "Fecha de nacimiento" at bounding box center [784, 530] width 410 height 25
type input "1994-06-09"
click at [662, 593] on input "Ocupación" at bounding box center [784, 586] width 410 height 25
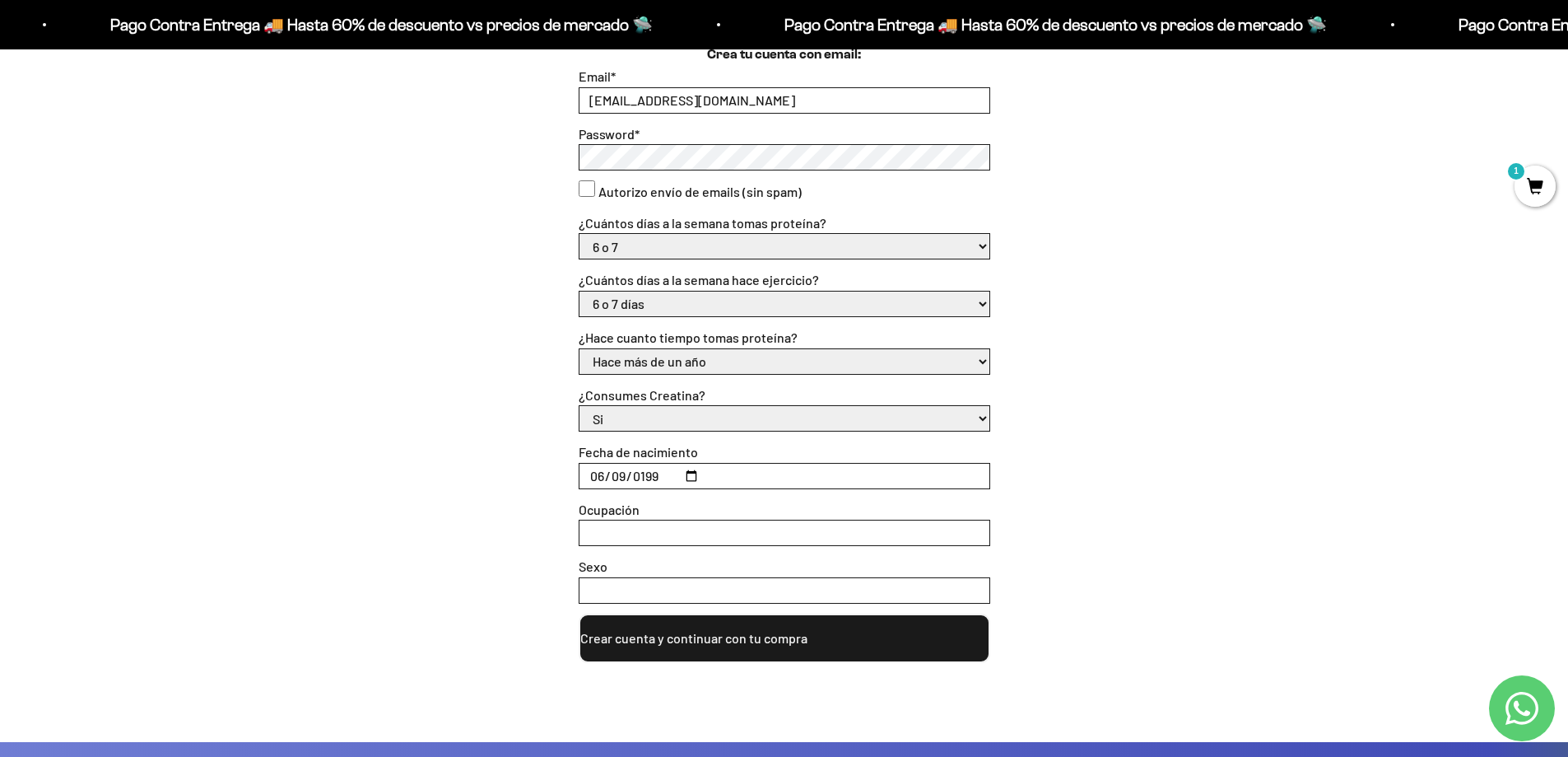
scroll to position [791, 0]
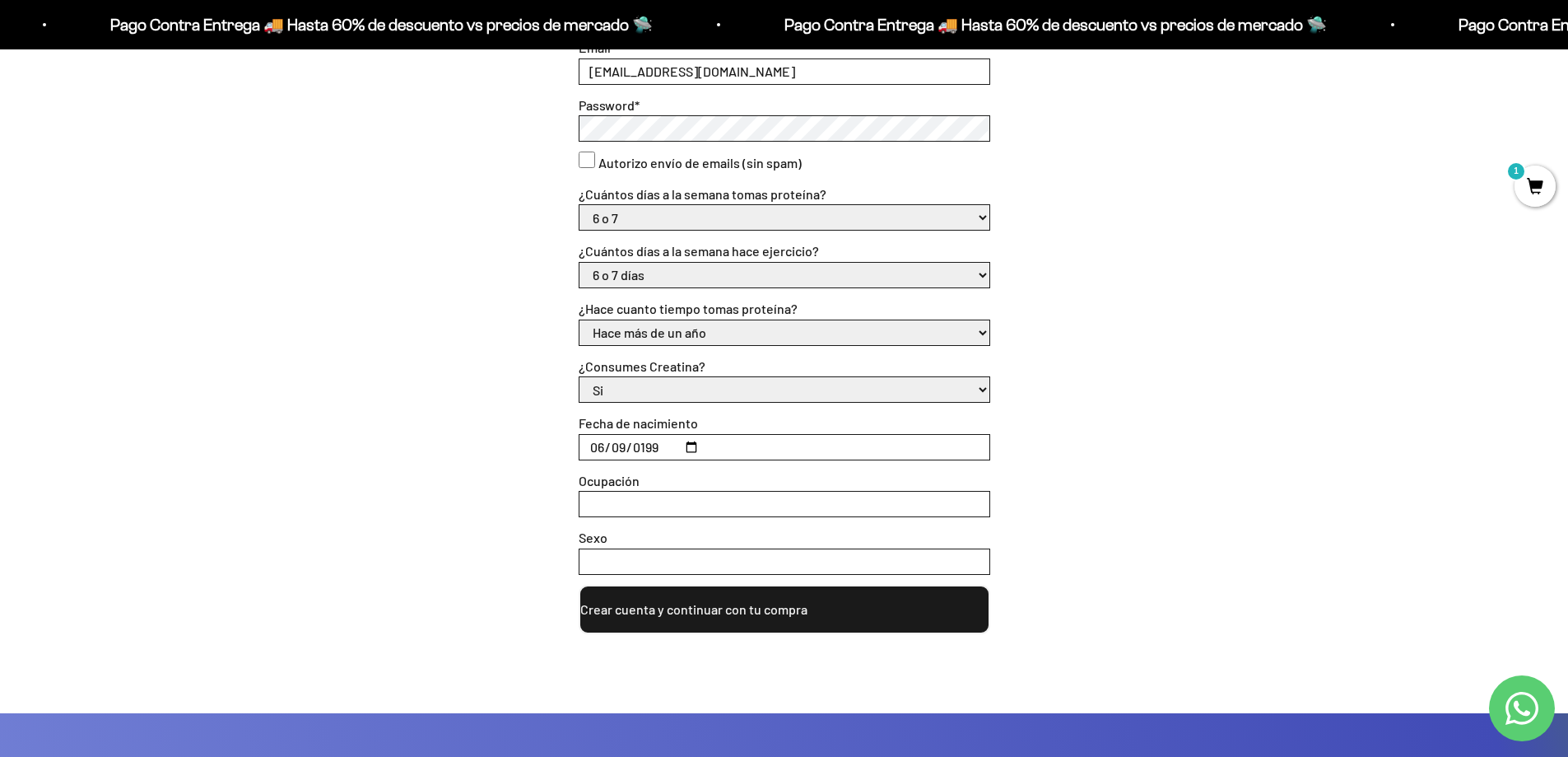
click at [739, 613] on button "Crear cuenta y continuar con tu compra" at bounding box center [784, 610] width 411 height 49
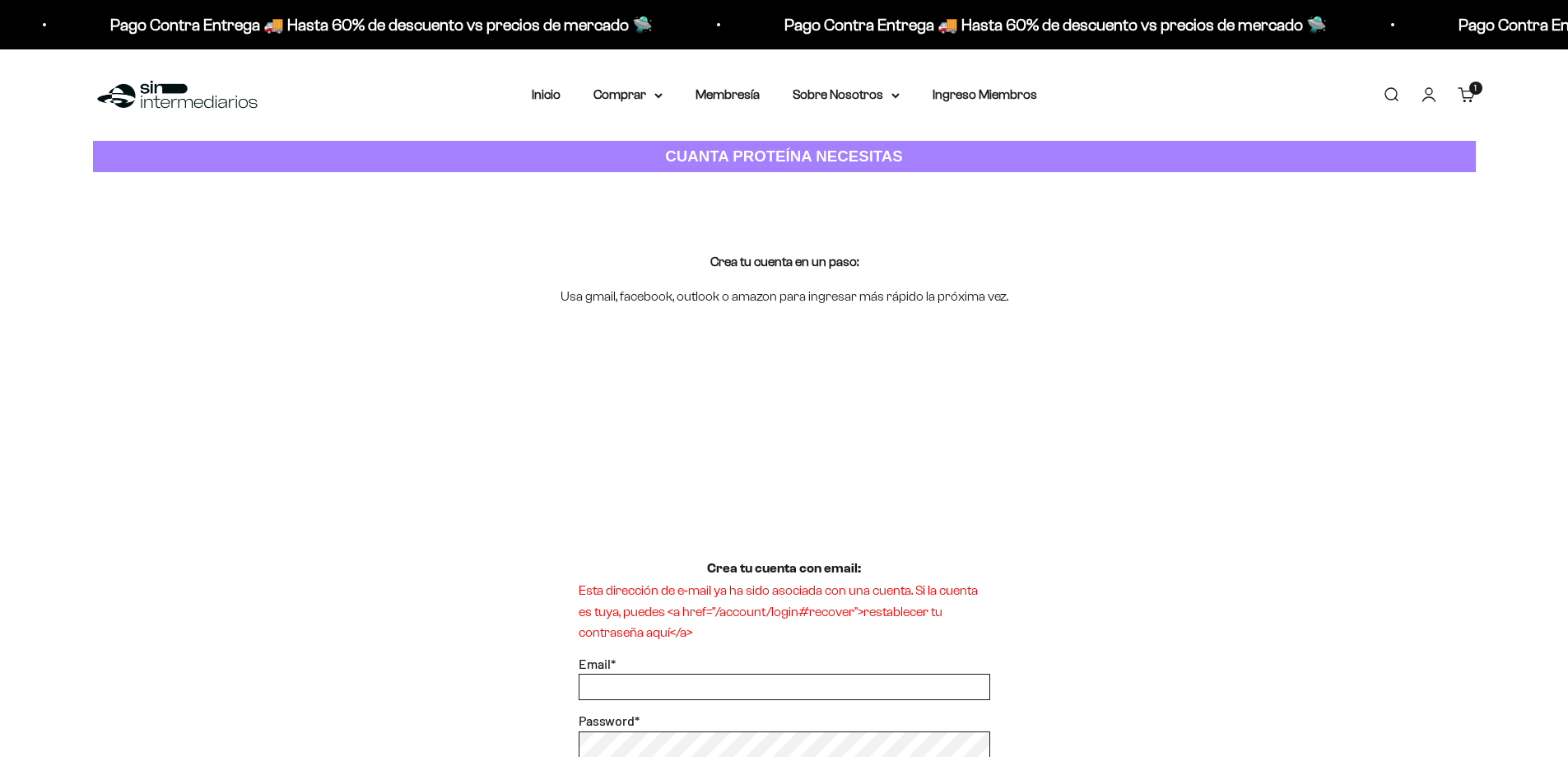
scroll to position [247, 0]
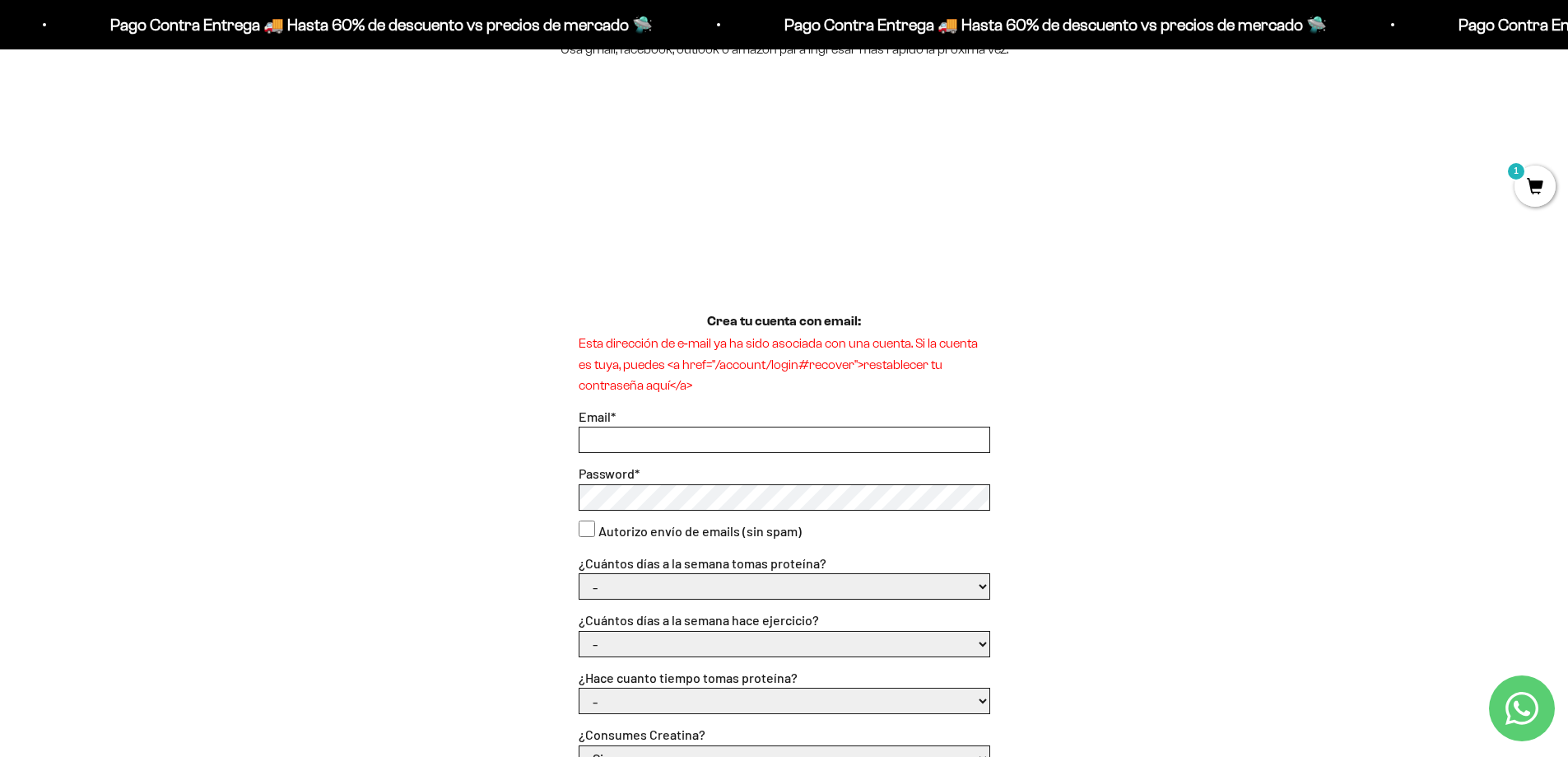
click at [710, 435] on input "Email *" at bounding box center [784, 440] width 410 height 25
type input "sebitasplazasb@gmail.com"
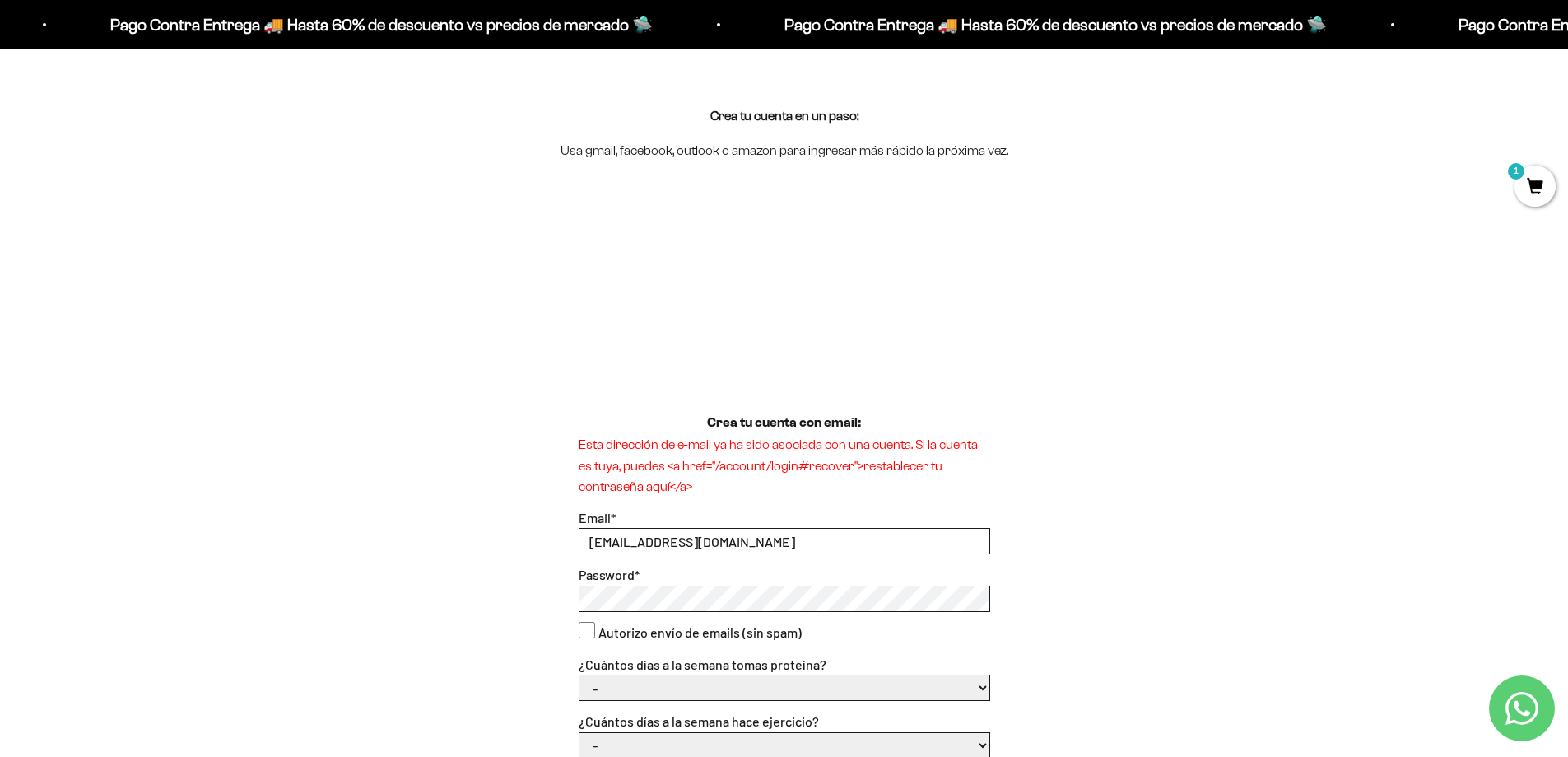
scroll to position [0, 0]
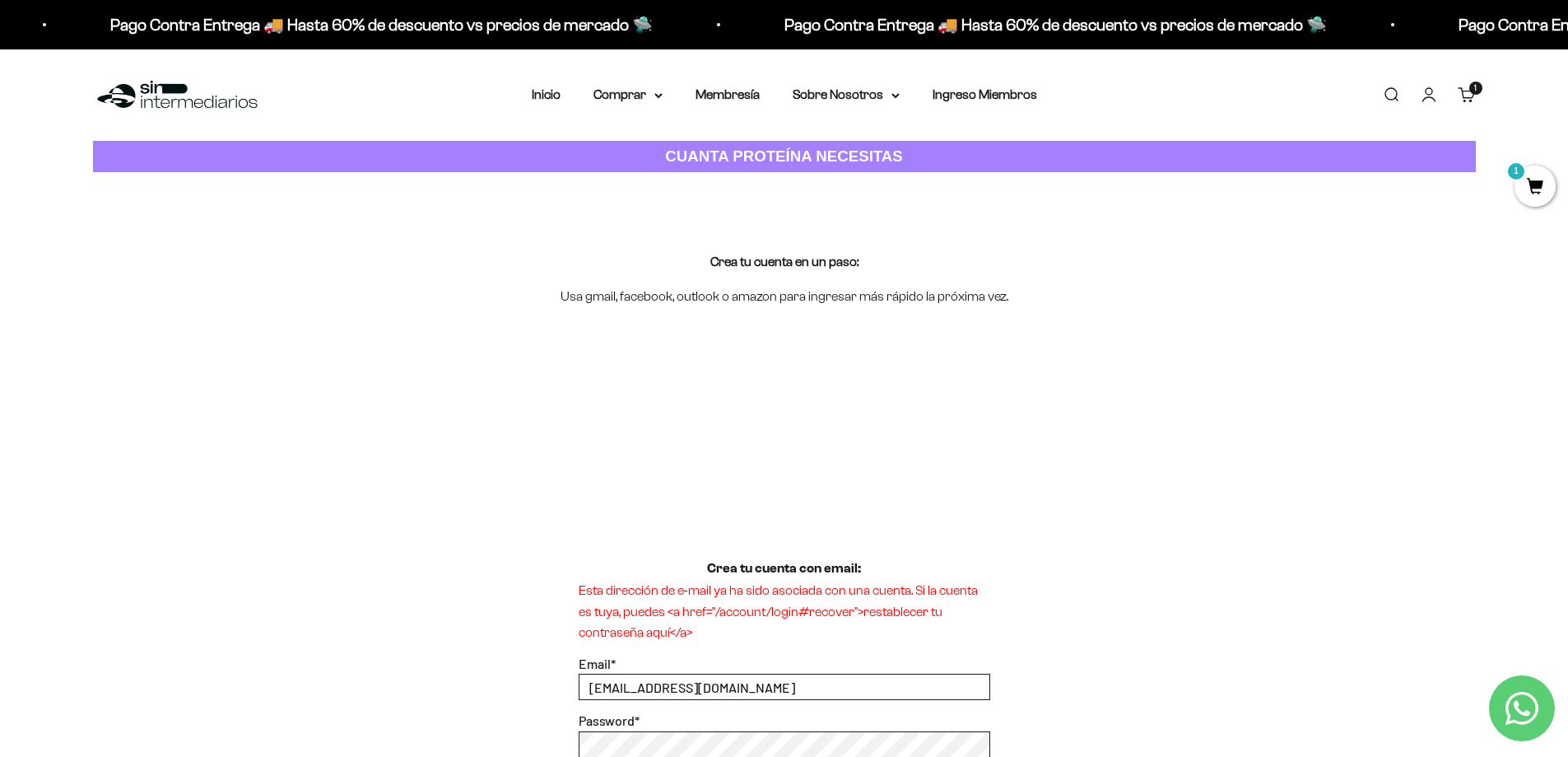
click at [165, 93] on img at bounding box center [177, 95] width 169 height 36
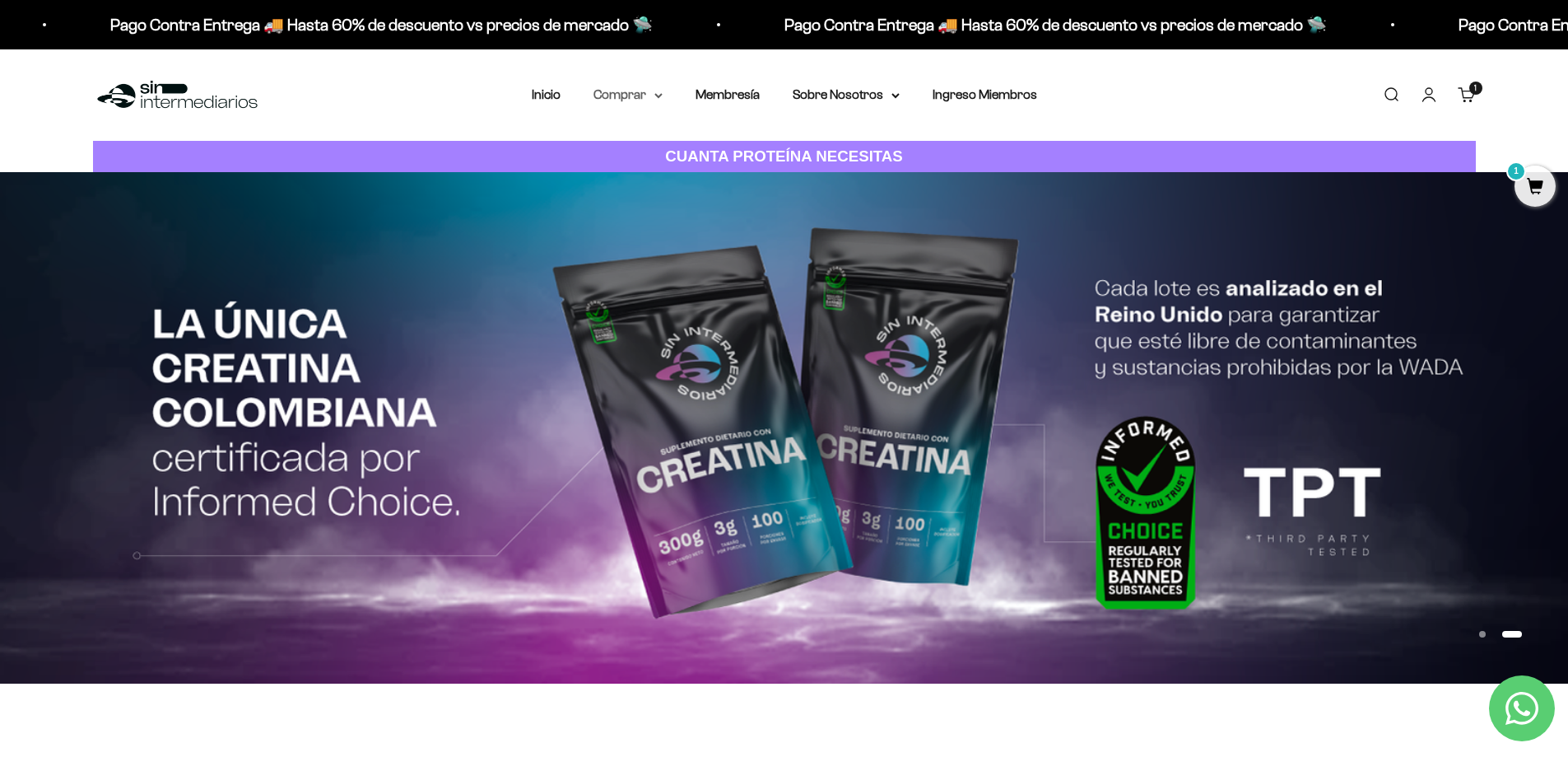
click at [646, 89] on summary "Comprar" at bounding box center [627, 94] width 69 height 22
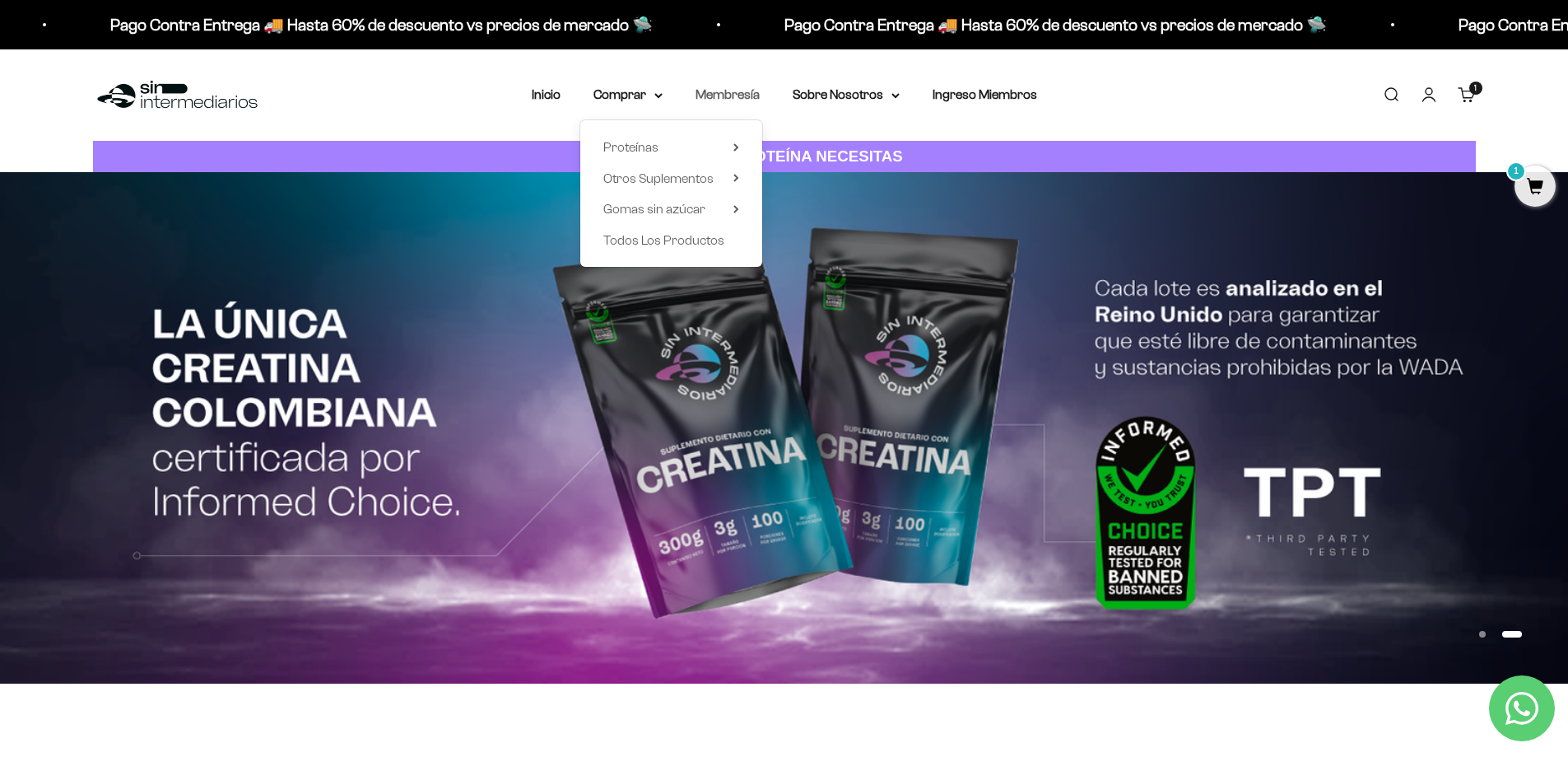
click at [738, 92] on link "Membresía" at bounding box center [727, 93] width 64 height 14
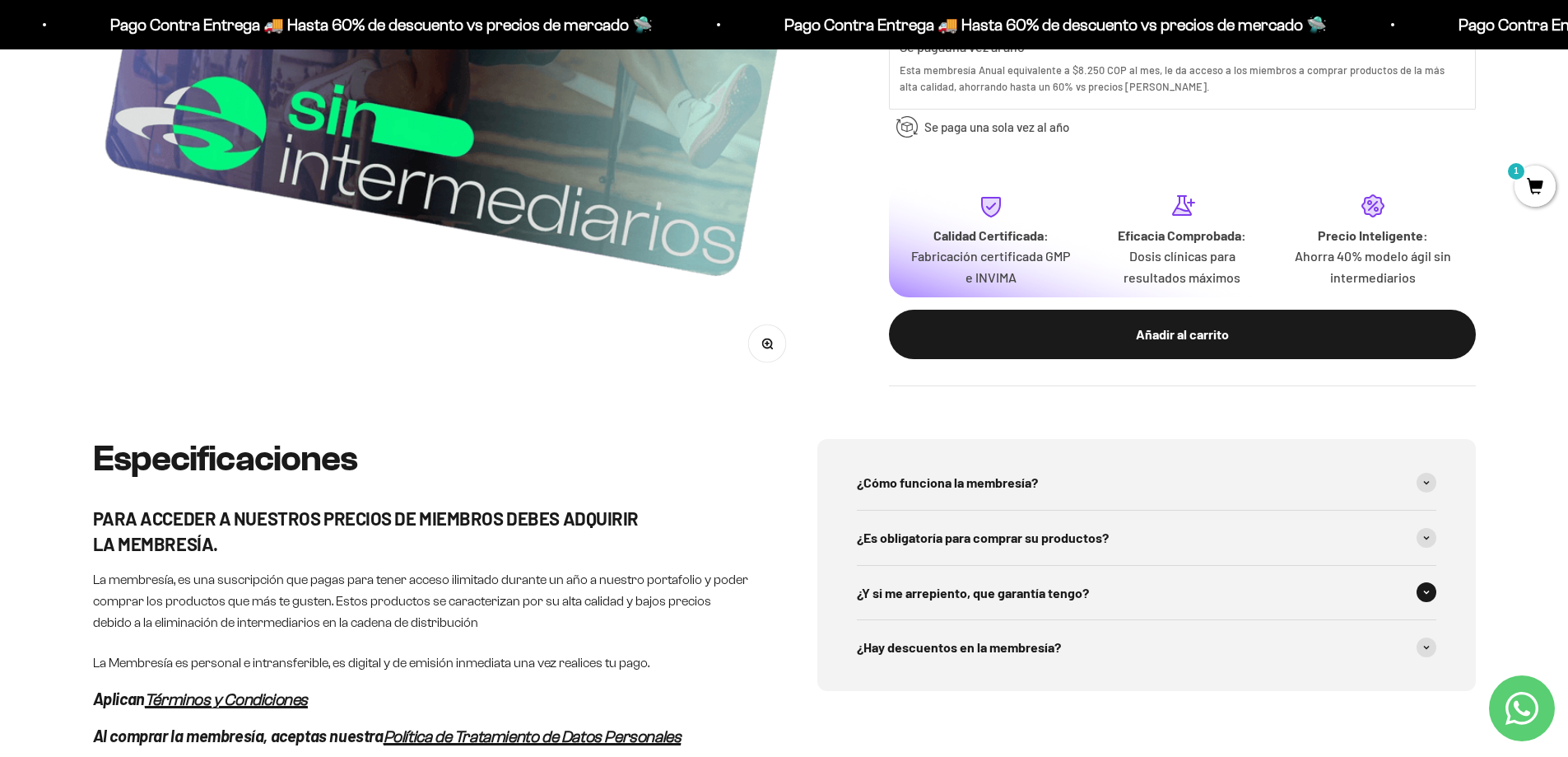
scroll to position [577, 0]
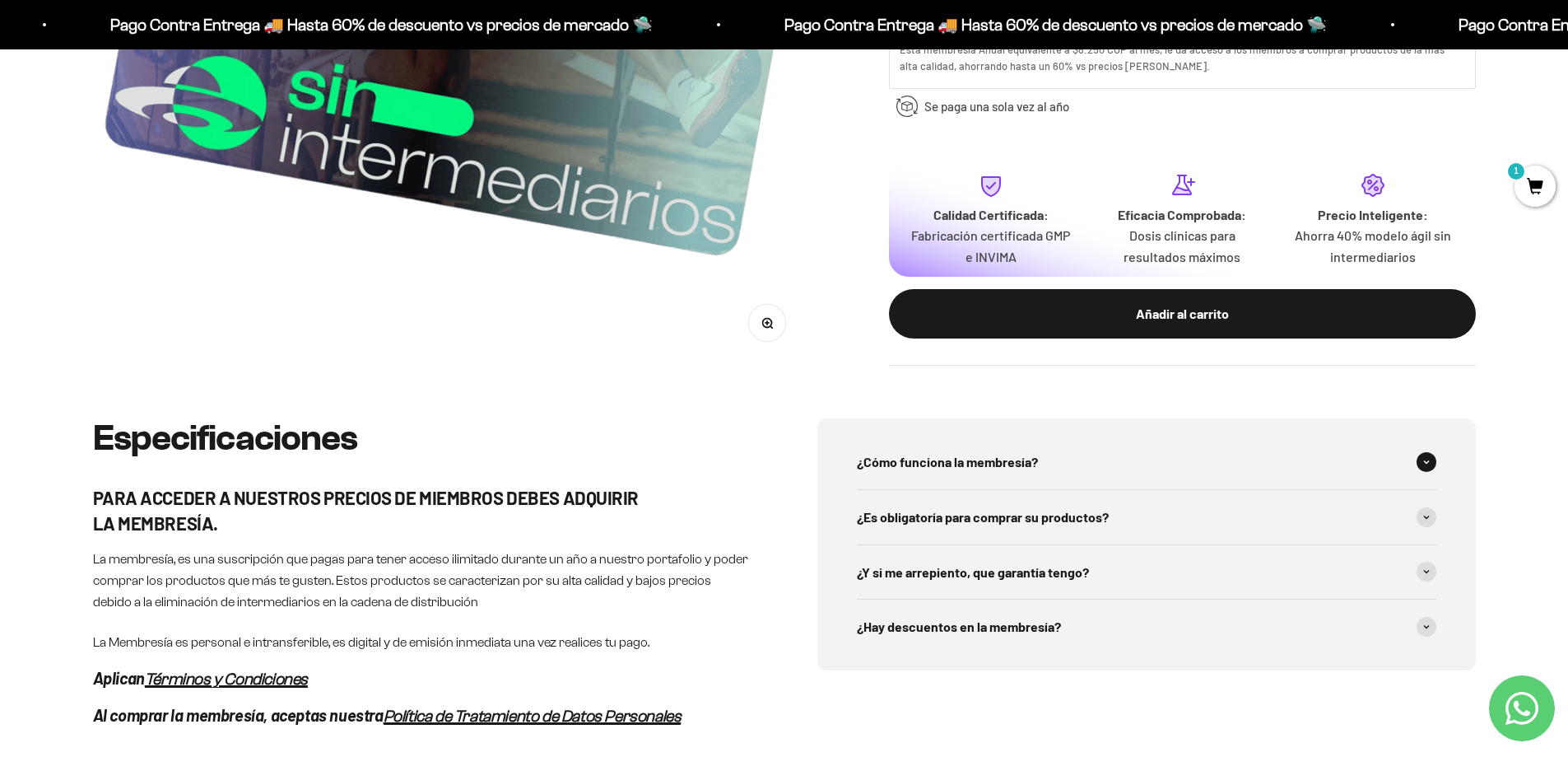
click at [1143, 463] on div "¿Cómo funciona la membresía?" at bounding box center [1146, 463] width 579 height 55
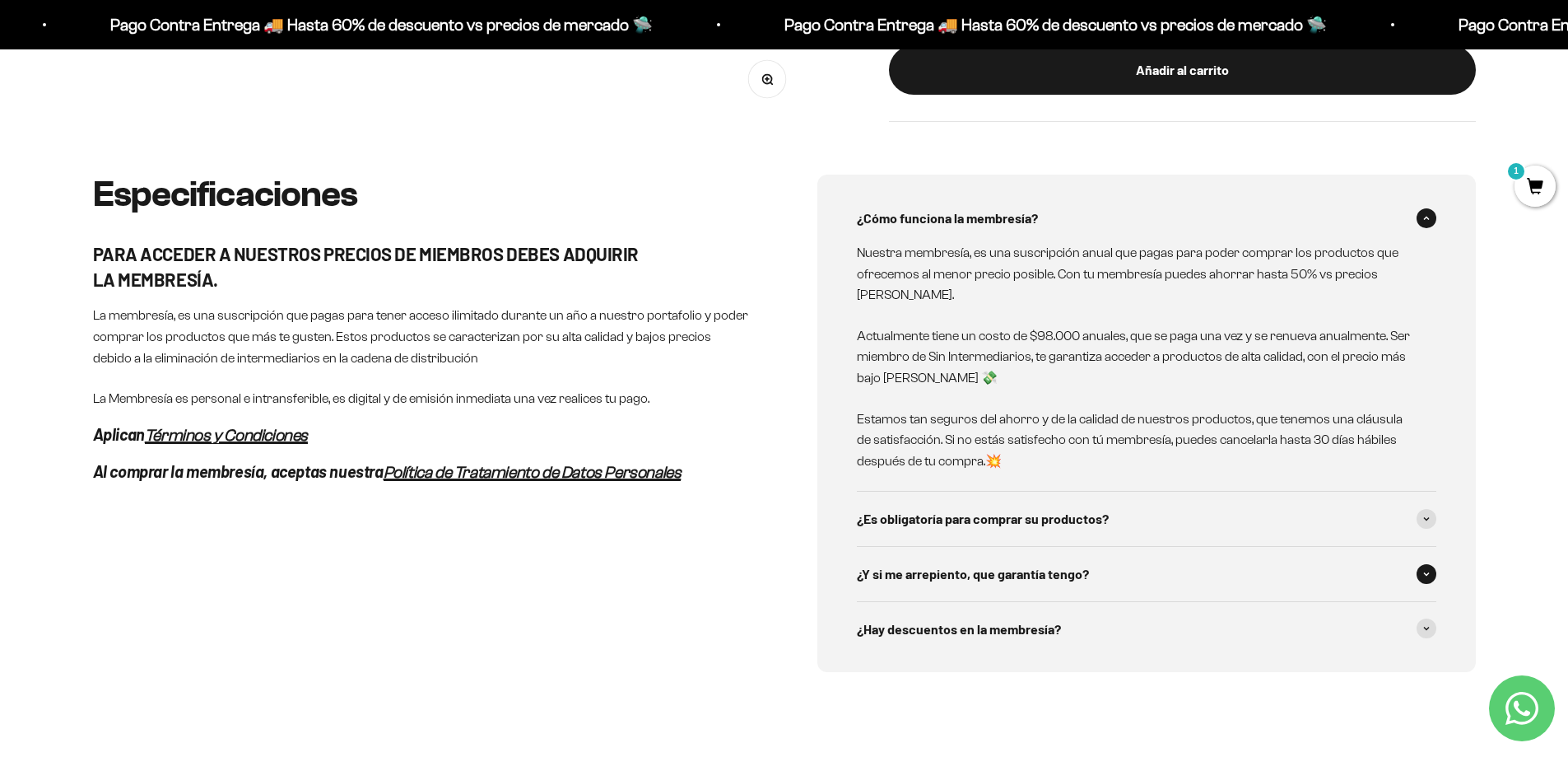
scroll to position [824, 0]
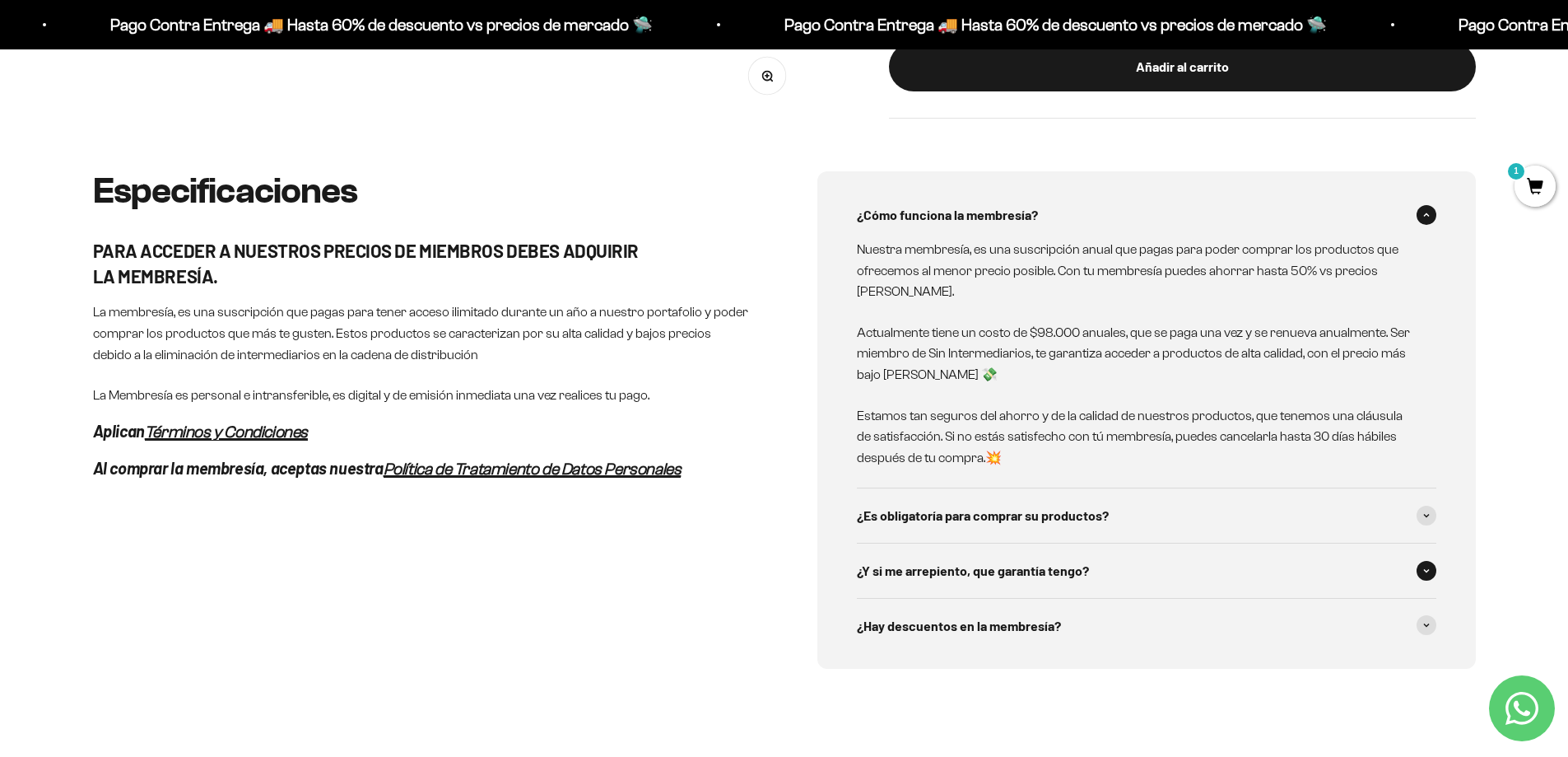
click at [1011, 573] on span "¿Y si me arrepiento, que garantía tengo?" at bounding box center [973, 570] width 232 height 22
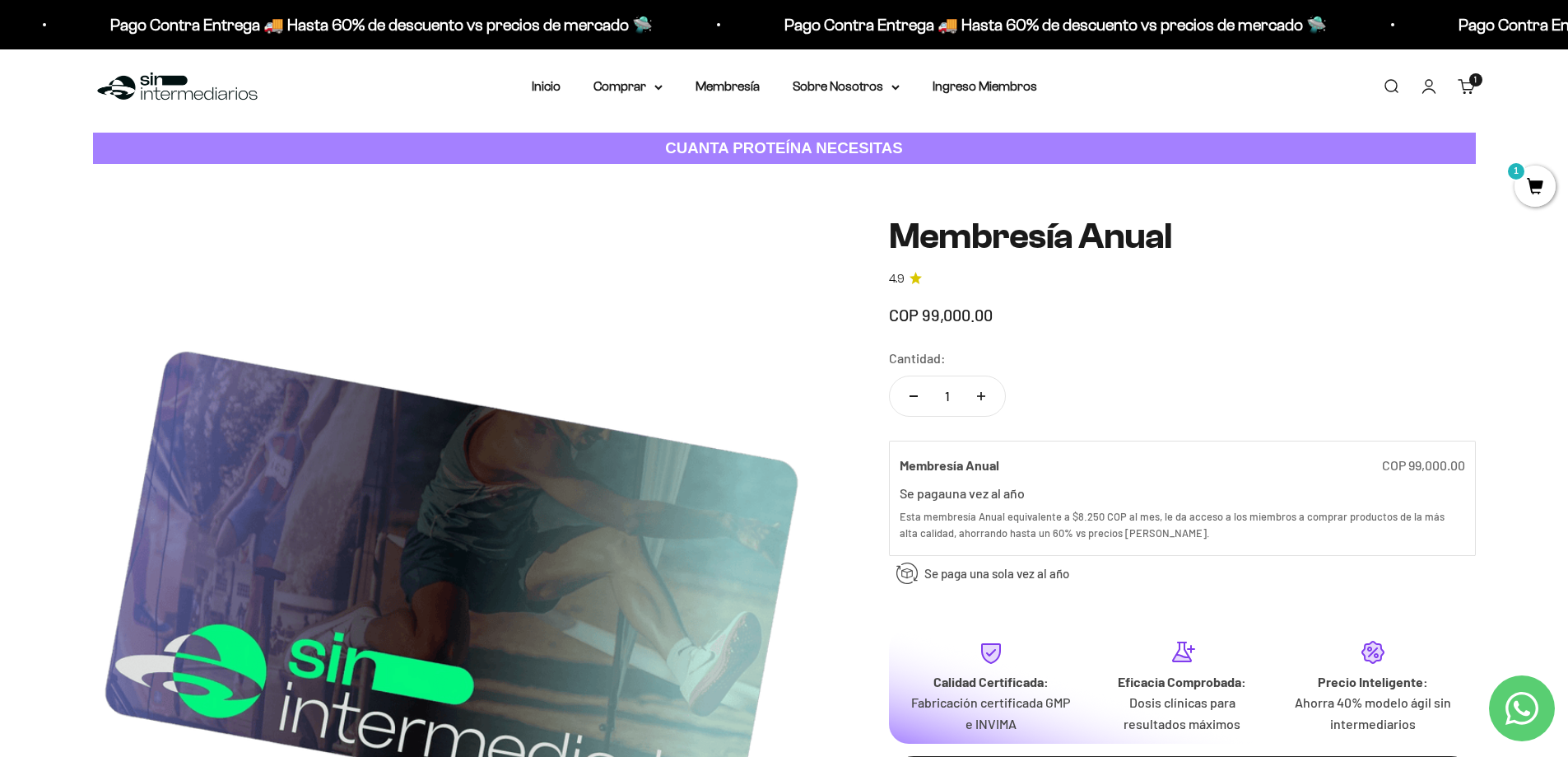
scroll to position [0, 0]
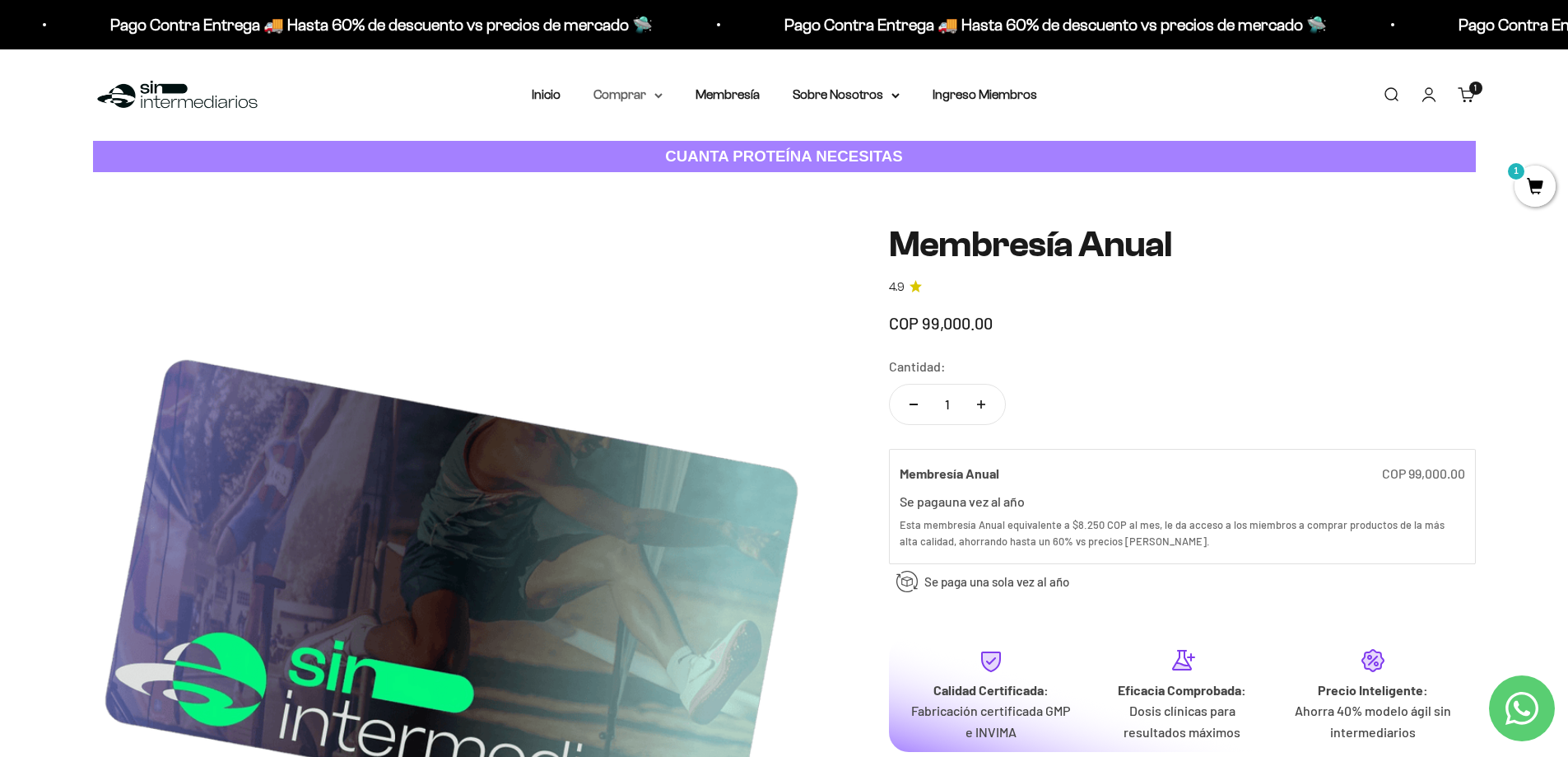
click at [656, 102] on summary "Comprar" at bounding box center [627, 94] width 69 height 22
click at [662, 151] on summary "Proteínas" at bounding box center [672, 147] width 136 height 22
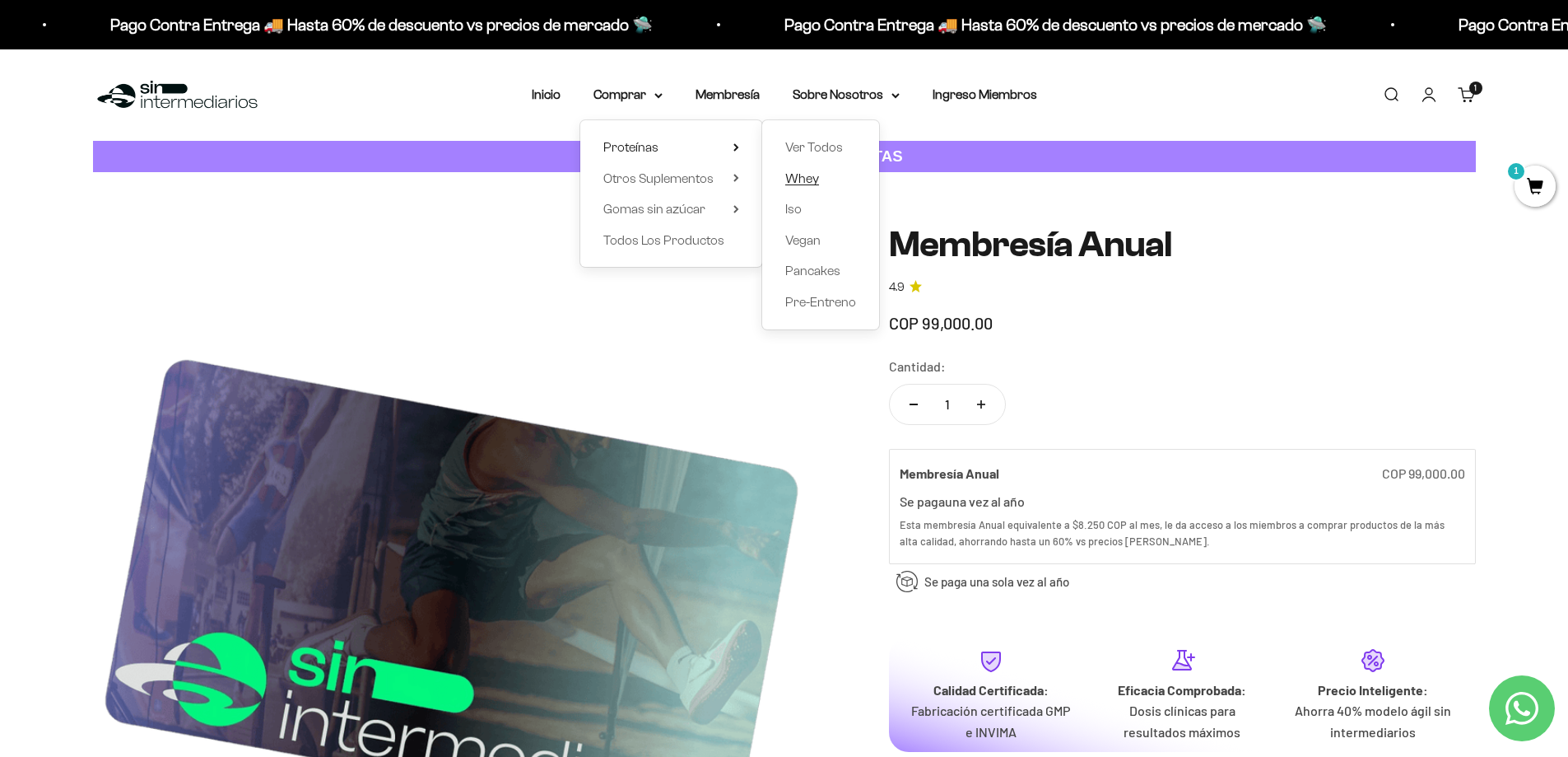
click at [815, 174] on span "Whey" at bounding box center [802, 178] width 34 height 14
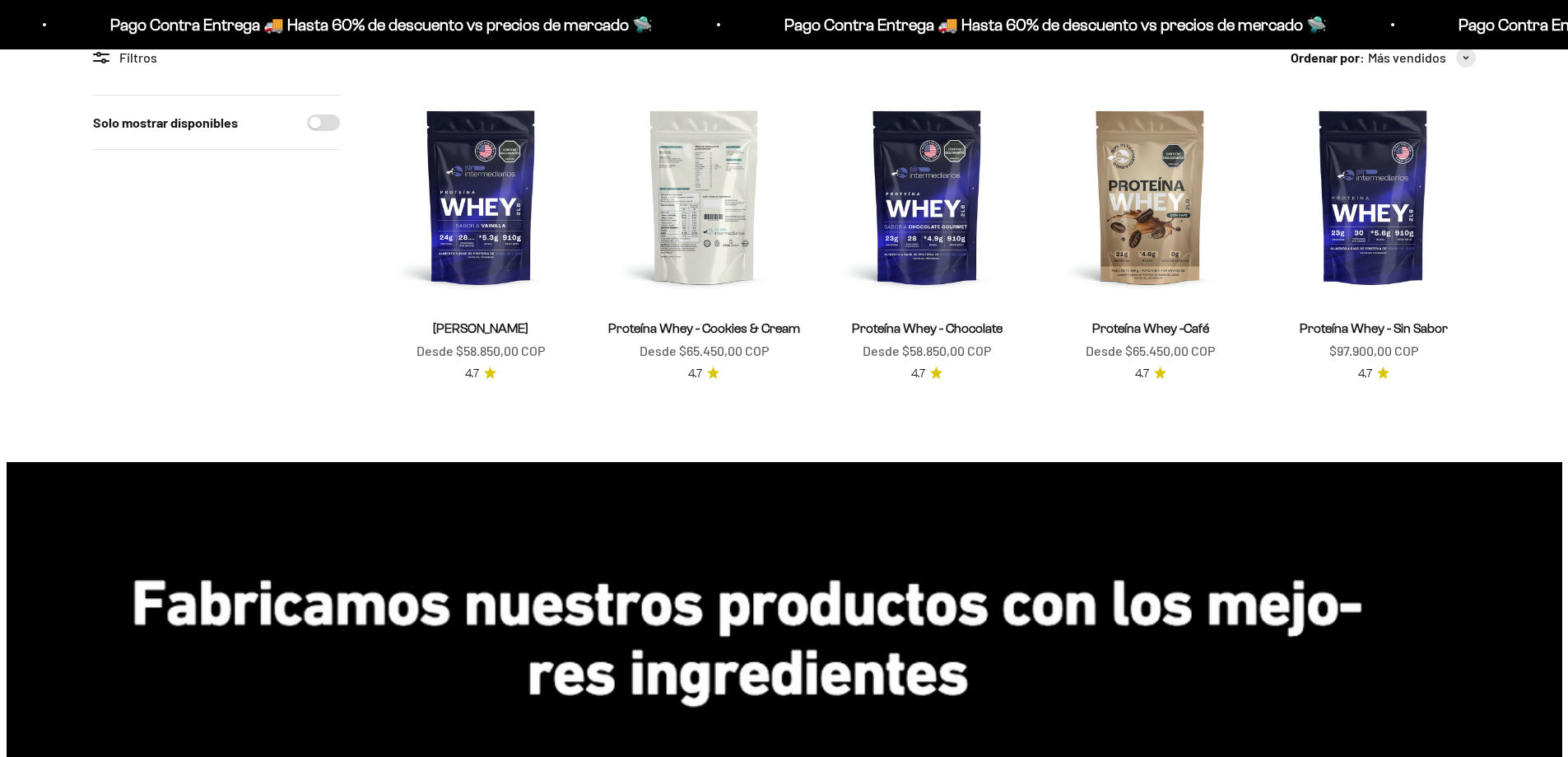
scroll to position [165, 0]
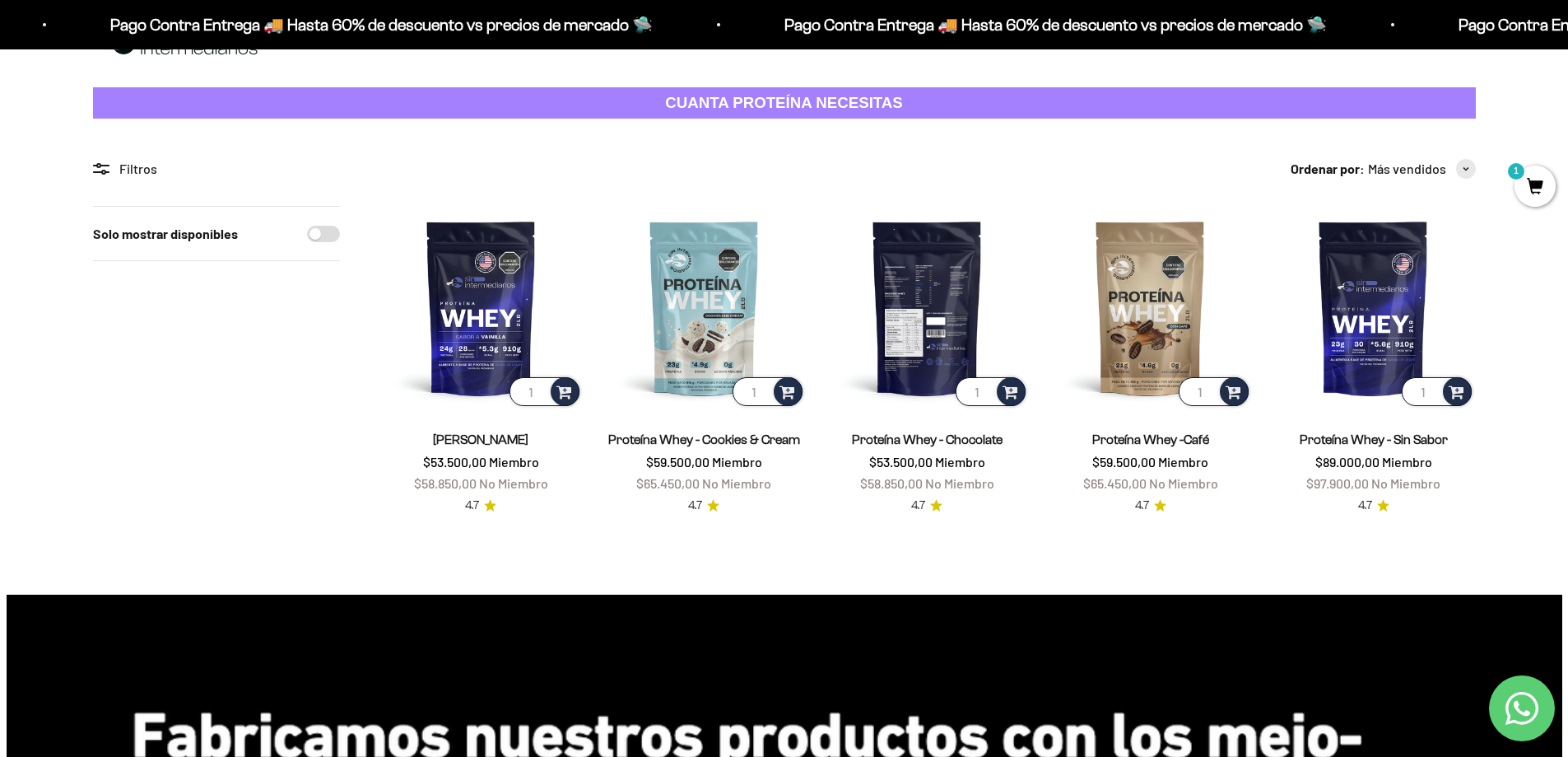
scroll to position [82, 0]
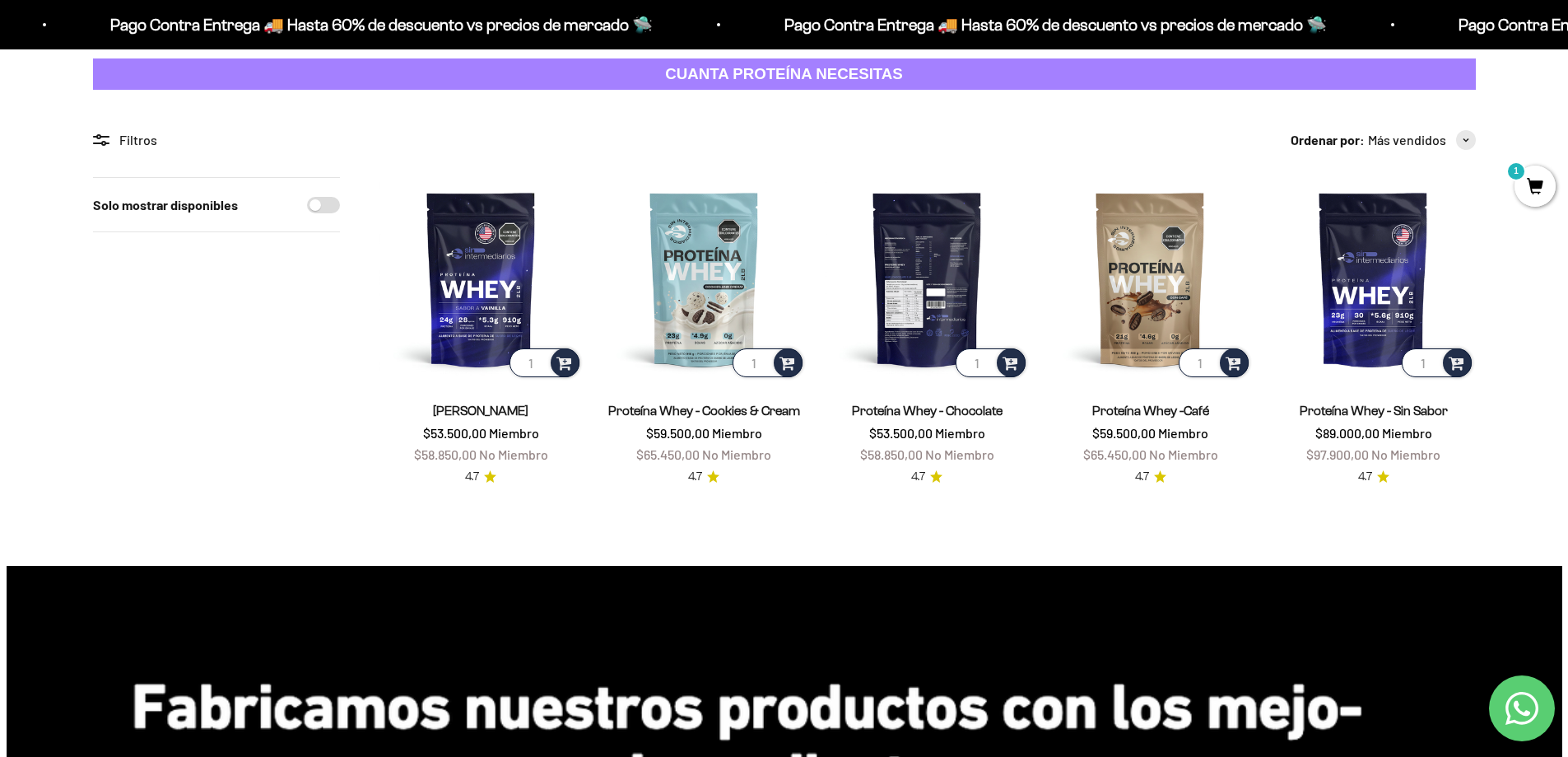
click at [942, 307] on img at bounding box center [927, 279] width 204 height 204
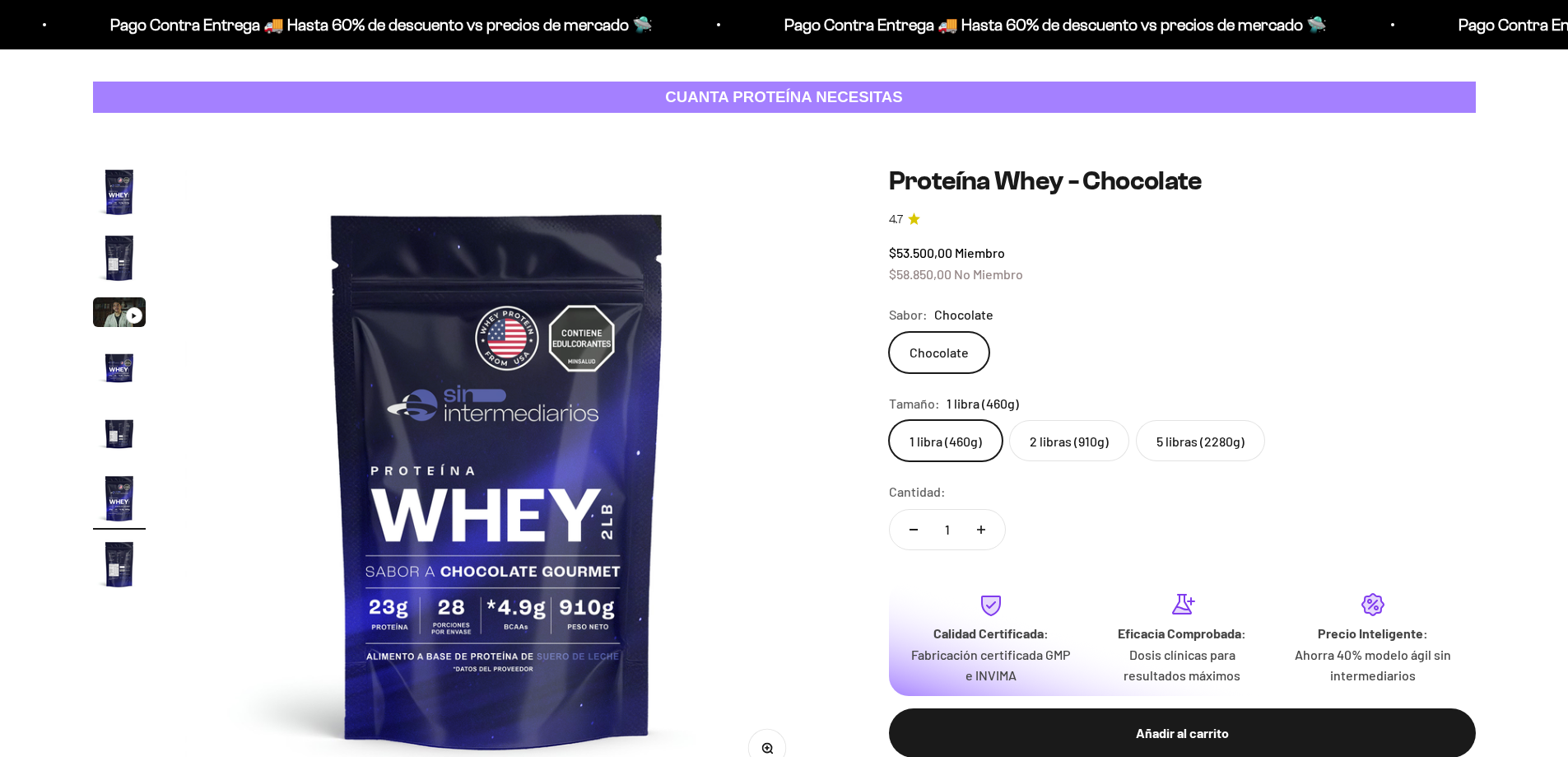
scroll to position [0, 3224]
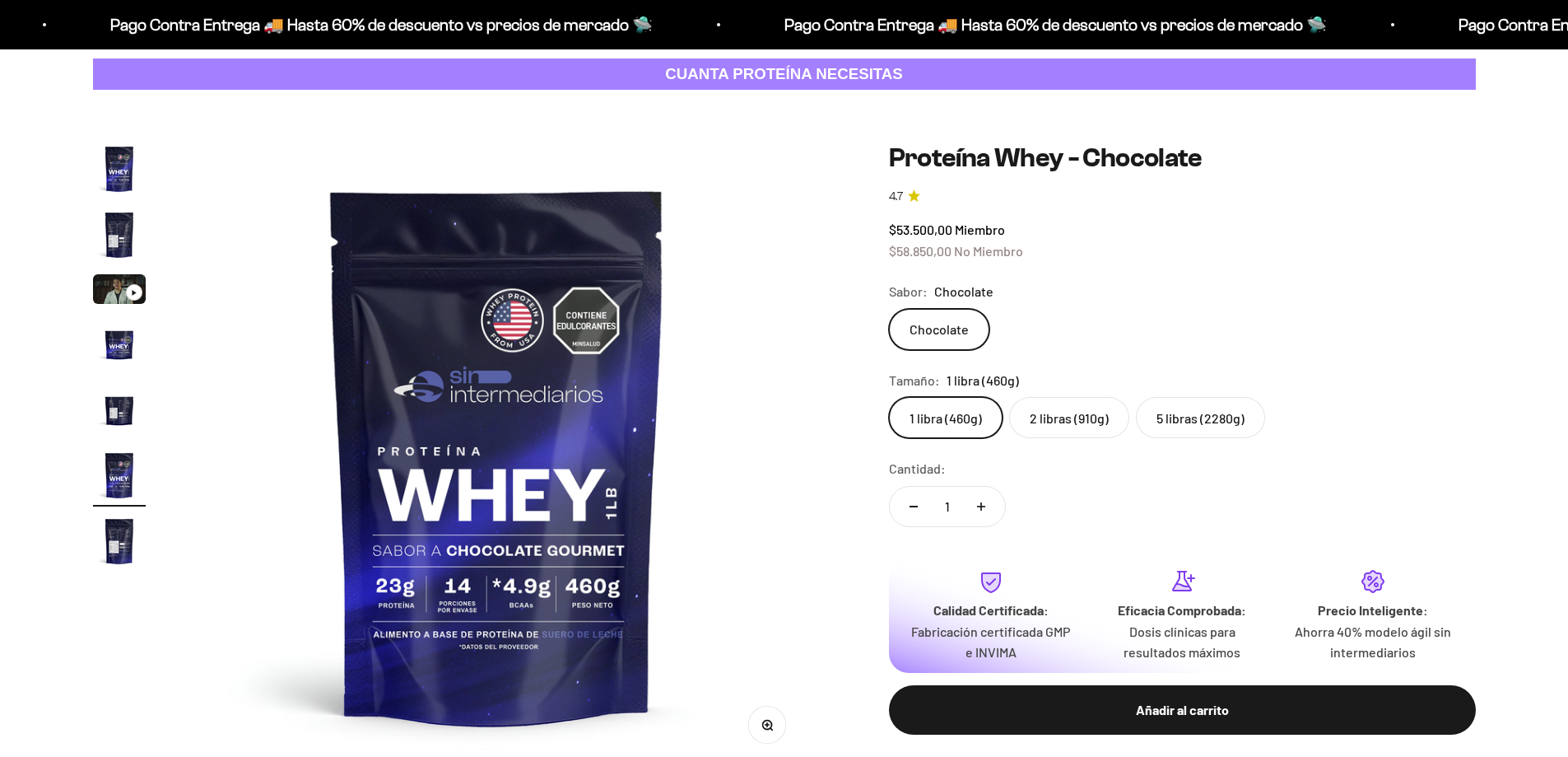
click at [103, 240] on img "Ir al artículo 2" at bounding box center [120, 235] width 53 height 53
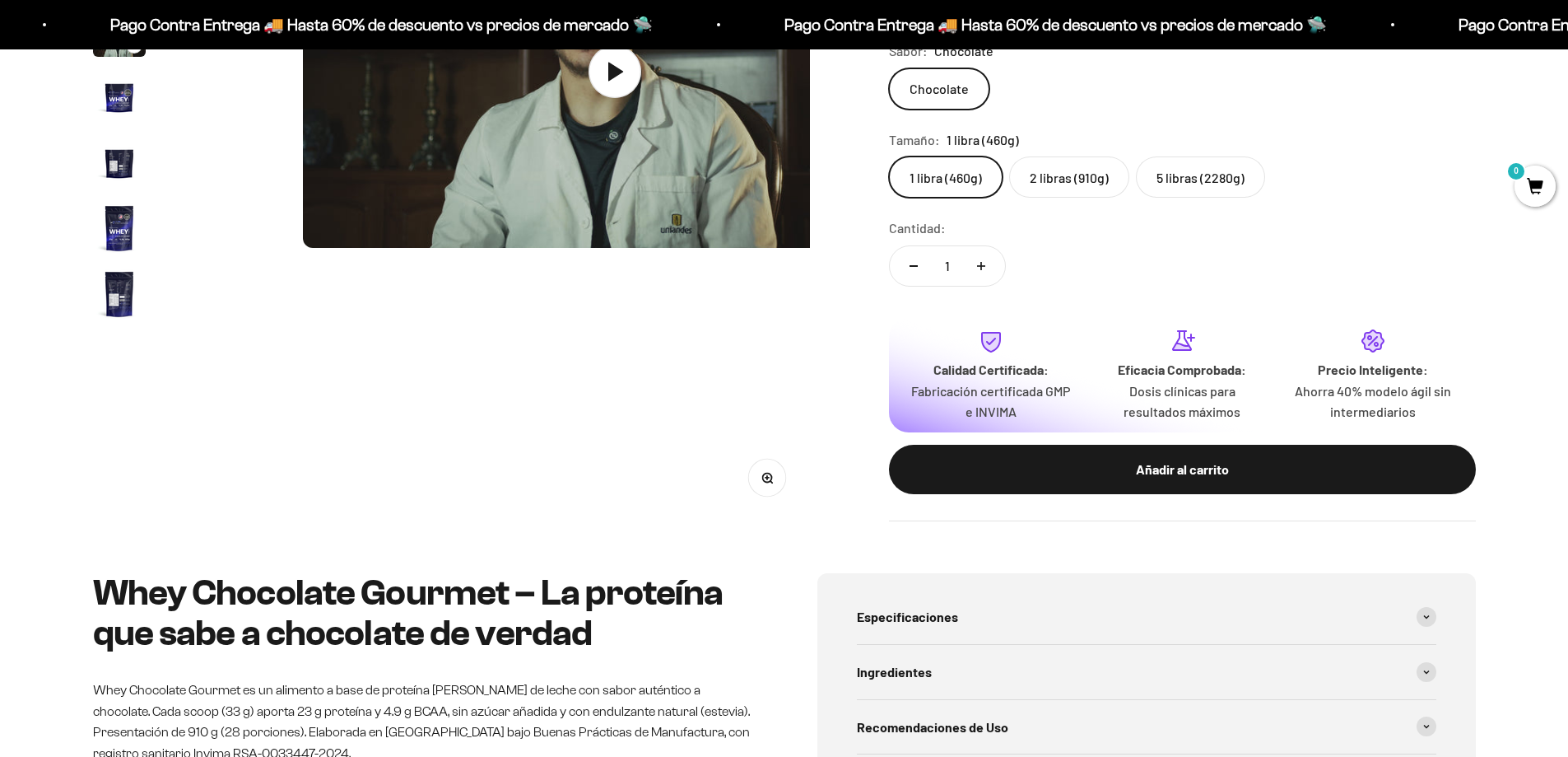
scroll to position [0, 644]
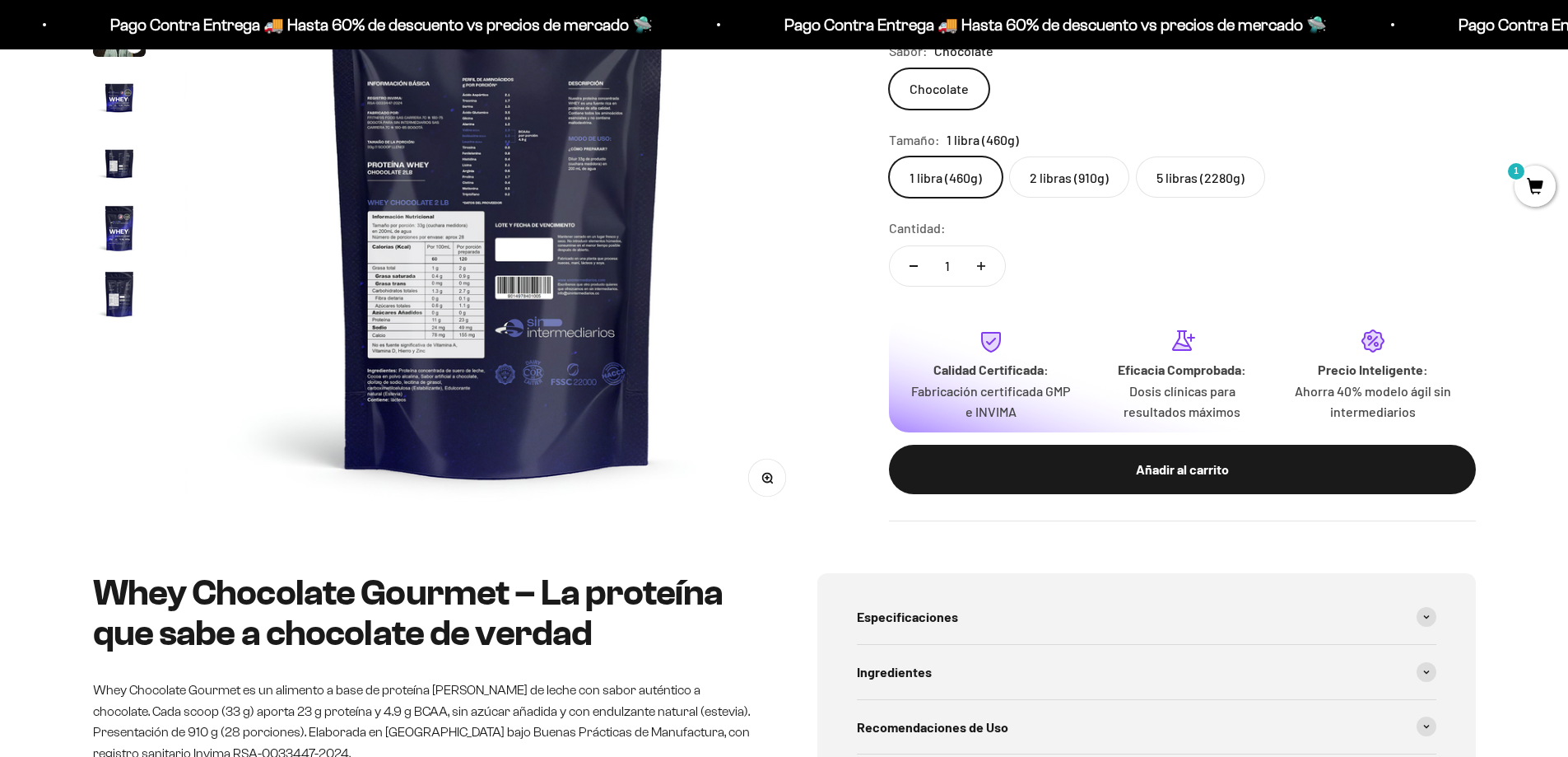
click at [784, 479] on button "Zoom" at bounding box center [766, 478] width 37 height 37
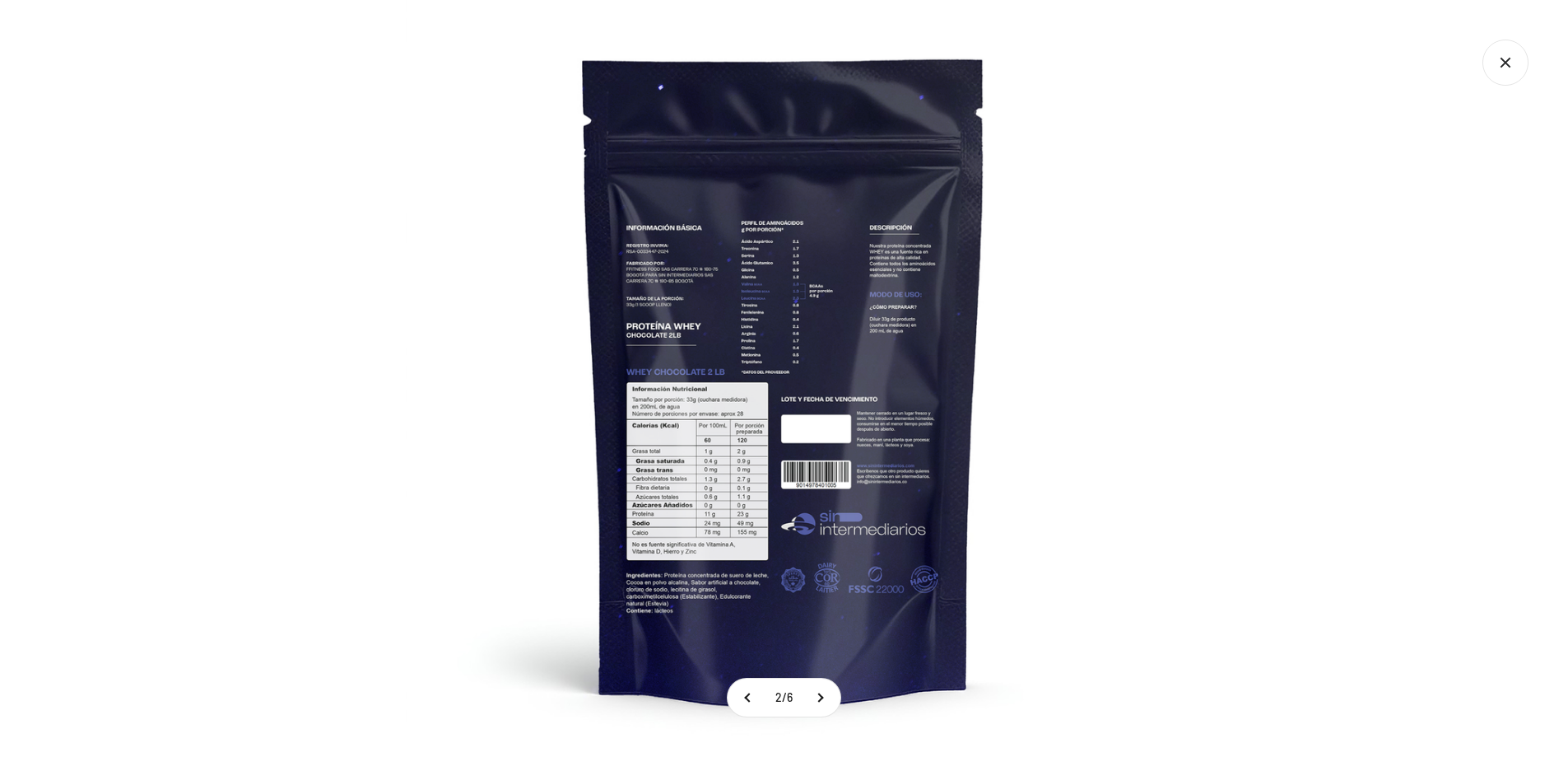
click at [731, 340] on img at bounding box center [784, 378] width 757 height 757
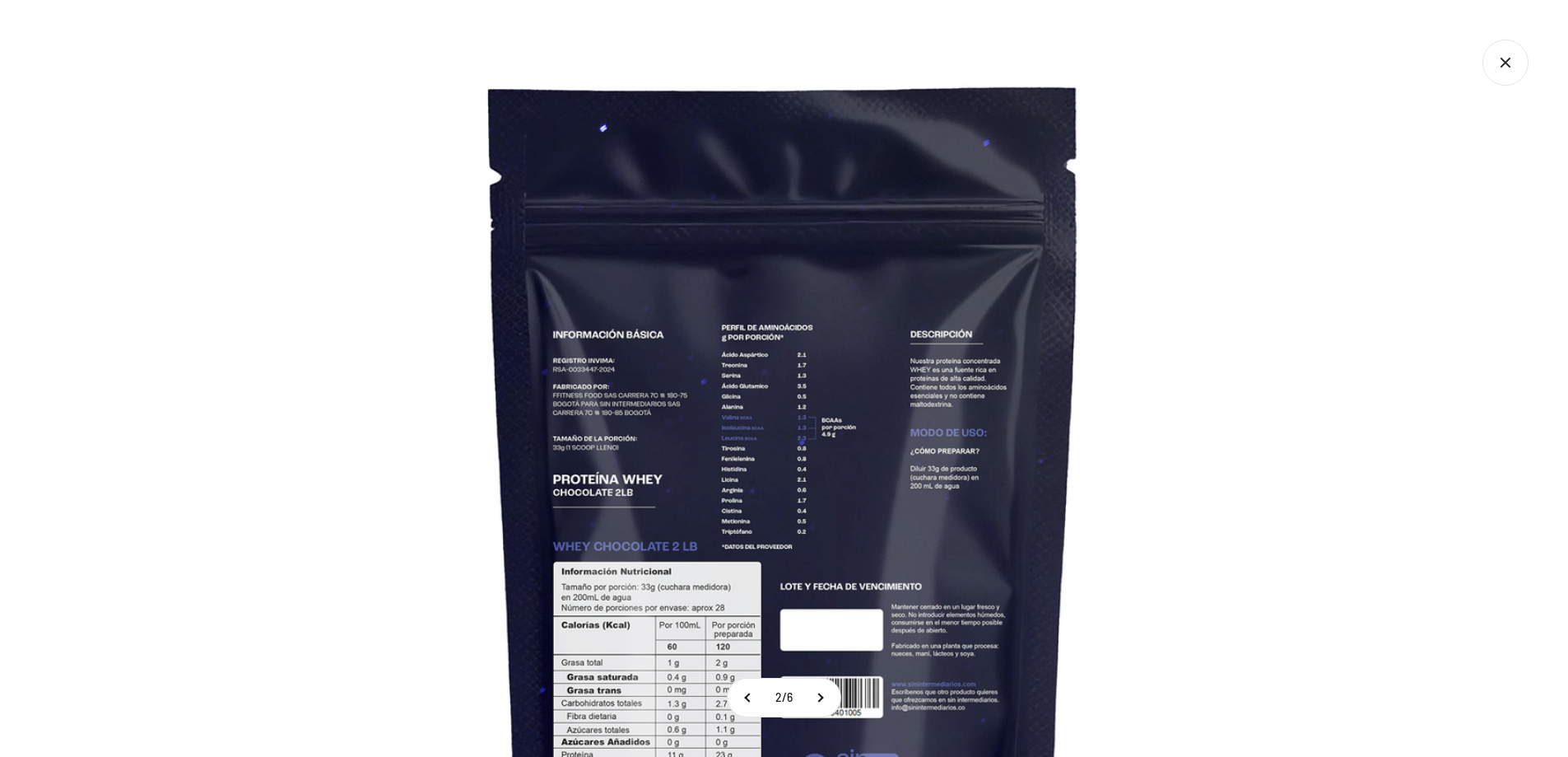
click at [143, 164] on div at bounding box center [784, 378] width 1568 height 757
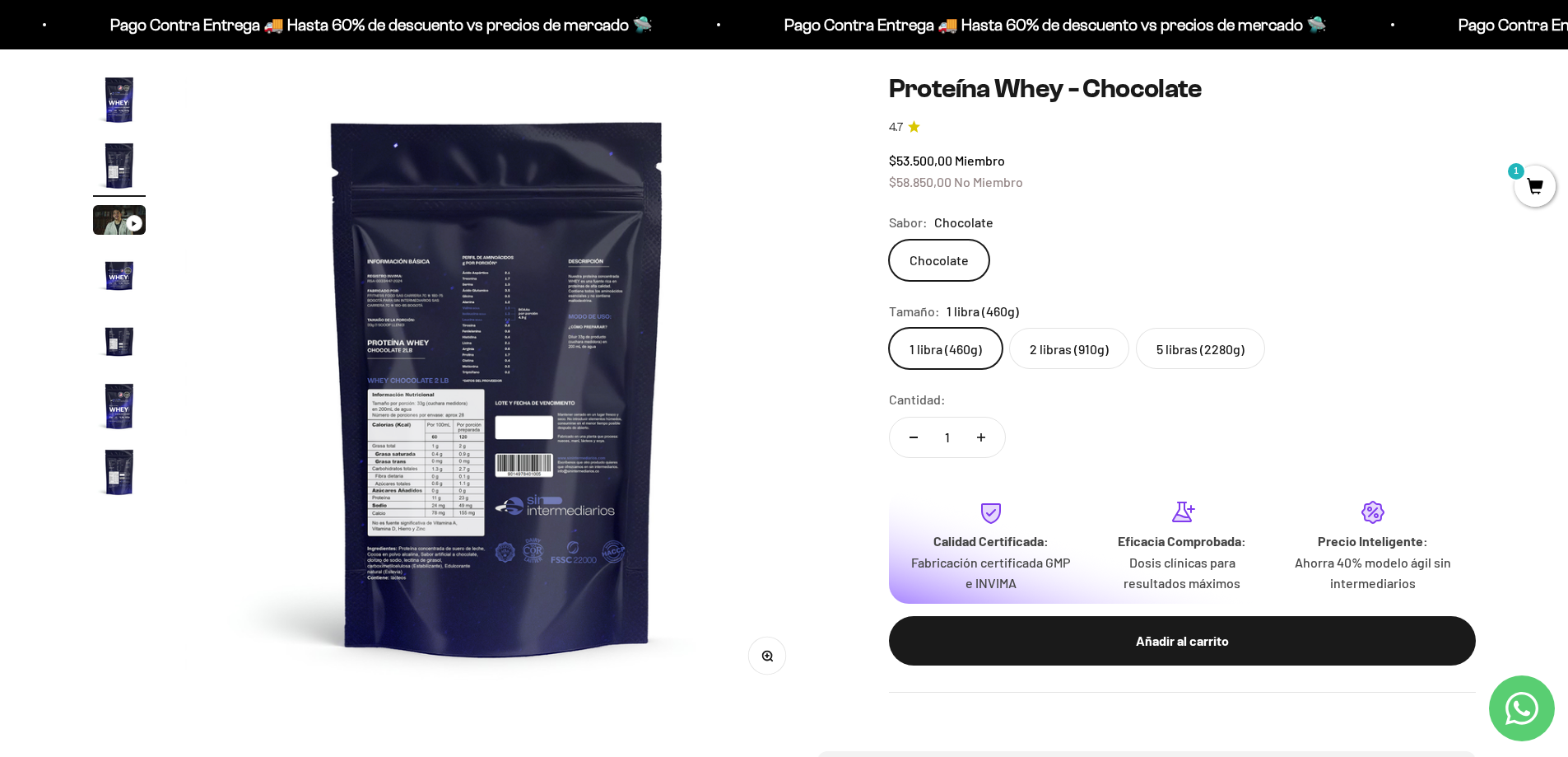
scroll to position [0, 0]
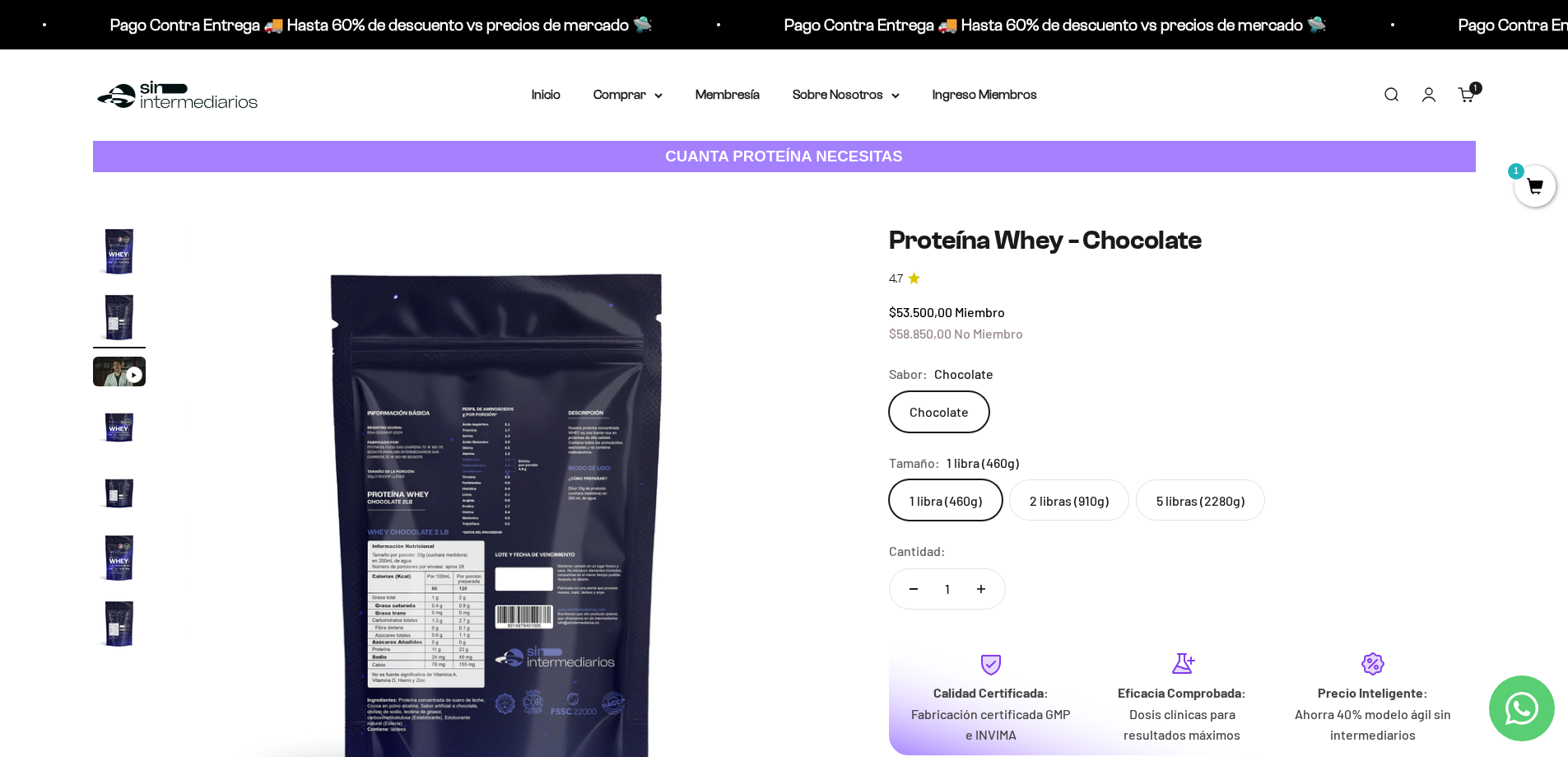
click at [1437, 93] on link "Cuenta" at bounding box center [1428, 94] width 18 height 18
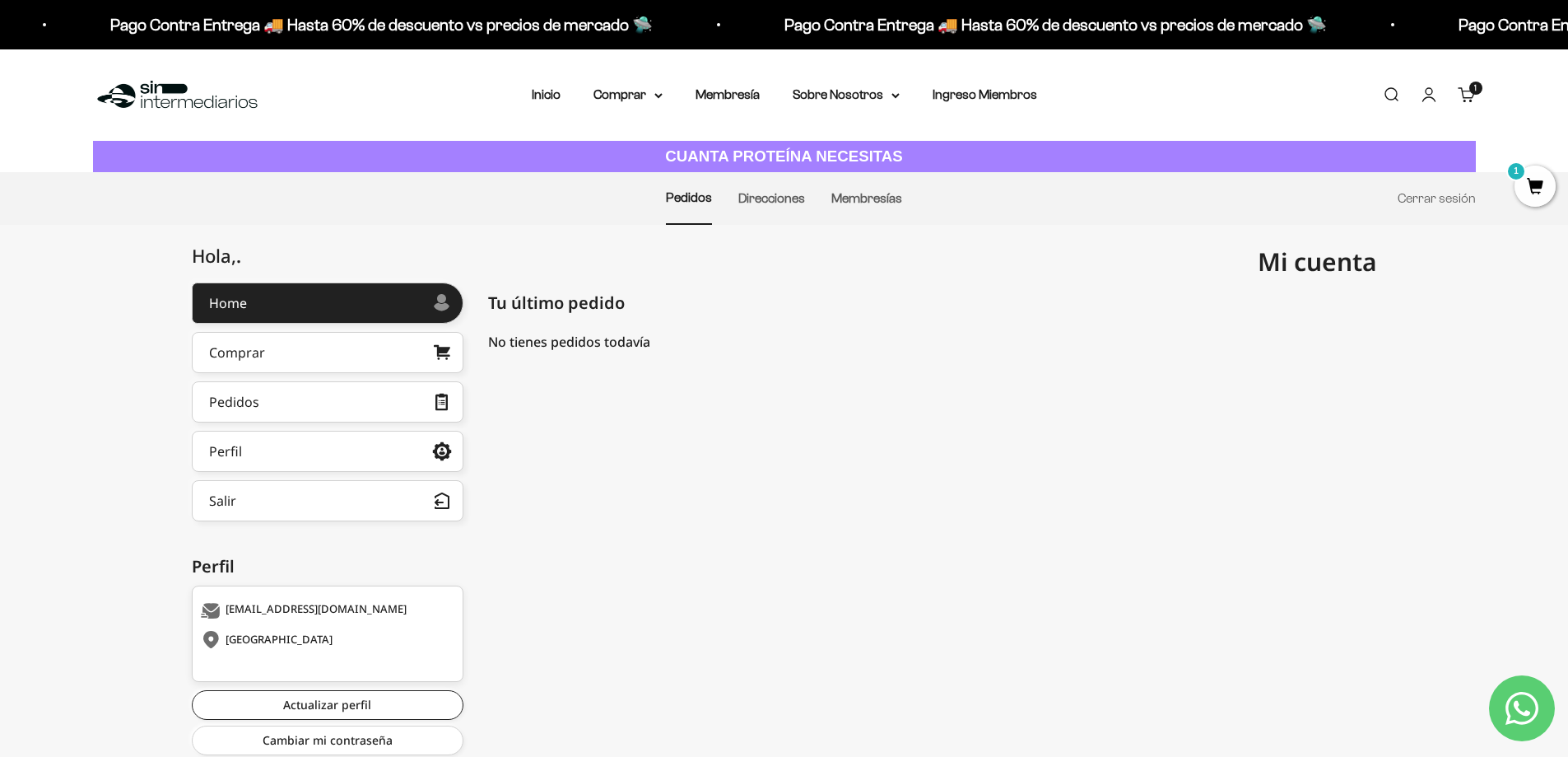
click at [1313, 260] on span "Mi cuenta" at bounding box center [1317, 261] width 120 height 34
click at [1291, 266] on span "Mi cuenta" at bounding box center [1317, 261] width 120 height 34
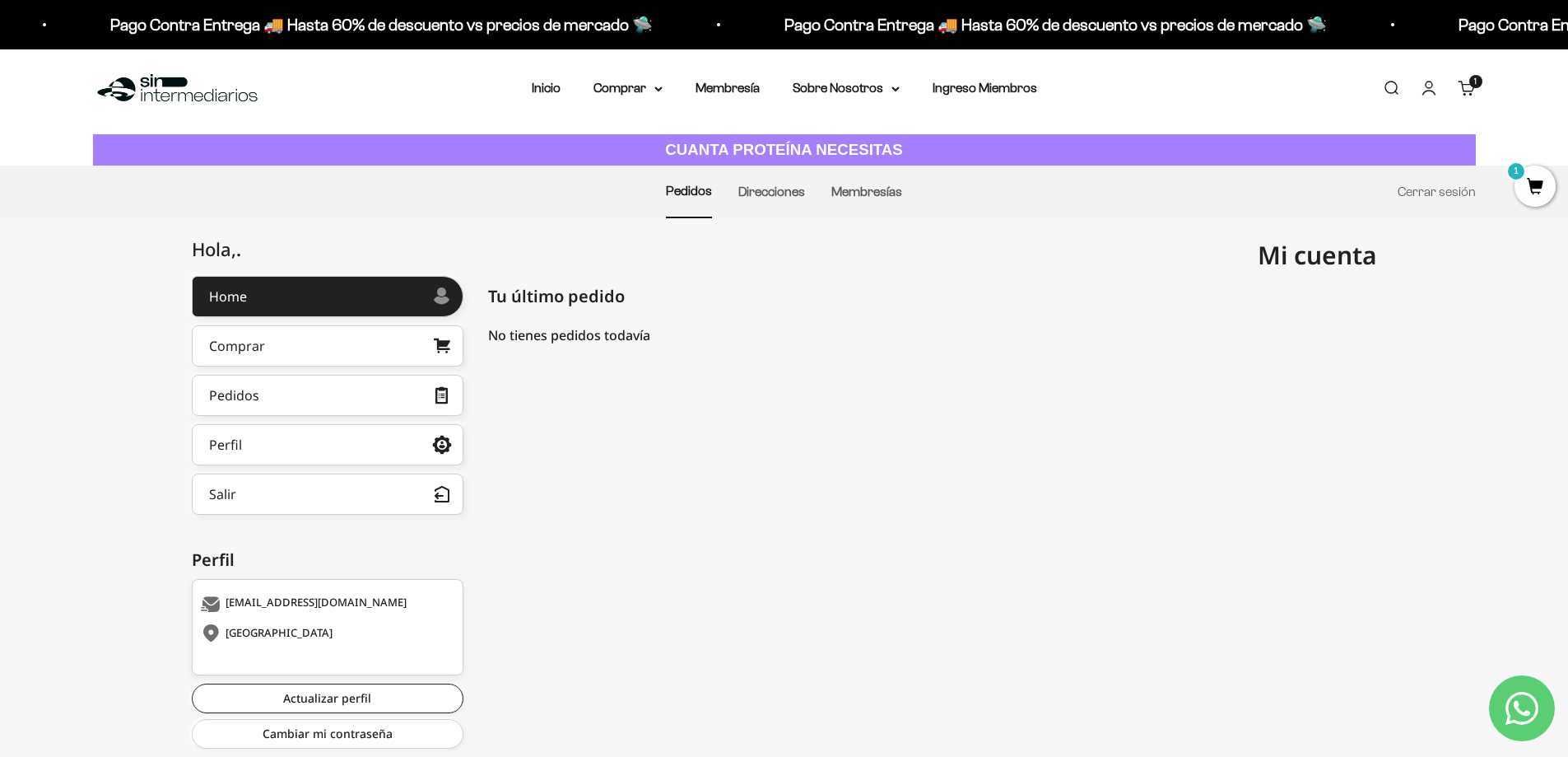
scroll to position [54, 0]
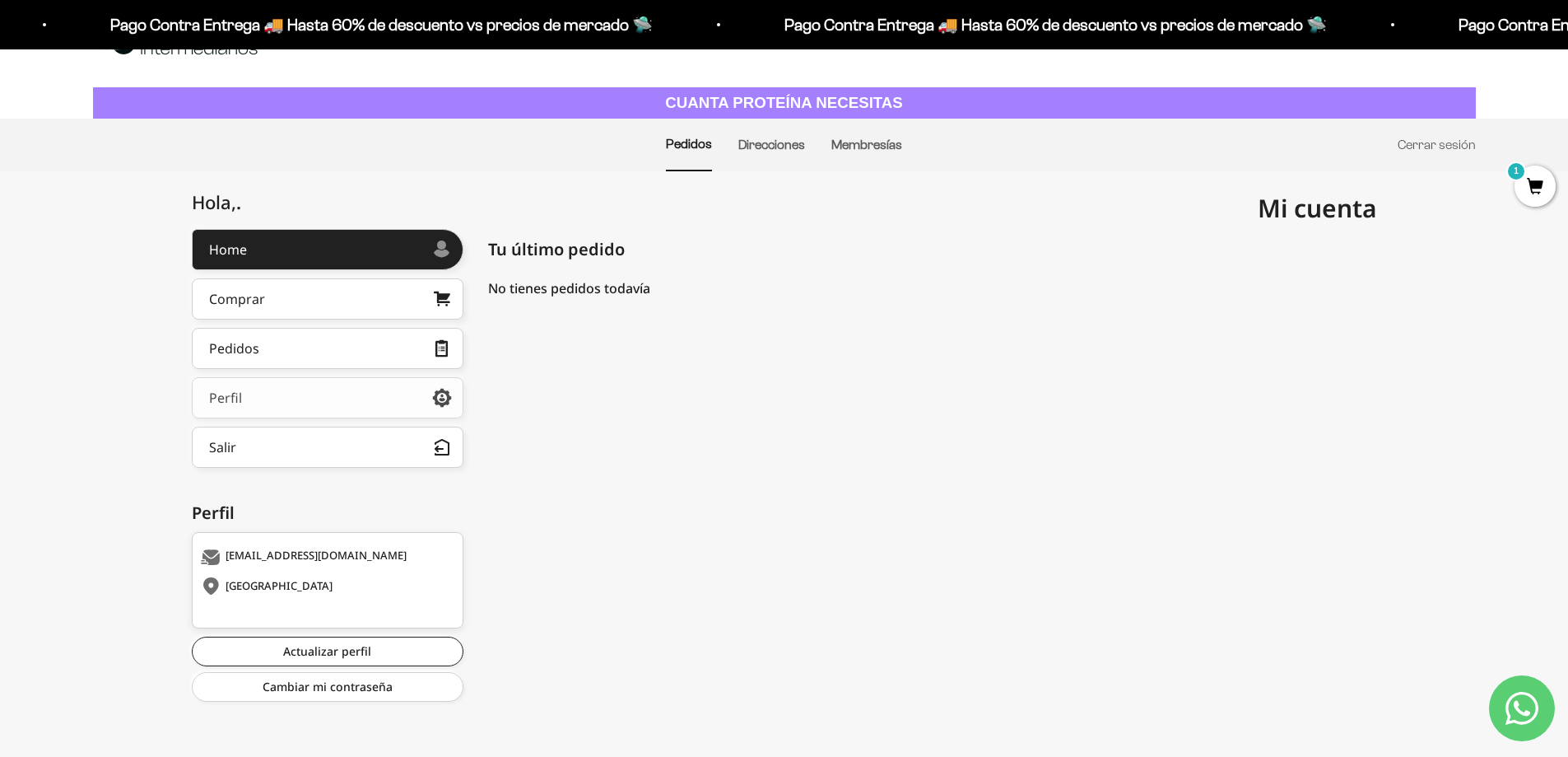
click at [285, 398] on link "Perfil" at bounding box center [327, 398] width 272 height 42
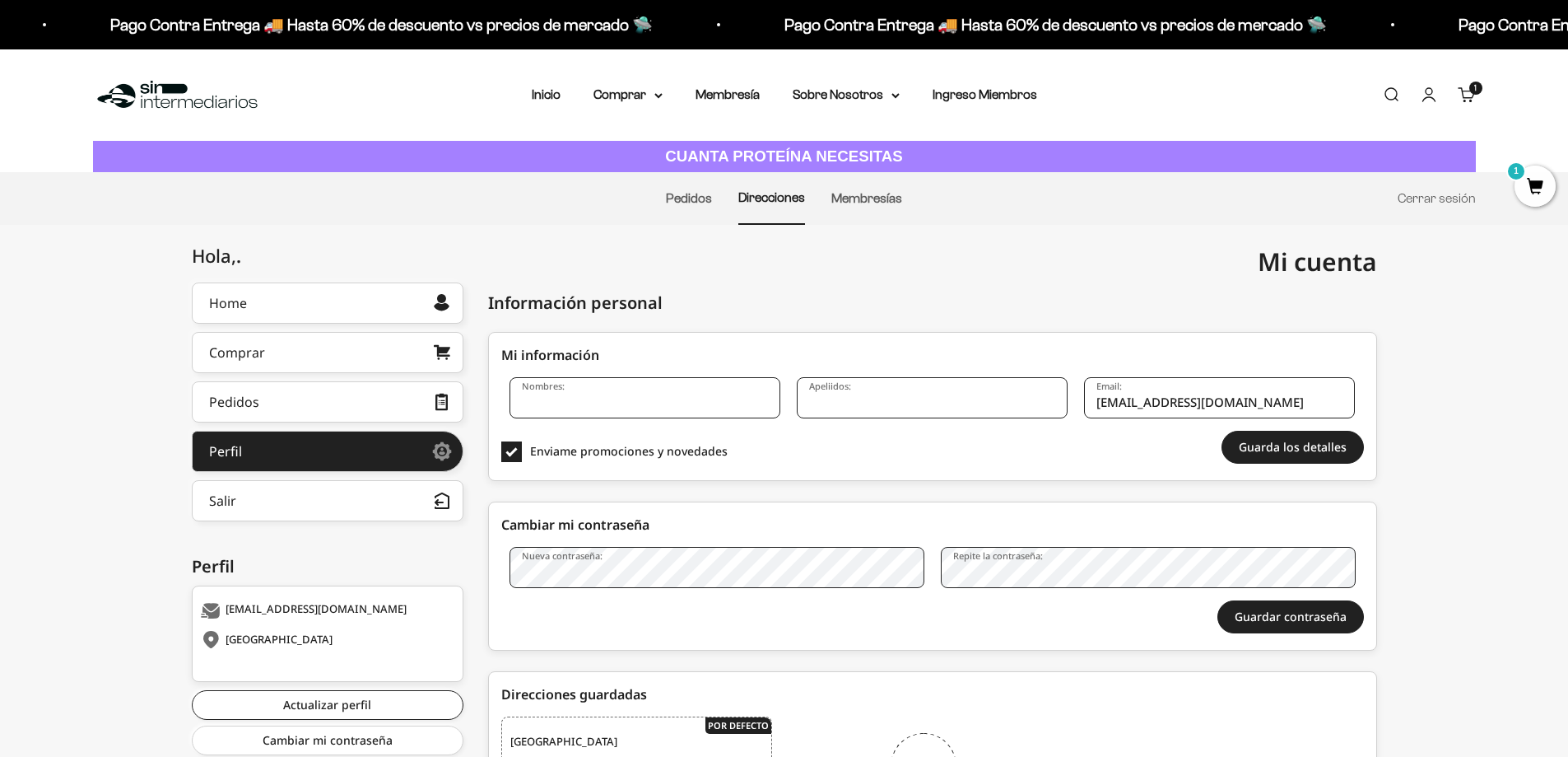
click at [1464, 74] on div "Menú [GEOGRAPHIC_DATA] Inicio Comprar Proteínas Ver Todos Whey Iso Vegan Pancak…" at bounding box center [784, 94] width 1568 height 92
click at [1472, 95] on link "Carrito 1 artículo 1" at bounding box center [1466, 94] width 18 height 18
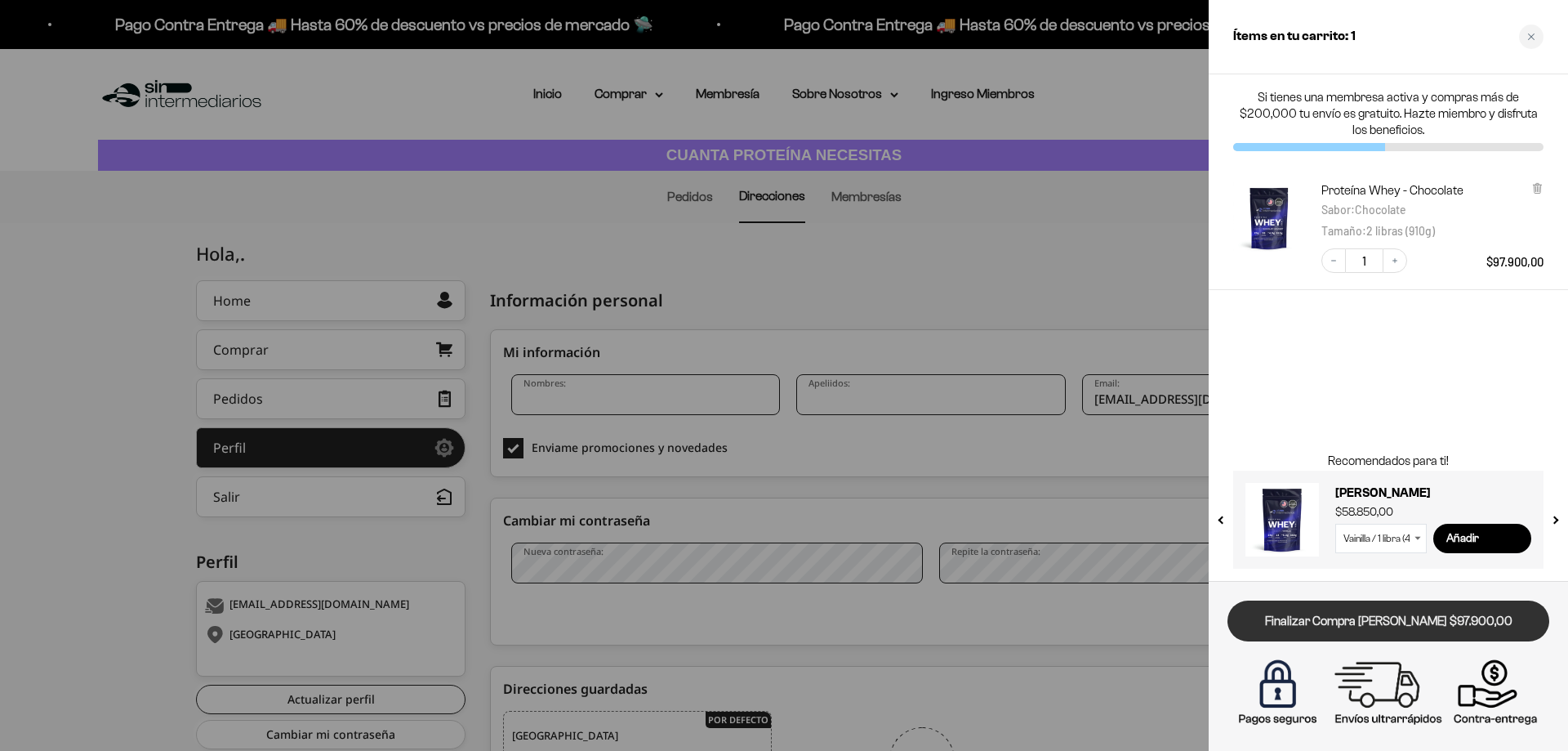
click at [1383, 630] on link "Finalizar Compra [PERSON_NAME] $97.900,00" at bounding box center [1389, 621] width 322 height 42
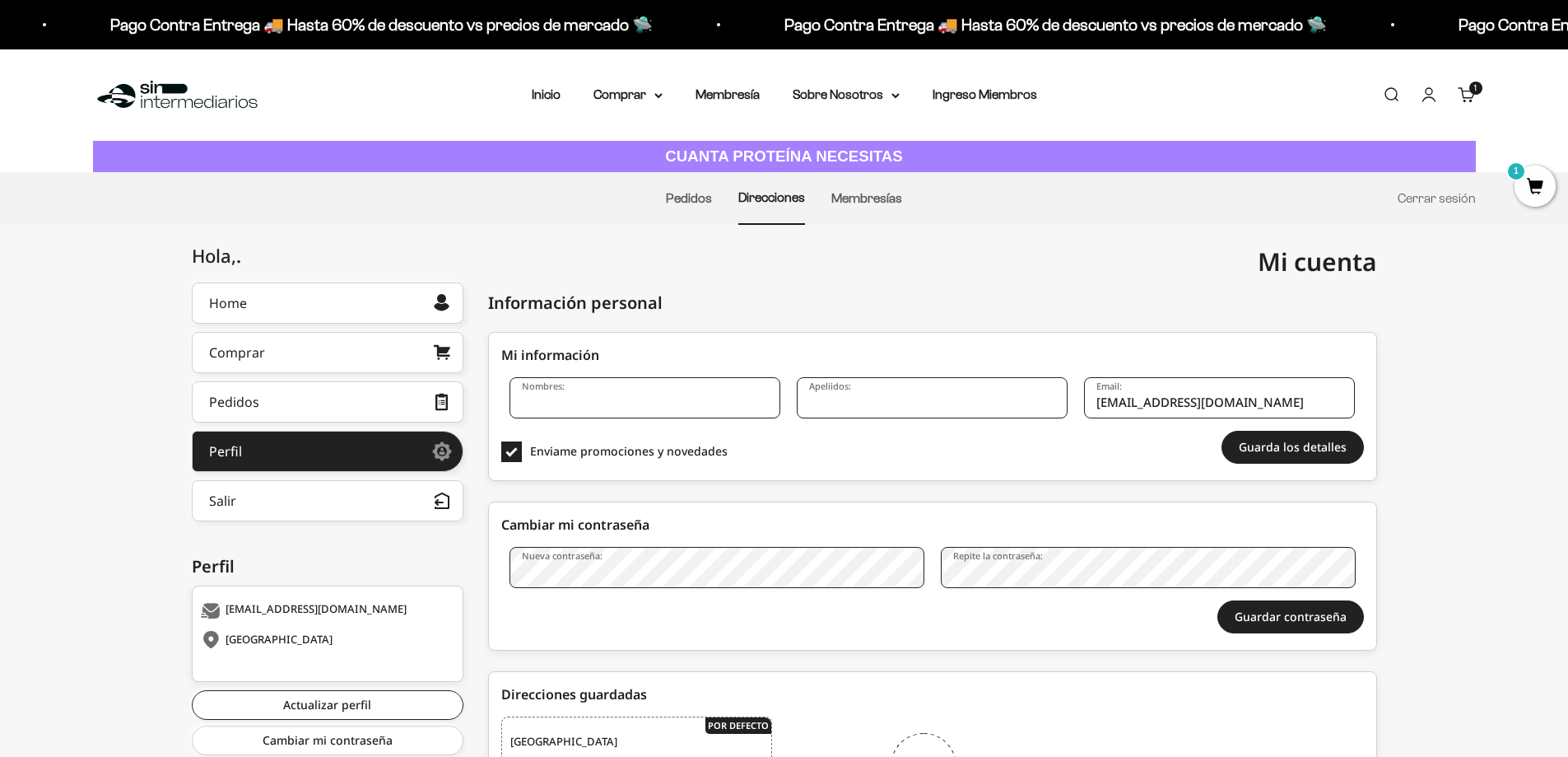
click at [1464, 93] on link "Carrito 1 artículo 1" at bounding box center [1466, 94] width 18 height 18
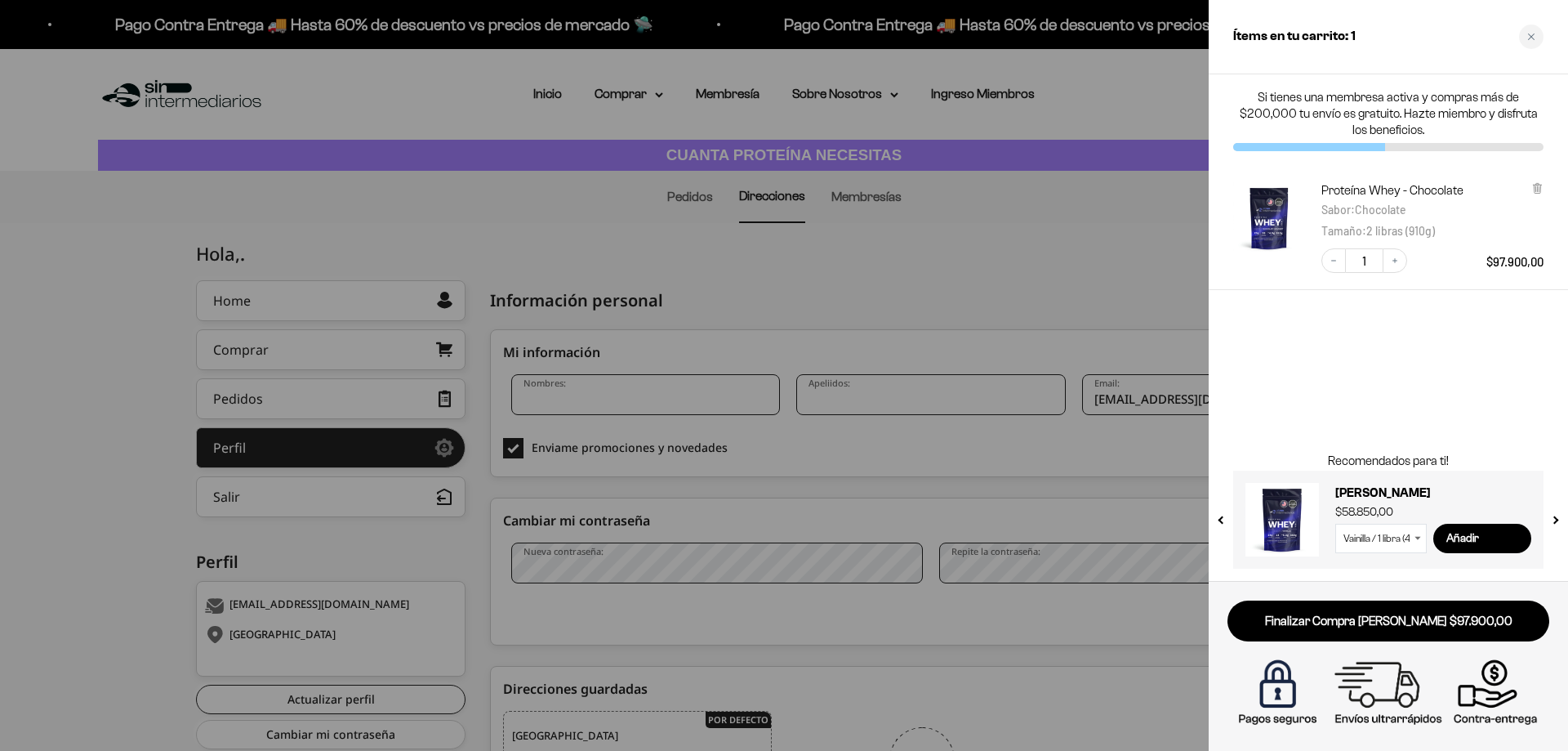
click at [1492, 696] on img at bounding box center [1388, 693] width 314 height 79
click at [1491, 696] on img at bounding box center [1388, 693] width 314 height 79
click at [1490, 696] on img at bounding box center [1388, 693] width 314 height 79
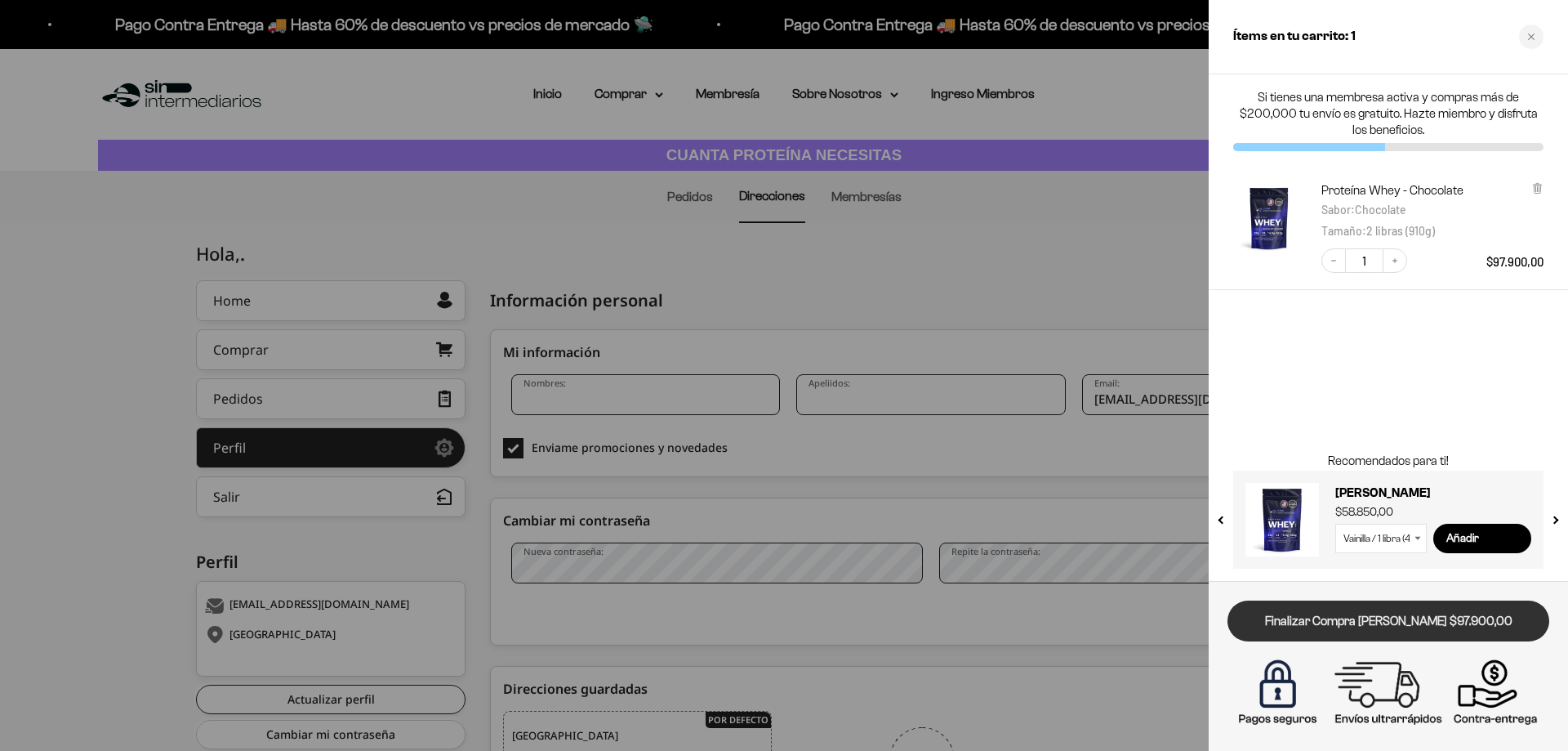
click at [1449, 613] on link "Finalizar Compra [PERSON_NAME] $97.900,00" at bounding box center [1389, 621] width 322 height 42
